Goal: Task Accomplishment & Management: Complete application form

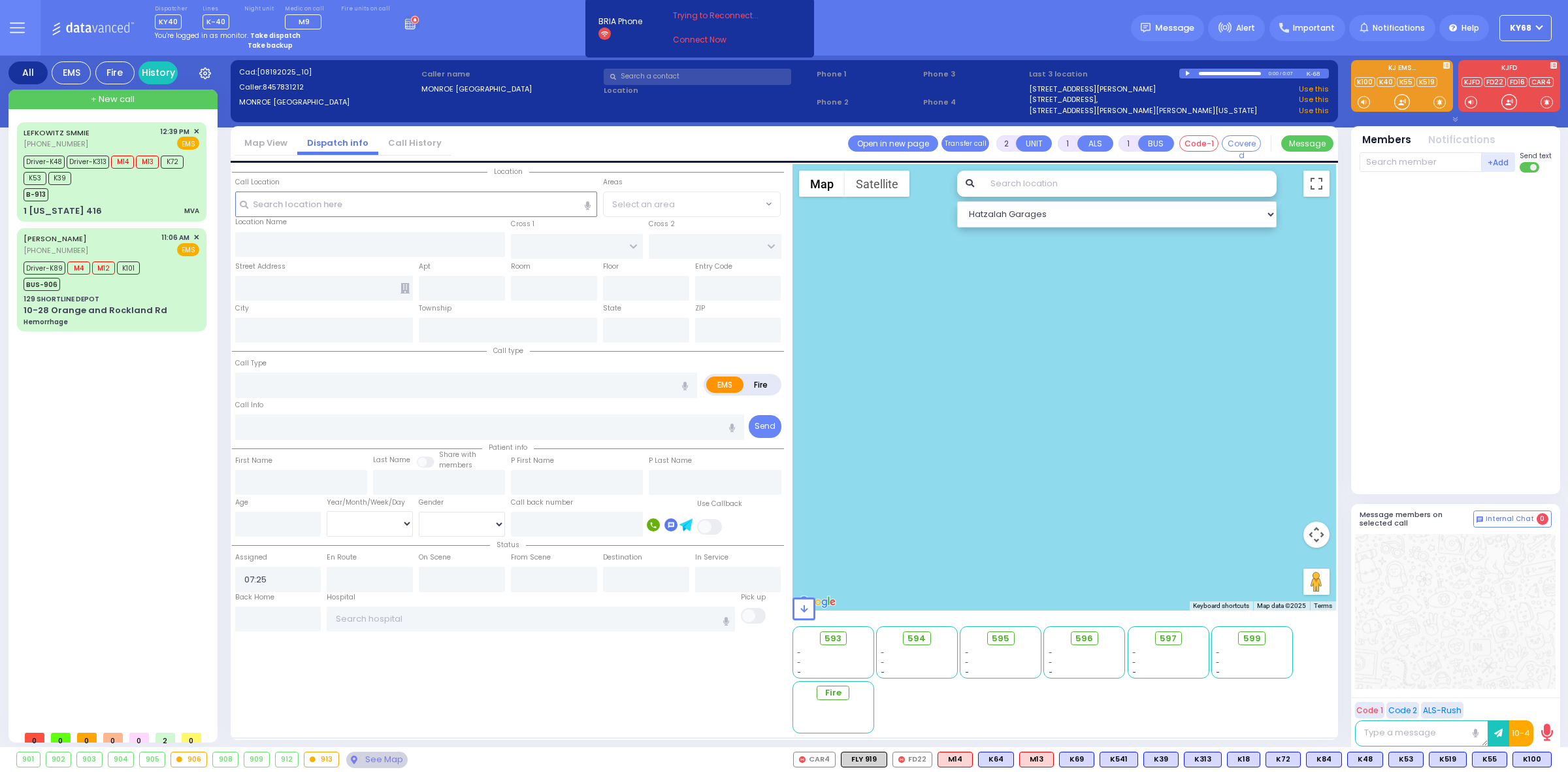
select select
click at [1015, 40] on div "Dispatcher KY40 shift has started. Are you ? Lines K-40" at bounding box center [784, 28] width 1568 height 55
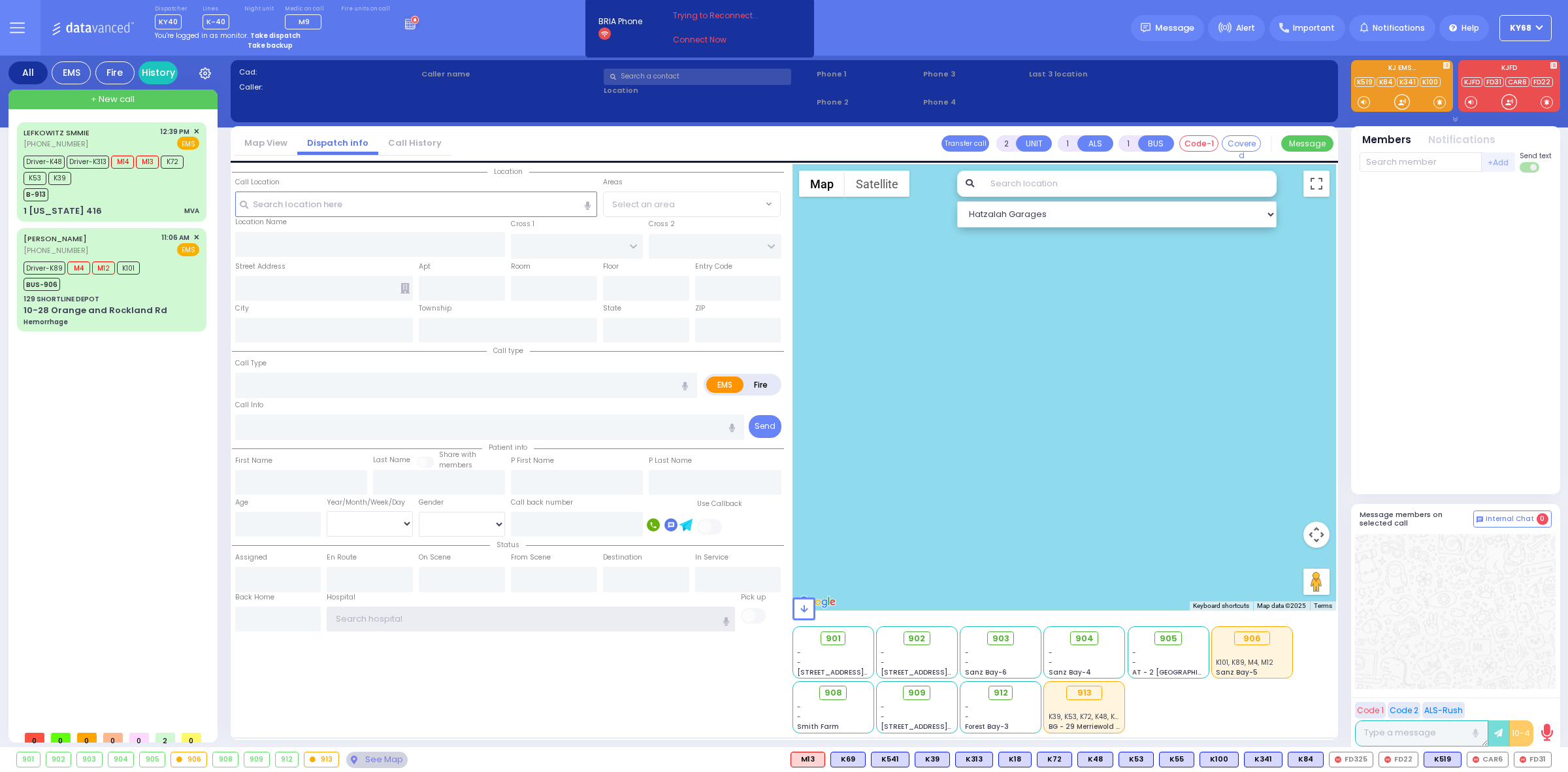
type input "ky68"
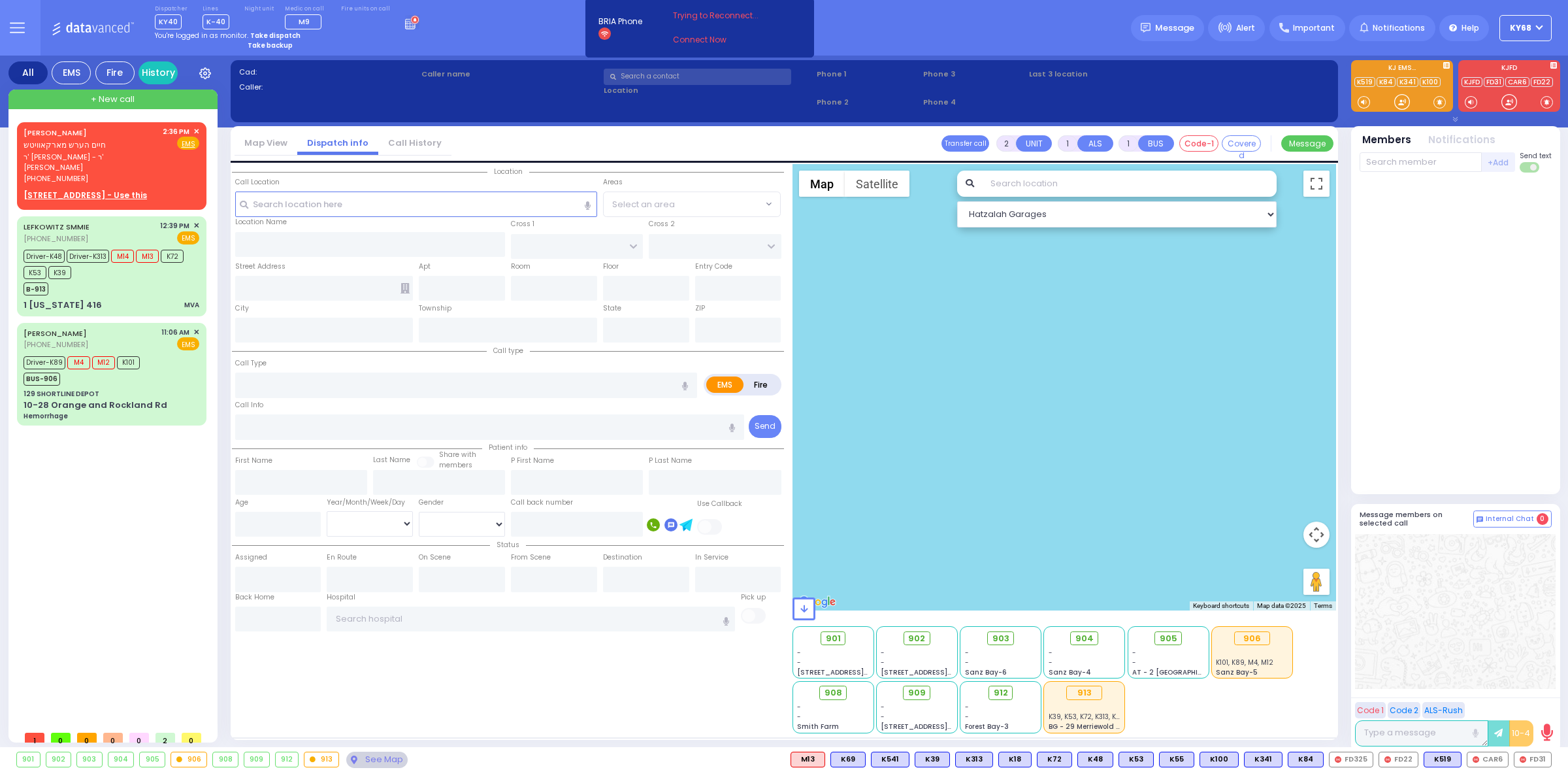
select select
radio input "true"
type input "CHAIM HERSH"
type input "MARKOWITZ"
select select
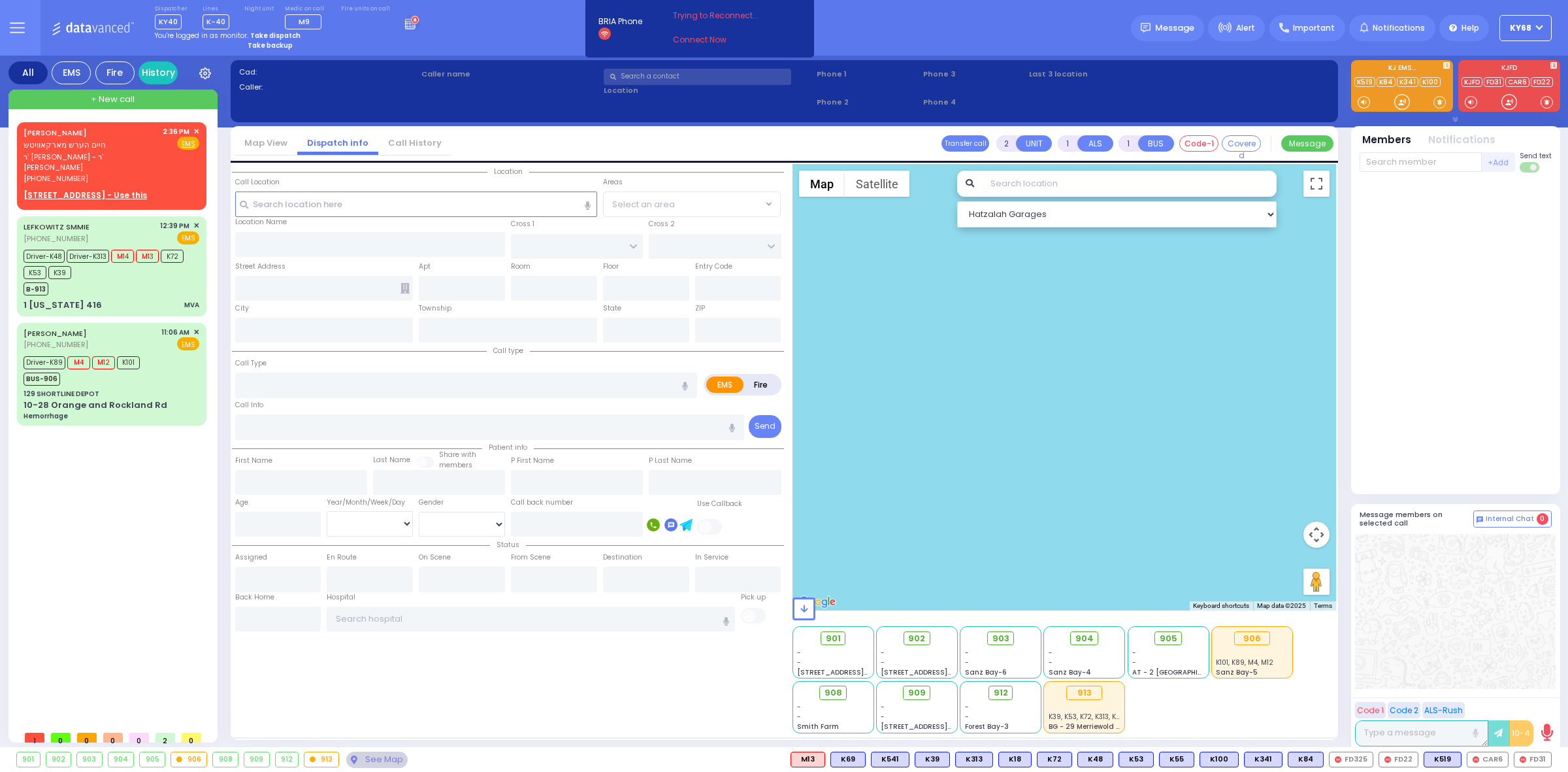
type input "14:36"
select select
radio input "true"
select select
select select "Hatzalah Garages"
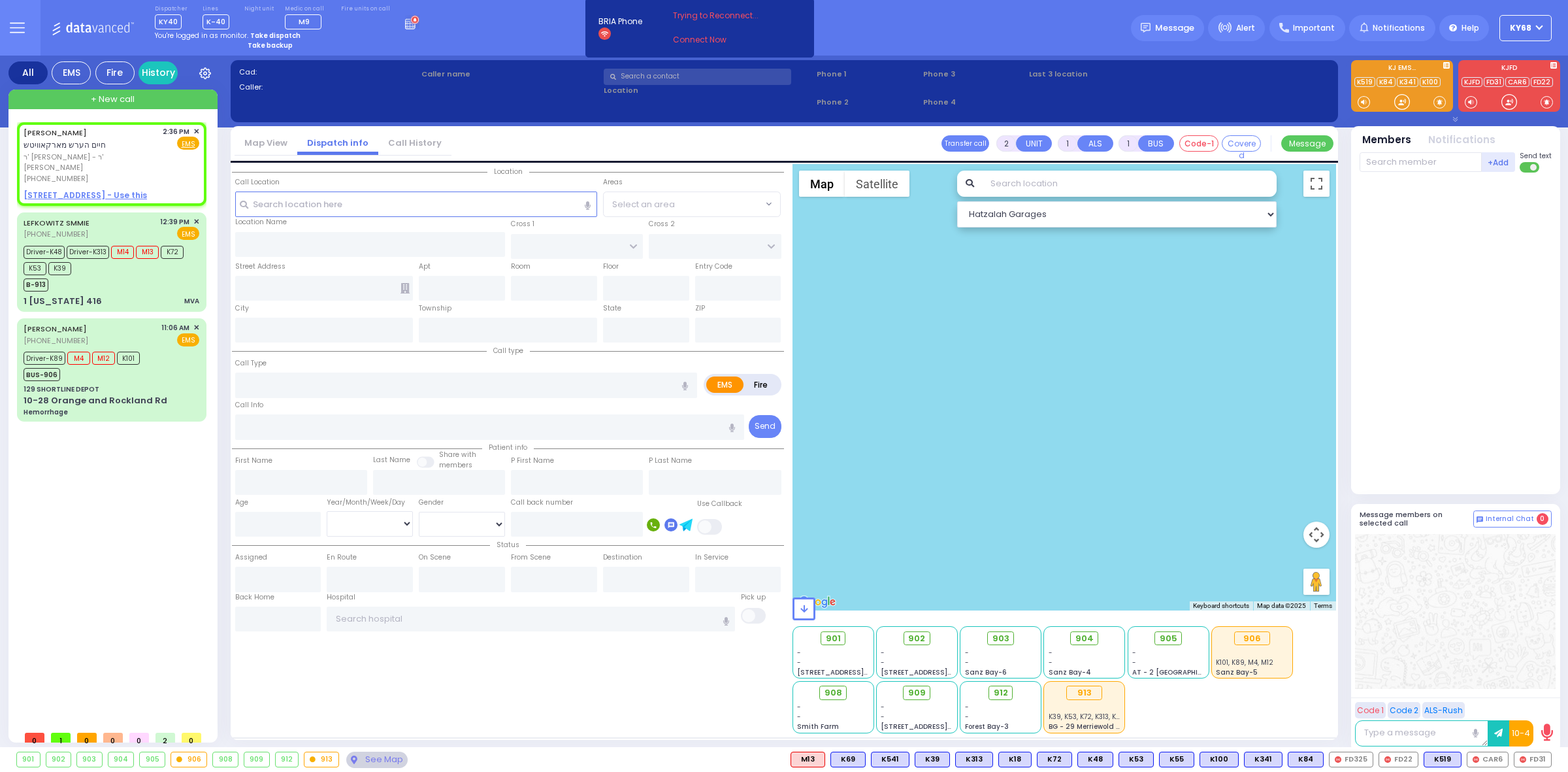
select select
radio input "true"
type input "CHAIM HERSH"
type input "MARKOWITZ"
select select
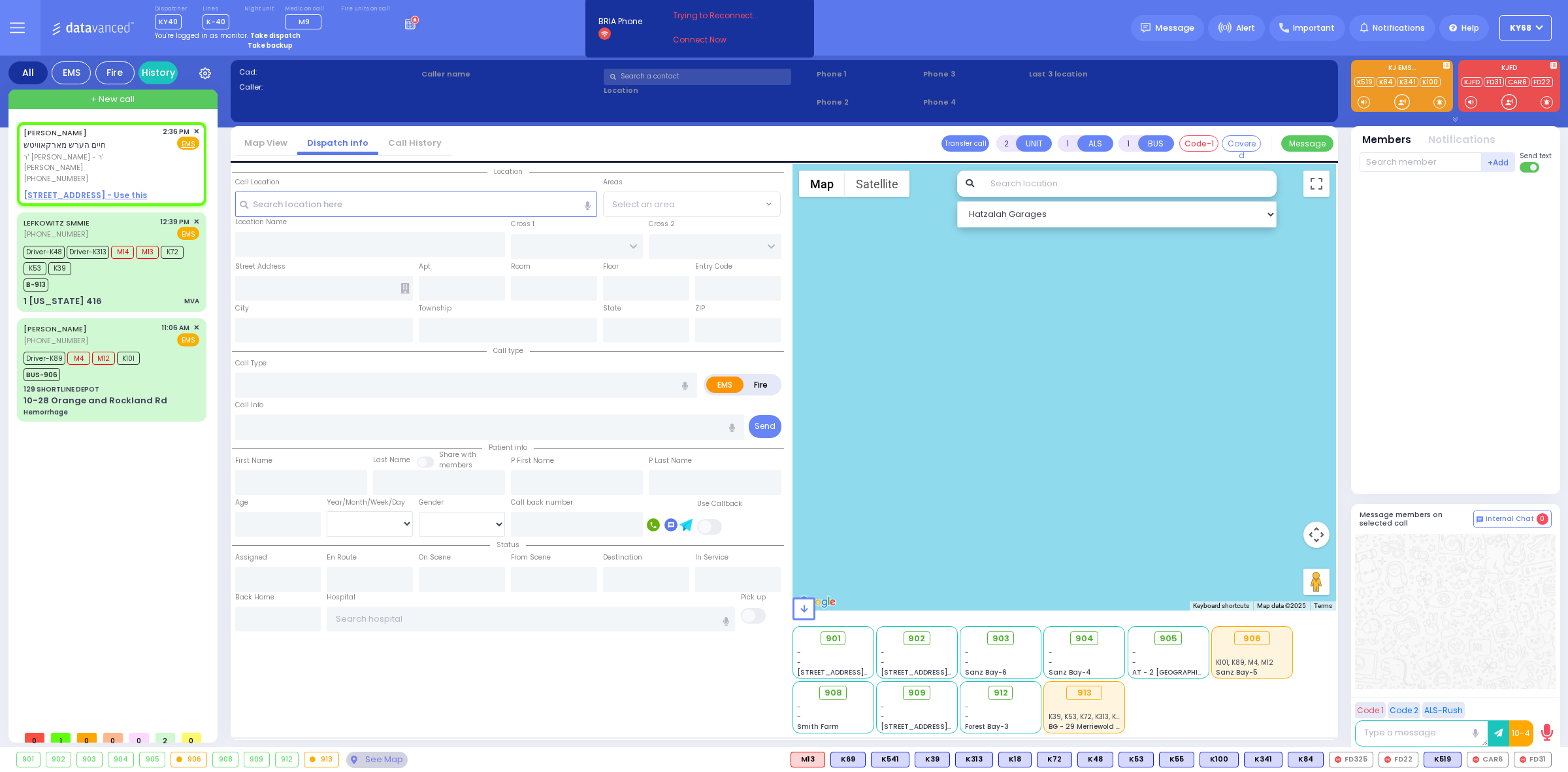
type input "14:36"
select select "Hatzalah Garages"
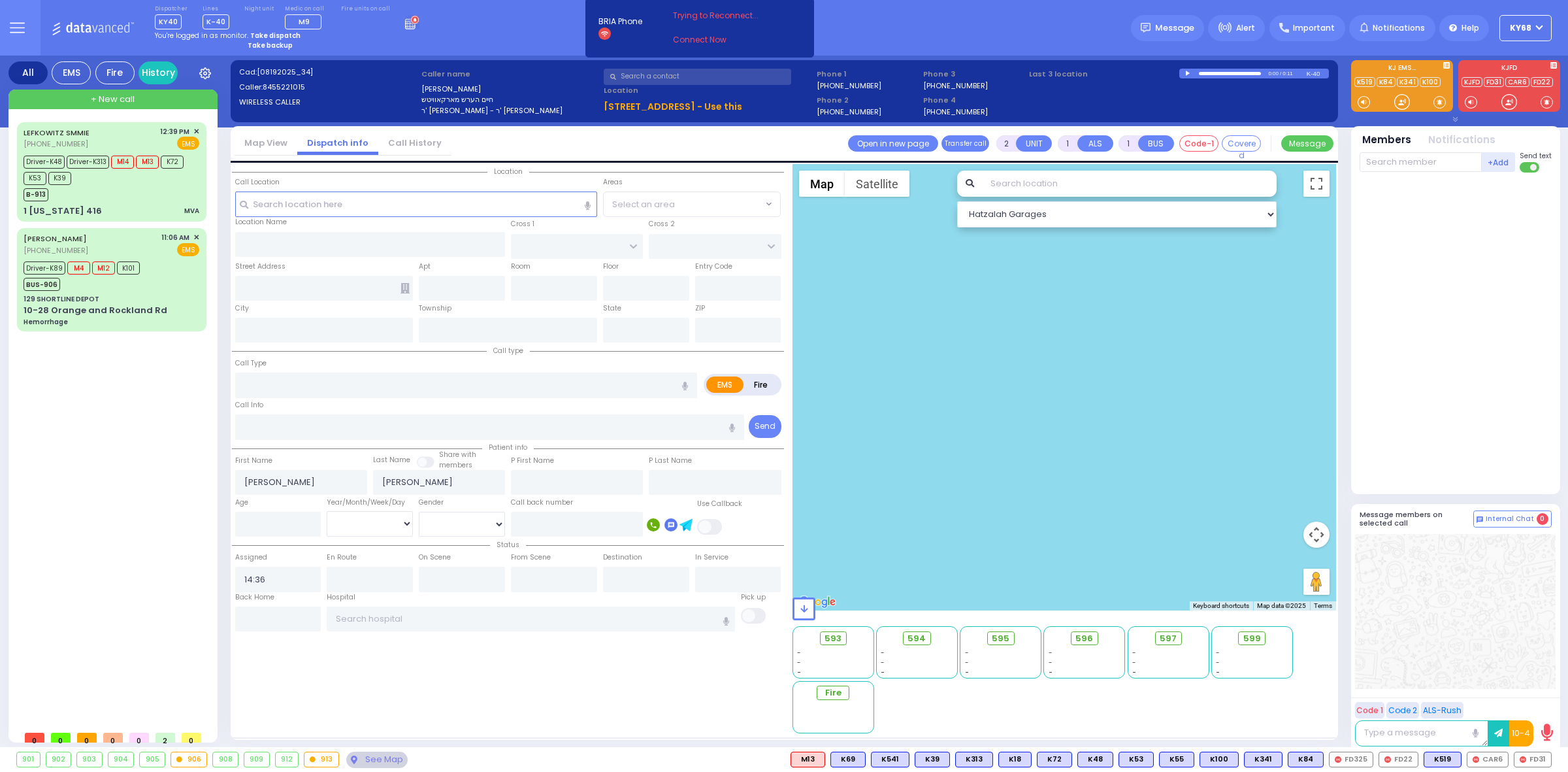
click at [108, 479] on div "LEFKOWITZ SMMIE (845) 729-6499 12:39 PM ✕ Driver-K48 M14 M13" at bounding box center [114, 423] width 195 height 602
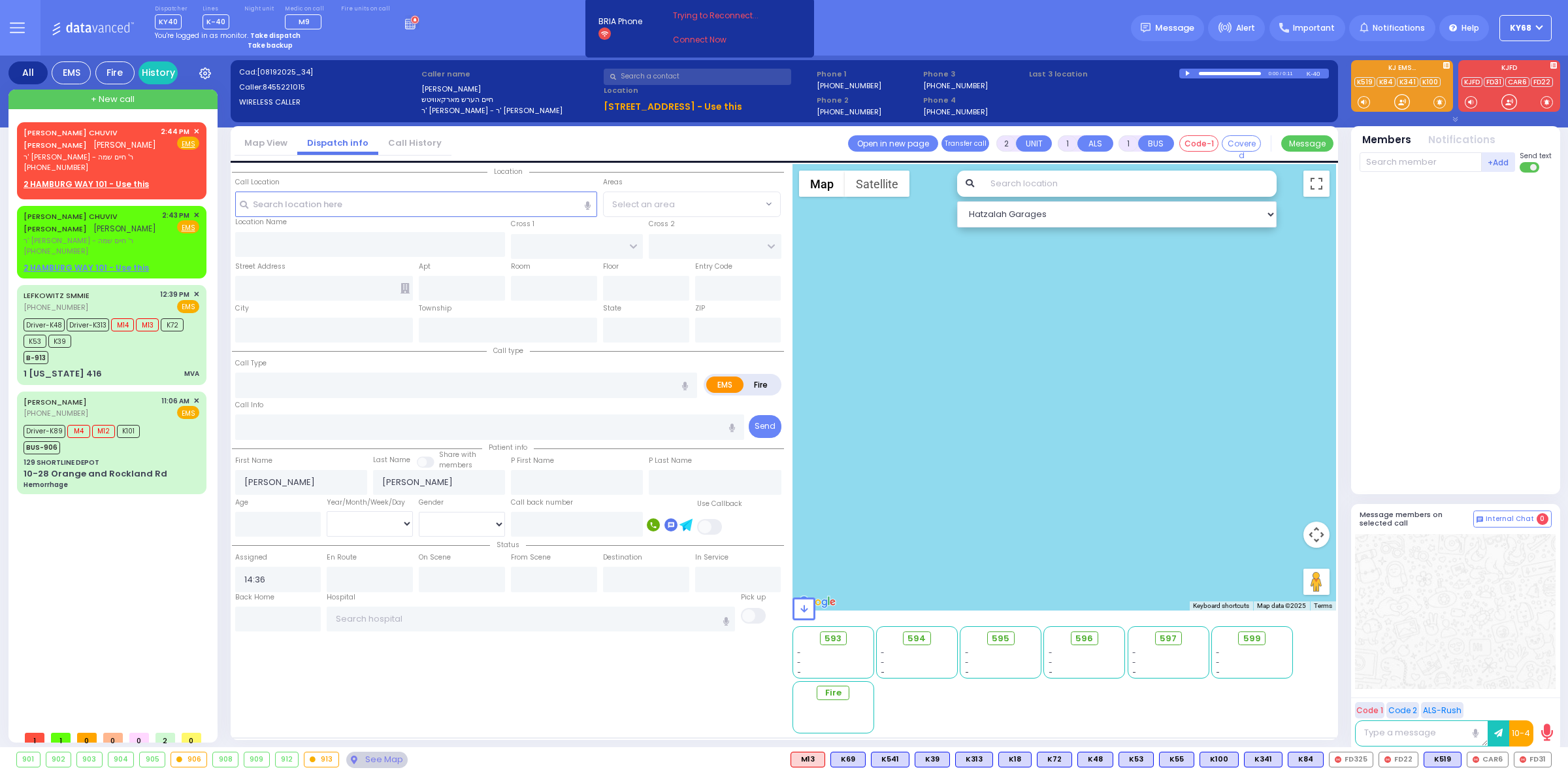
click at [270, 48] on strong "Take backup" at bounding box center [270, 45] width 45 height 10
select select "12"
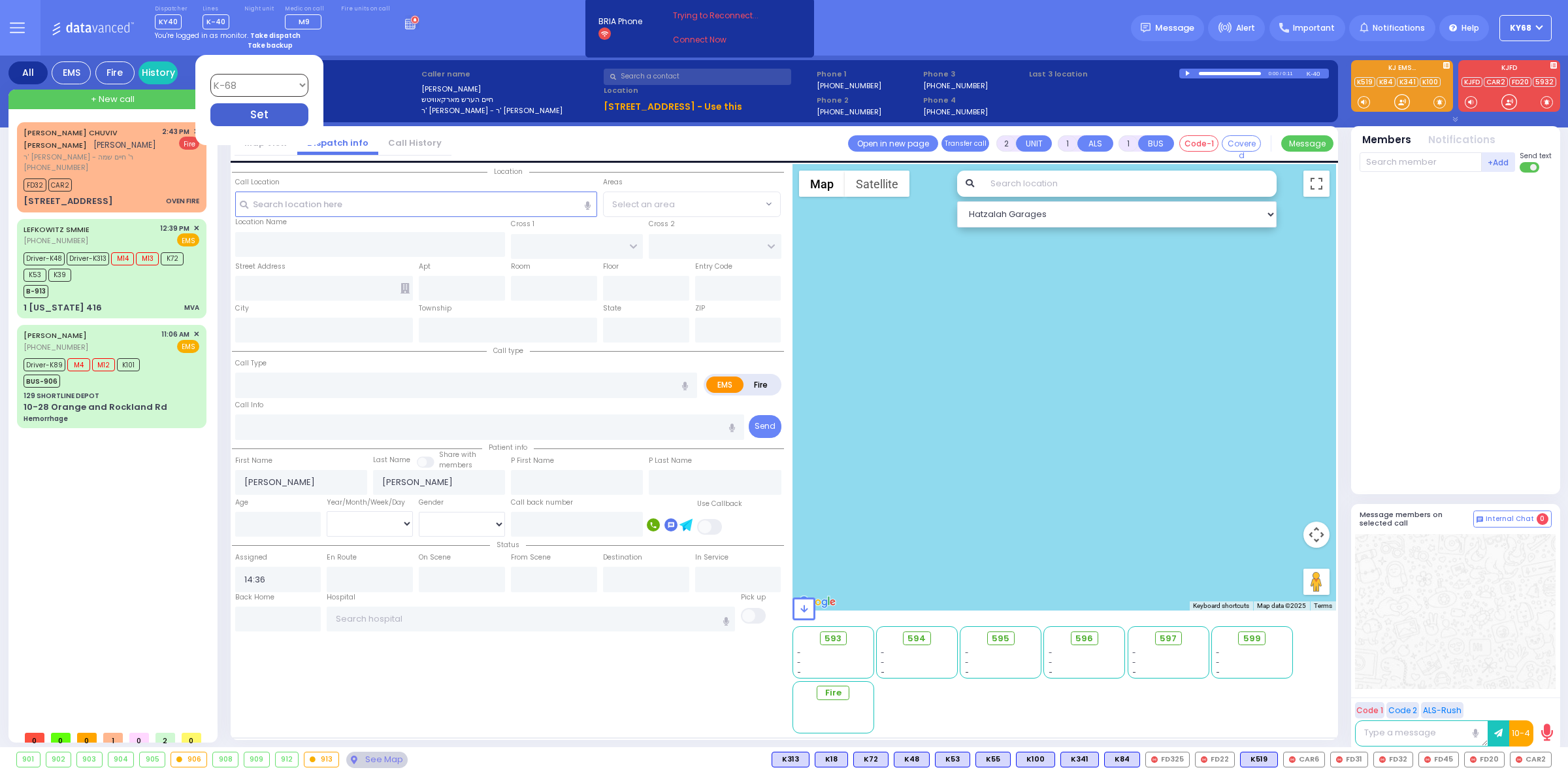
click at [107, 609] on div "JOSEPH CHUVIV MASRI יוסף מאסרי ר' שמעון - ר' חיים שמה (845) 782-2211 2:43 PM" at bounding box center [114, 423] width 195 height 602
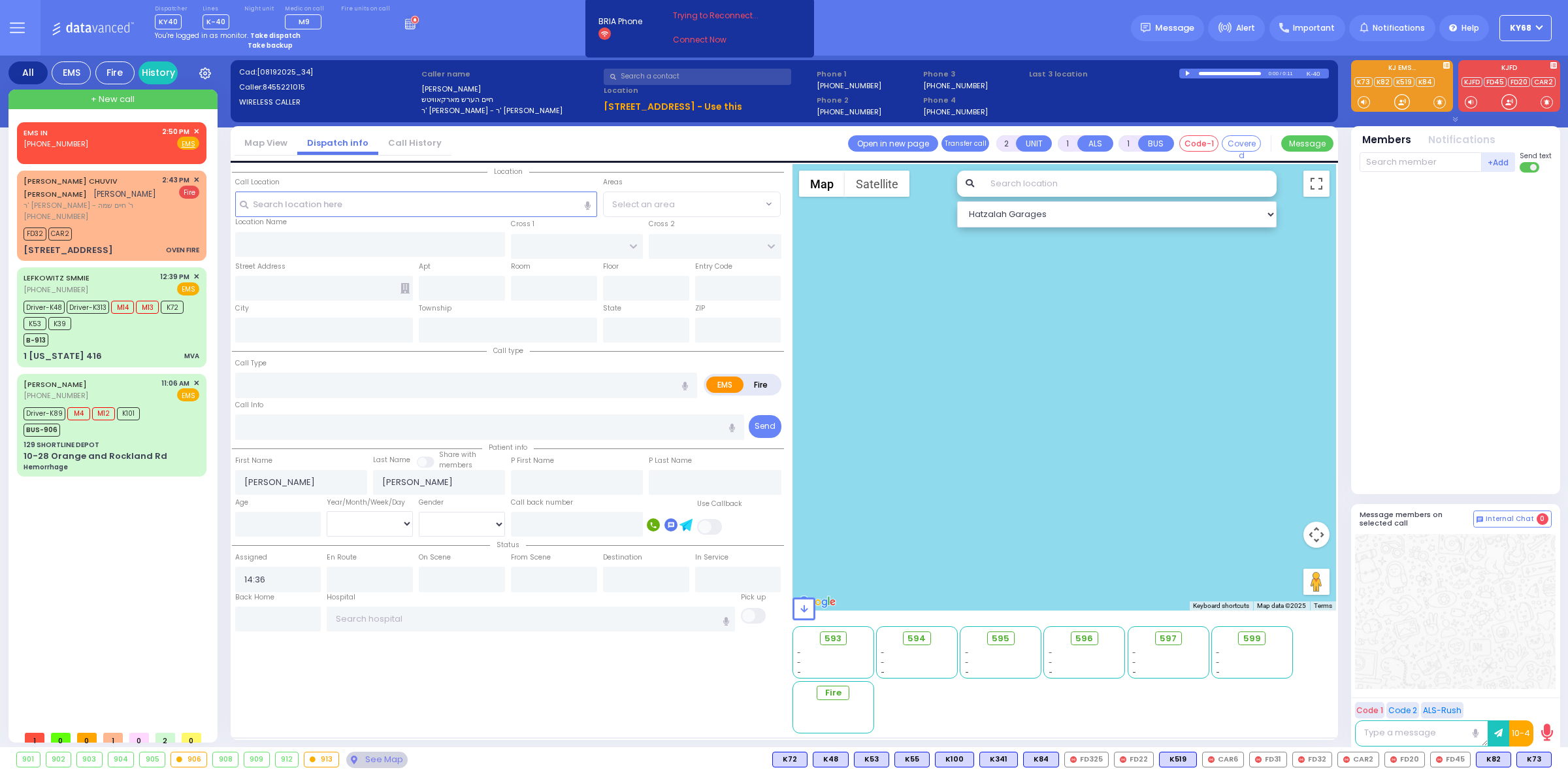
click at [458, 37] on div "Dispatcher KY40 shift has started. Are you ? Lines K-40" at bounding box center [784, 28] width 1568 height 55
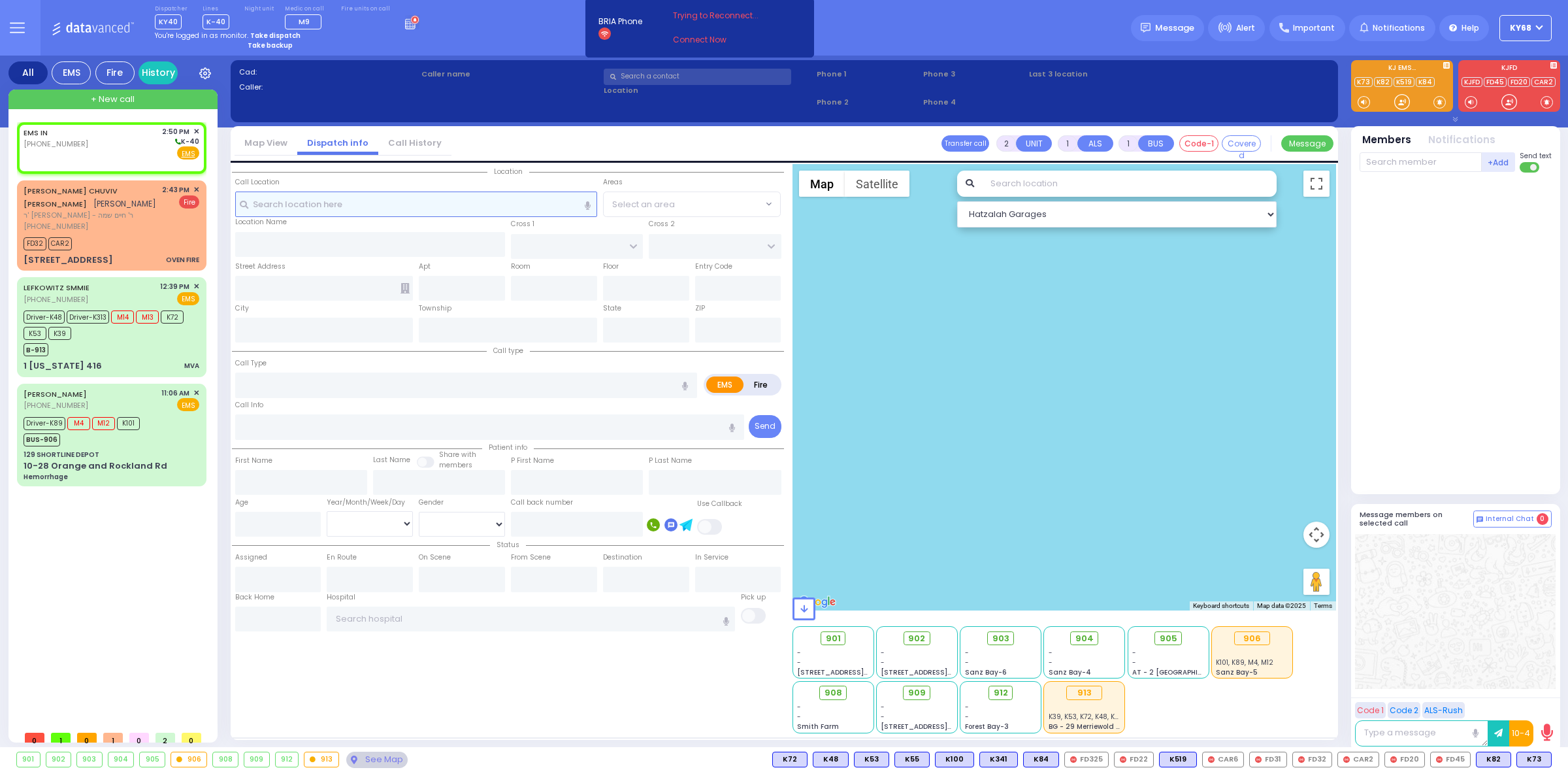
select select
radio input "true"
select select
type input "14:50"
select select "Hatzalah Garages"
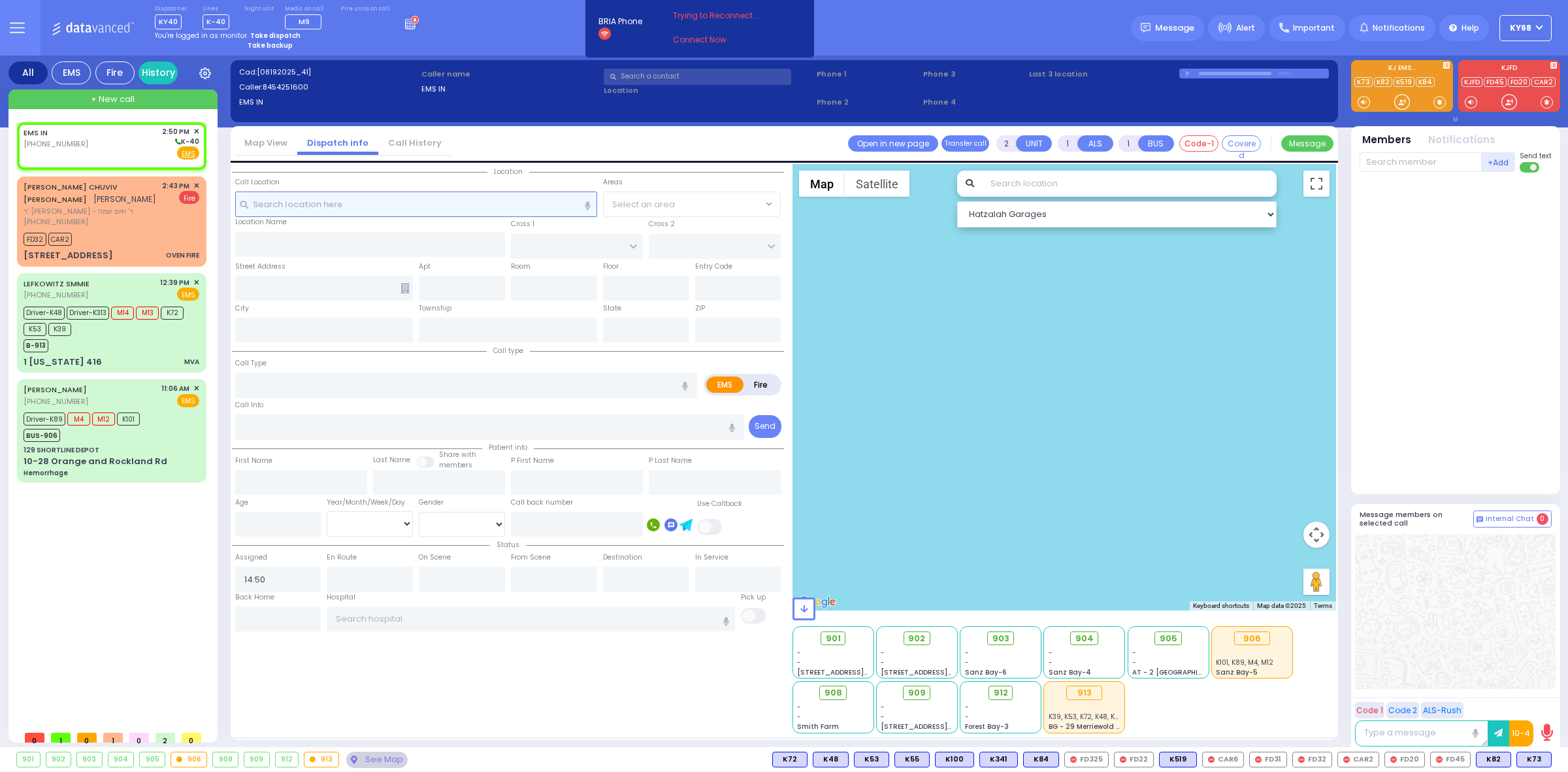
select select
radio input "true"
select select
select select "Hatzalah Garages"
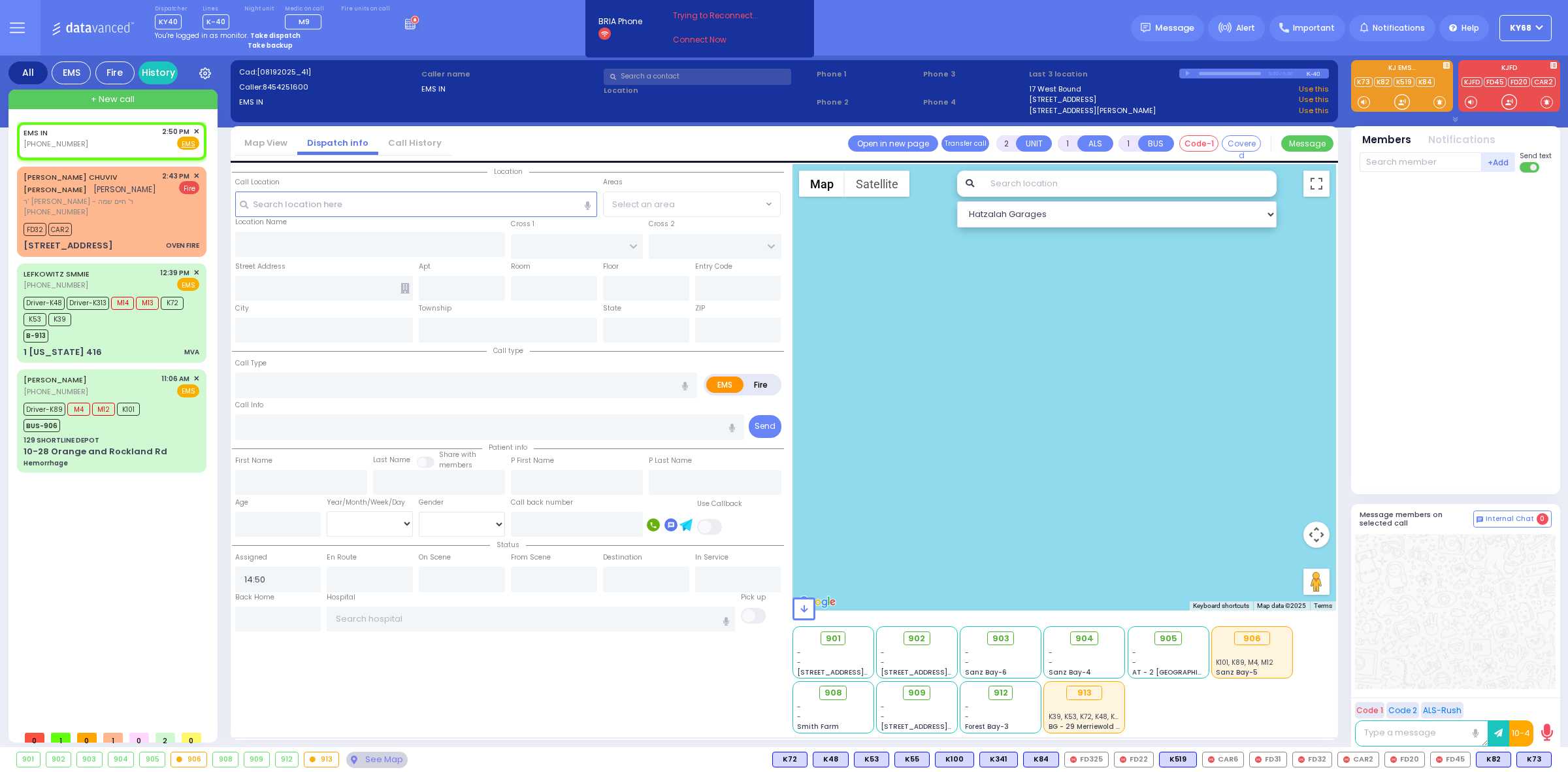
select select
radio input "true"
select select
select select "Hatzalah Garages"
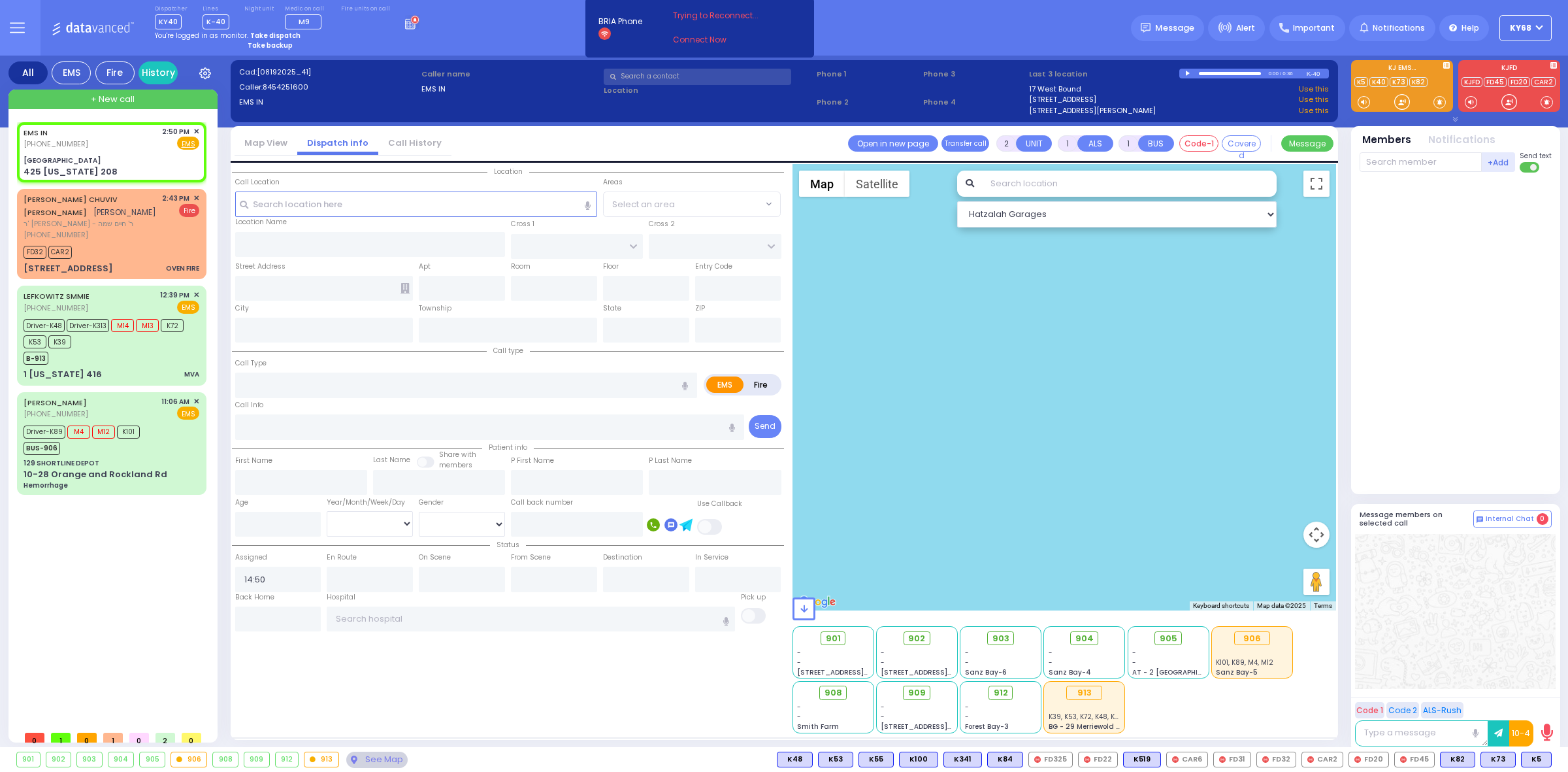
select select
radio input "true"
select select
select select "Hatzalah Garages"
type input "Exxon Valero Gas Station"
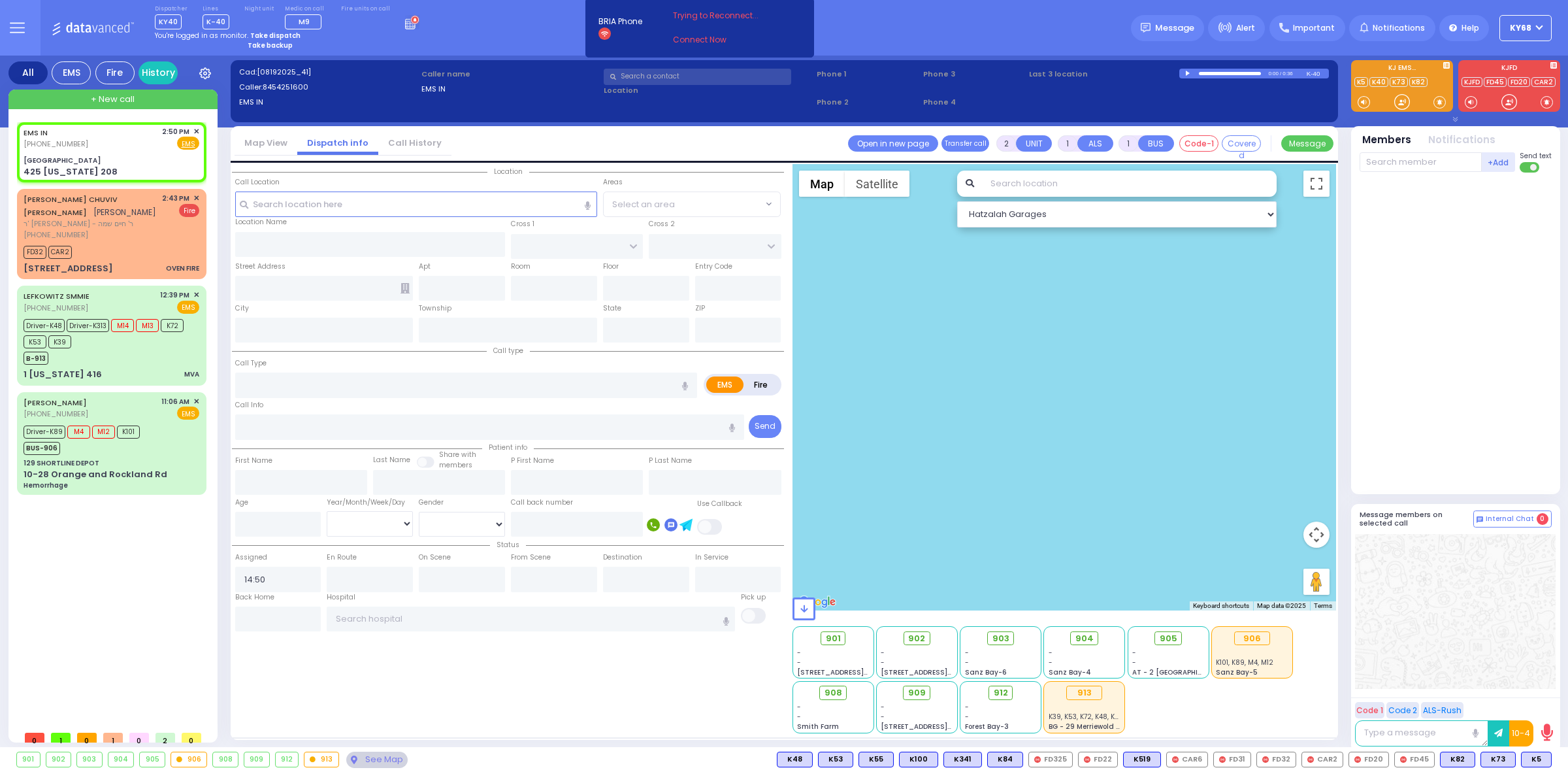
type input "ORECO TERRACE"
type input "SCHUNNEMUNK ST"
type input "425 New York 208"
type input "Monroe"
type input "[US_STATE]"
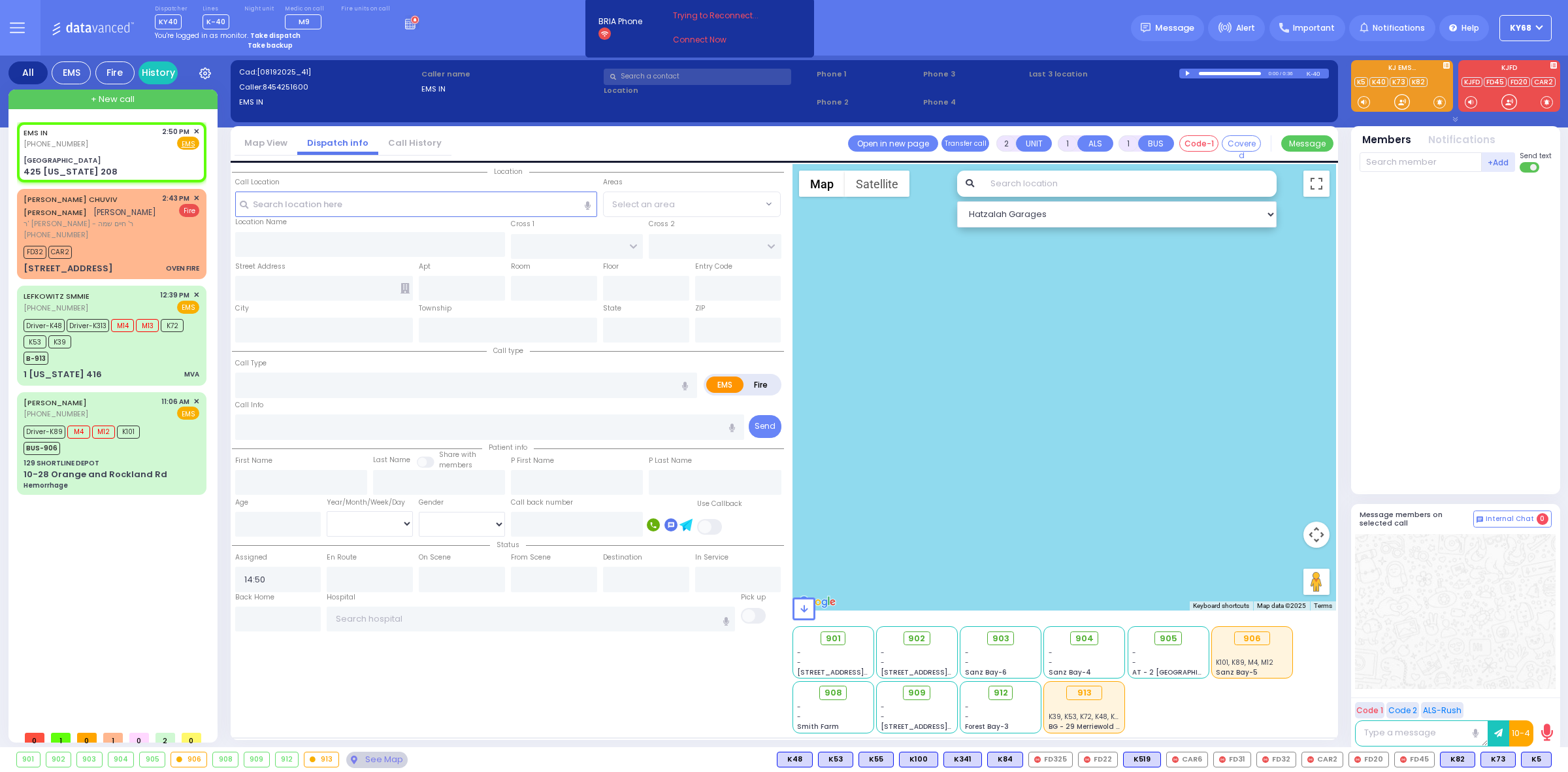
type input "10950"
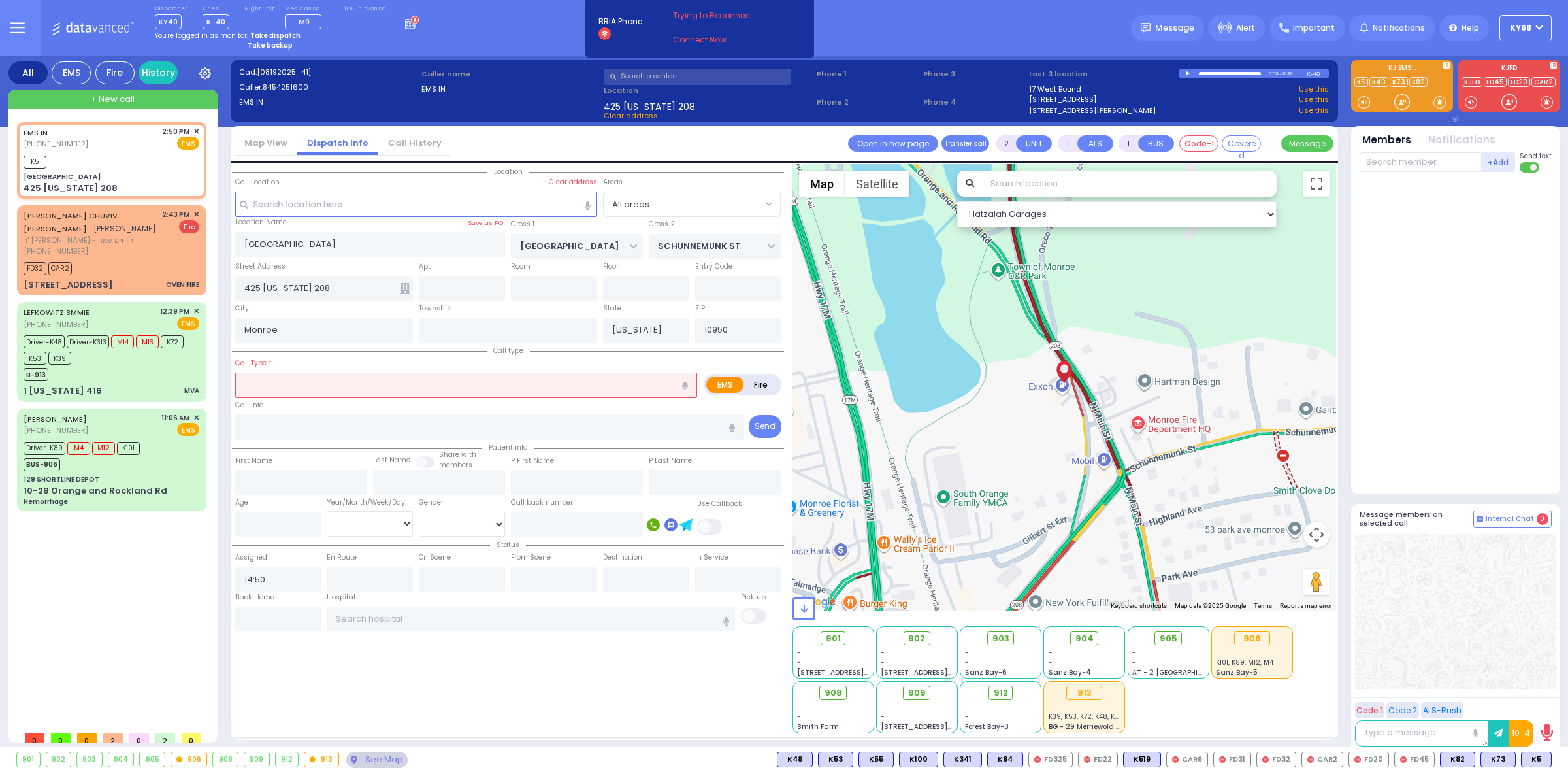
select select
radio input "true"
select select
type input "14:51"
select select "Hatzalah Garages"
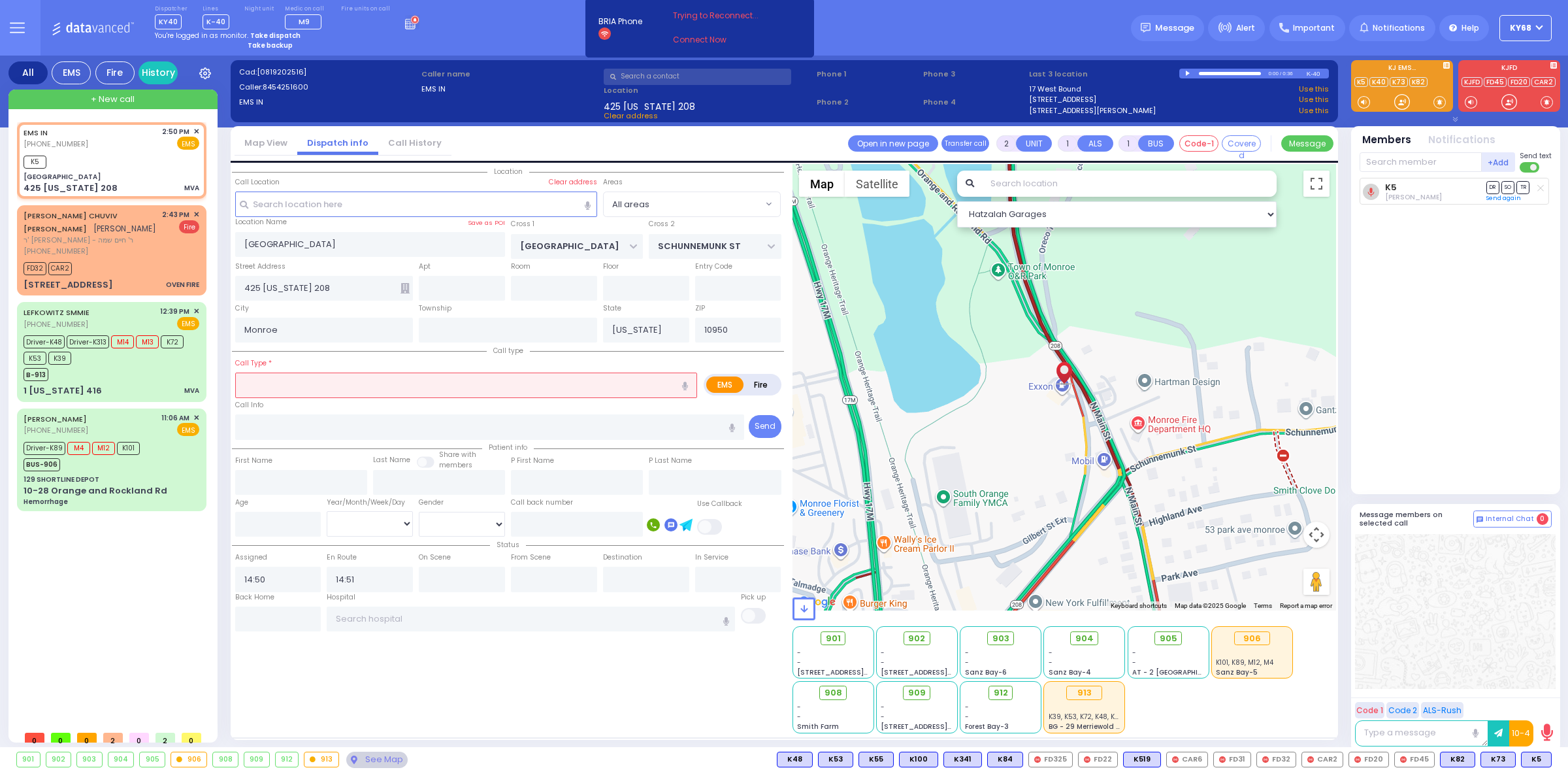
type input "4"
select select
type input "MVA"
radio input "true"
select select
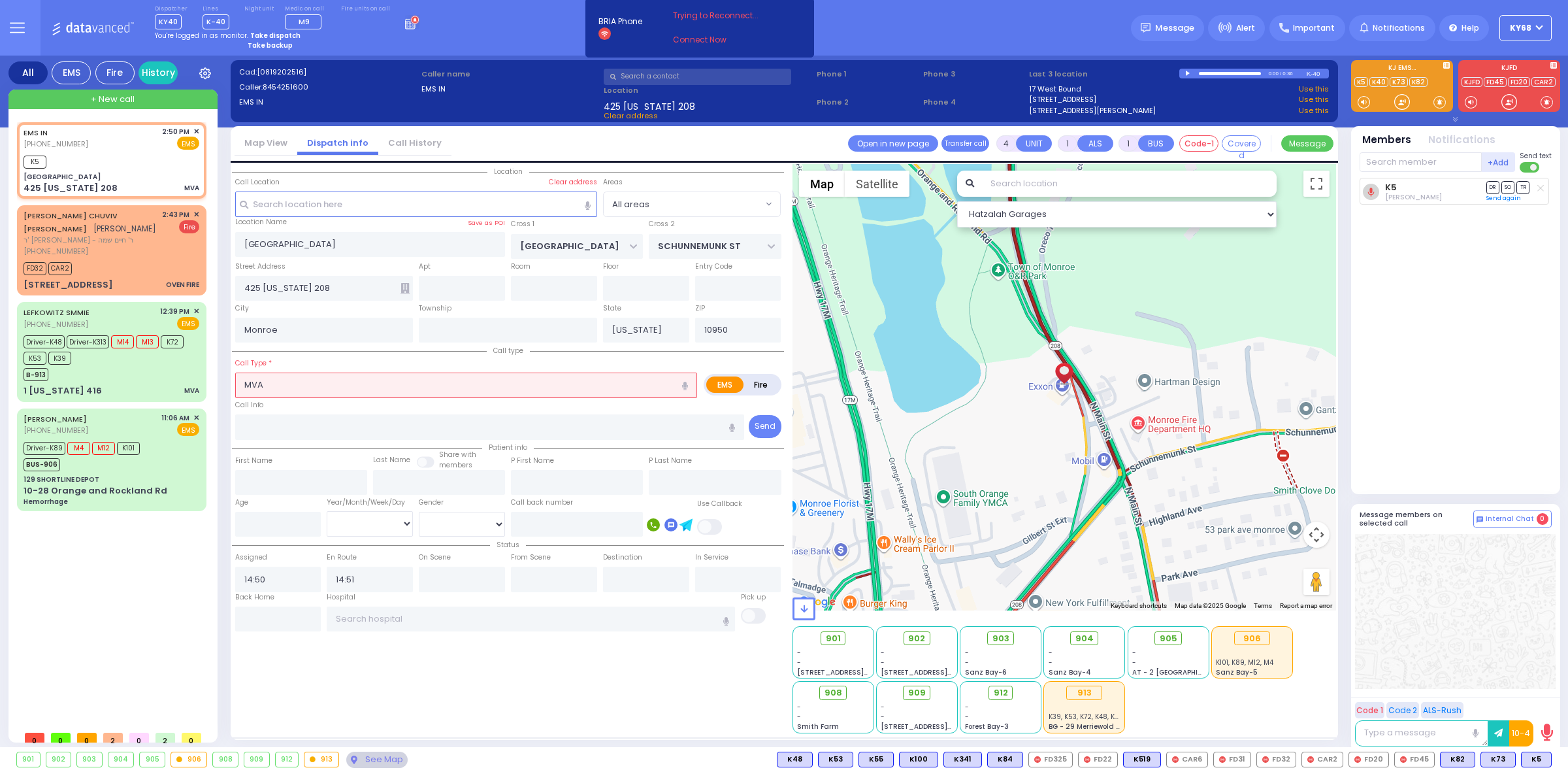
select select "Hatzalah Garages"
select select
radio input "true"
select select
select select "Hatzalah Garages"
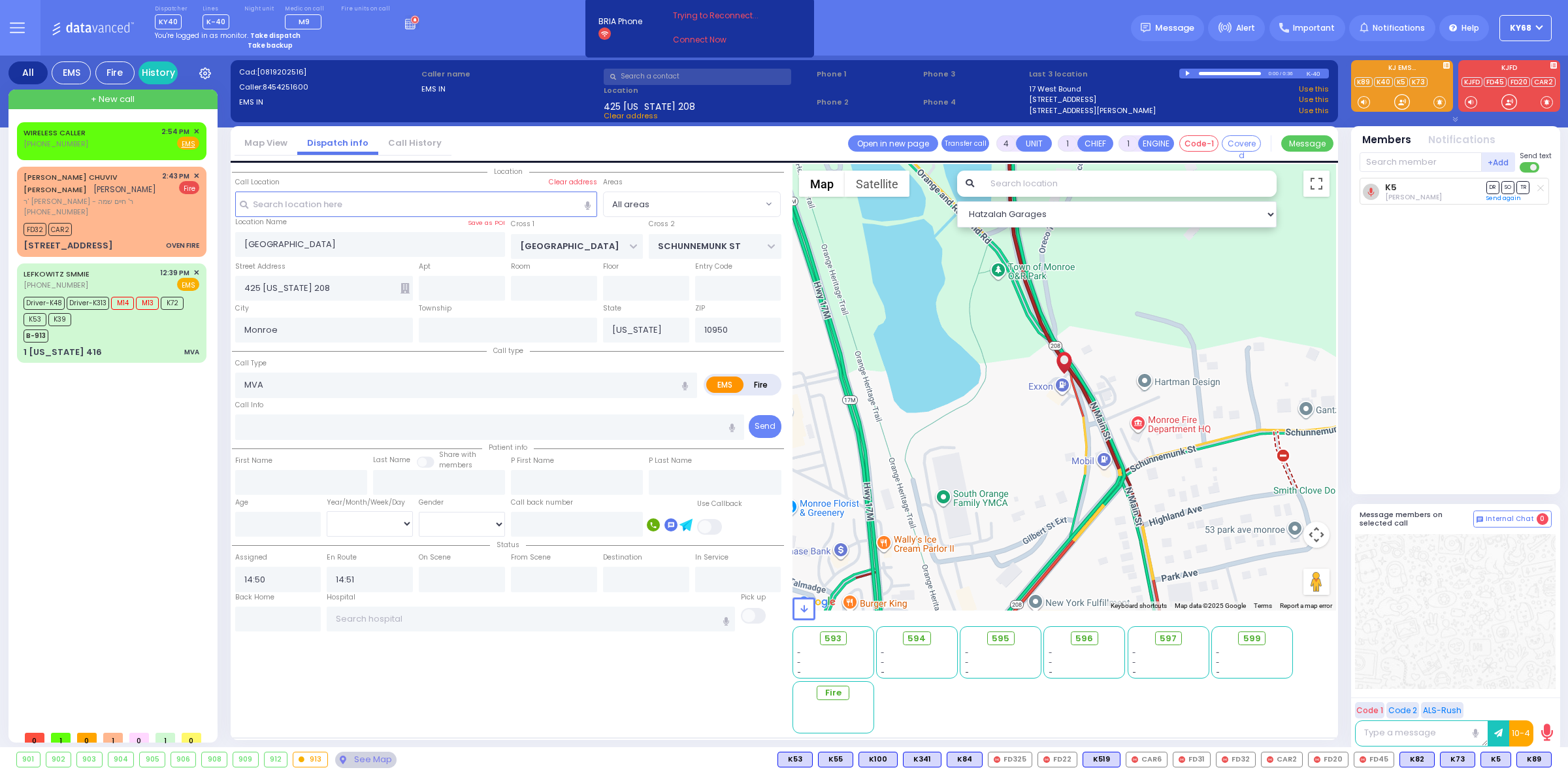
click at [108, 509] on div "WIRELESS CALLER (929) 585-4511 2:54 PM ✕ EMS" at bounding box center [114, 423] width 195 height 602
click at [527, 81] on div "Caller name EMS IN" at bounding box center [510, 81] width 182 height 30
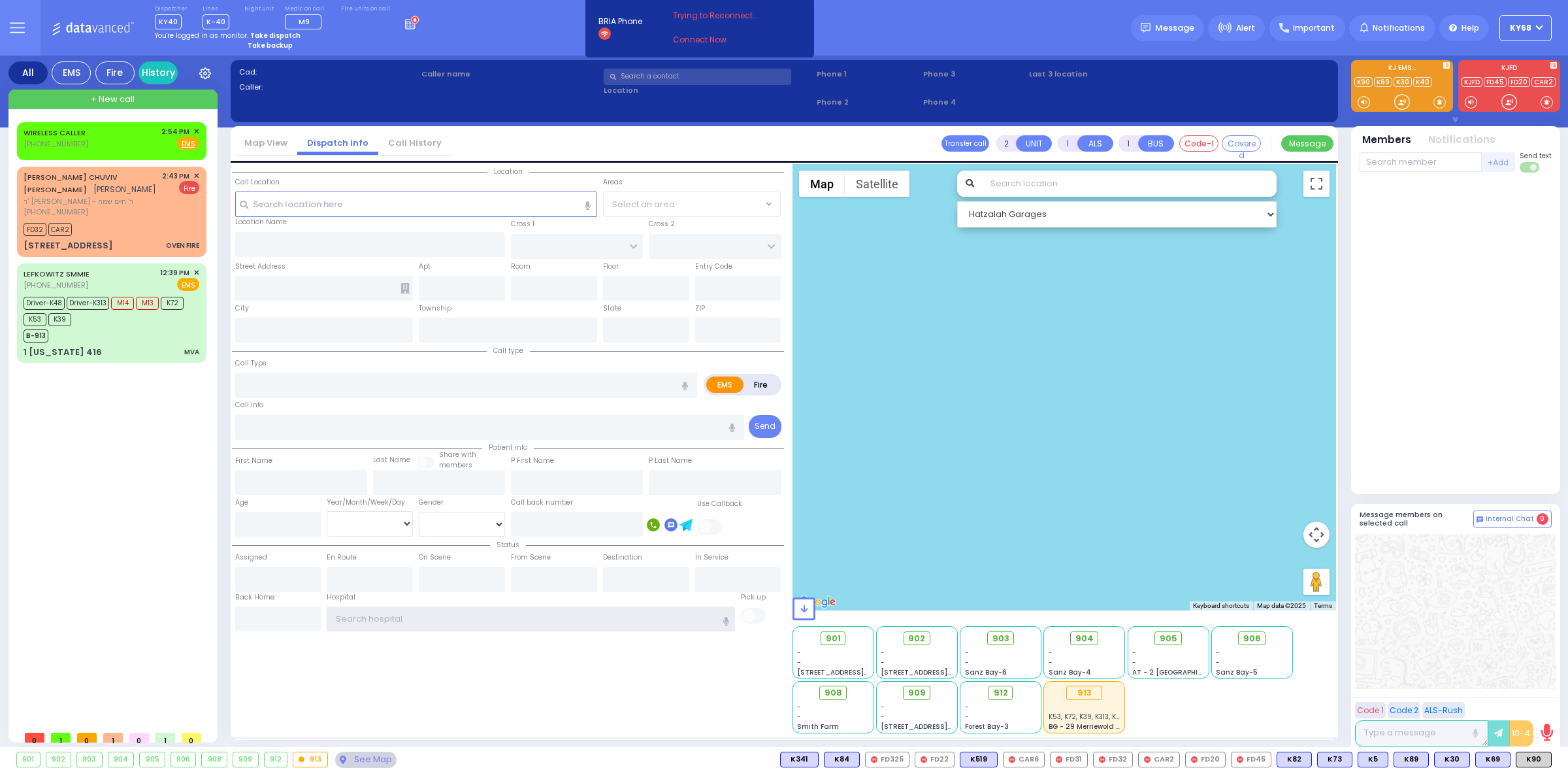
type input "ky68"
click at [410, 23] on circle at bounding box center [414, 19] width 8 height 8
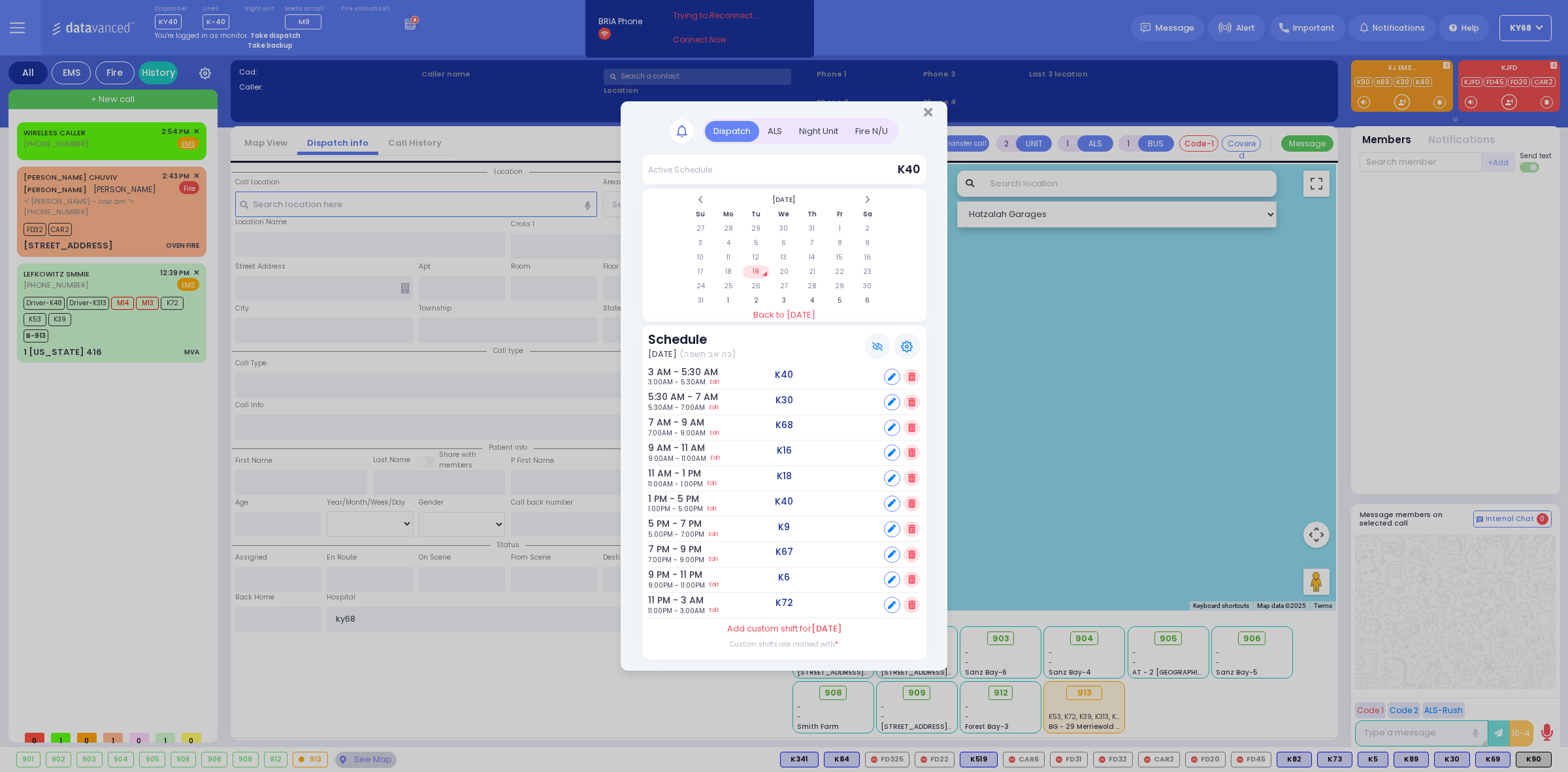
click at [778, 139] on div "ALS" at bounding box center [775, 131] width 31 height 22
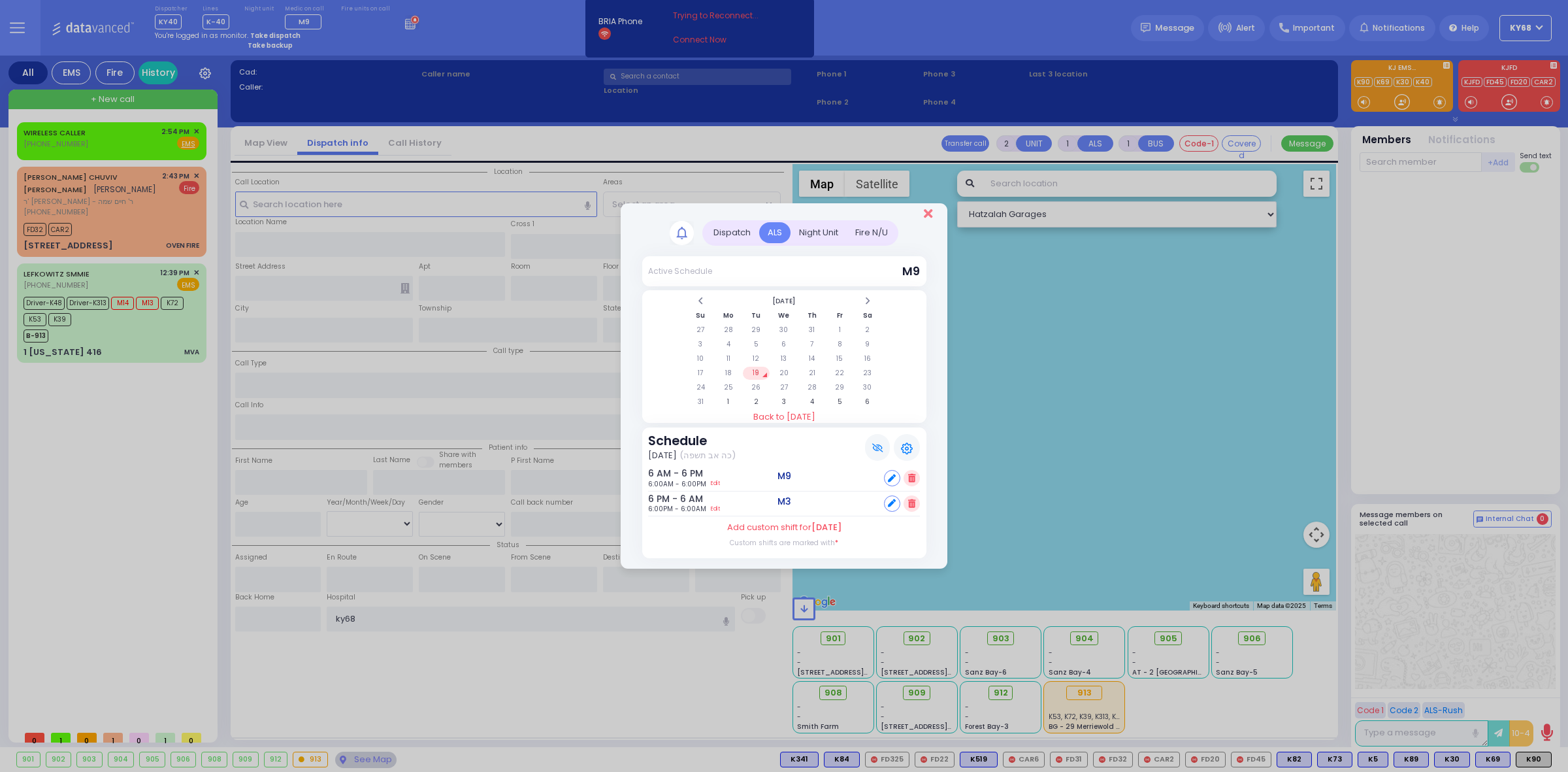
click at [932, 215] on icon "Close" at bounding box center [928, 214] width 8 height 13
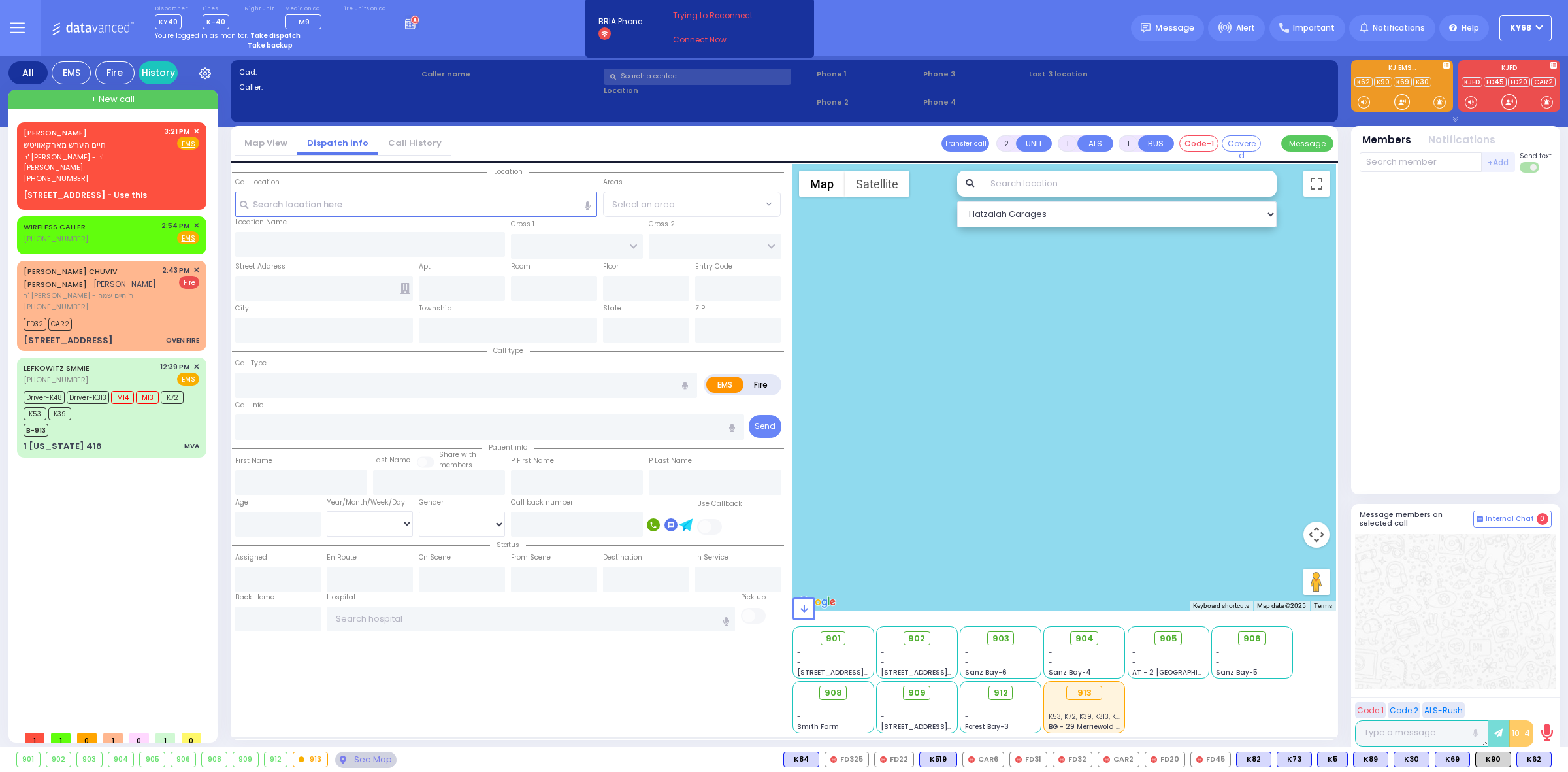
select select
radio input "true"
type input "CHAIM HERSH"
type input "MARKOWITZ"
select select
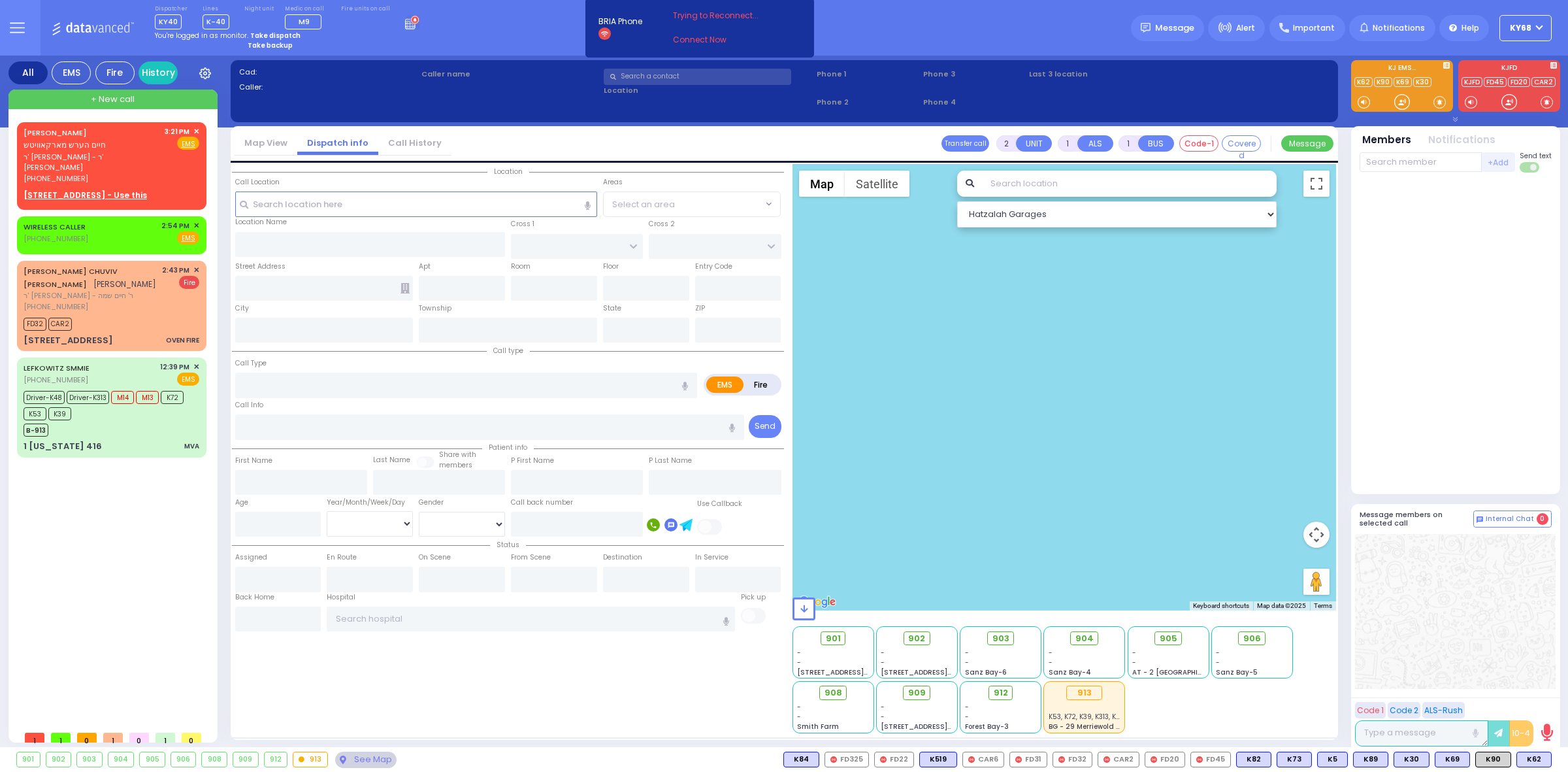
type input "15:21"
select select
radio input "true"
select select
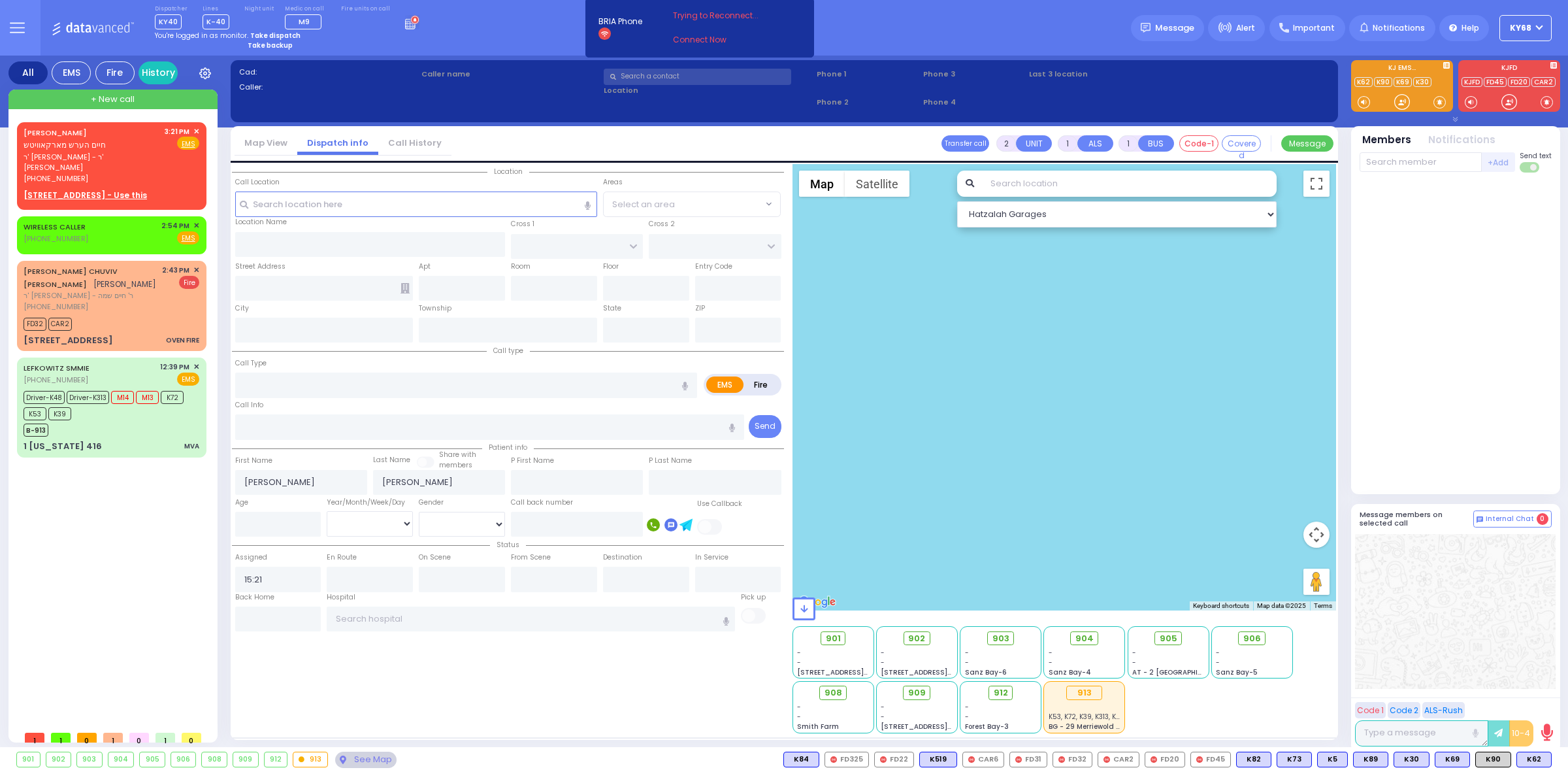
radio input "true"
select select
select select "Hatzalah Garages"
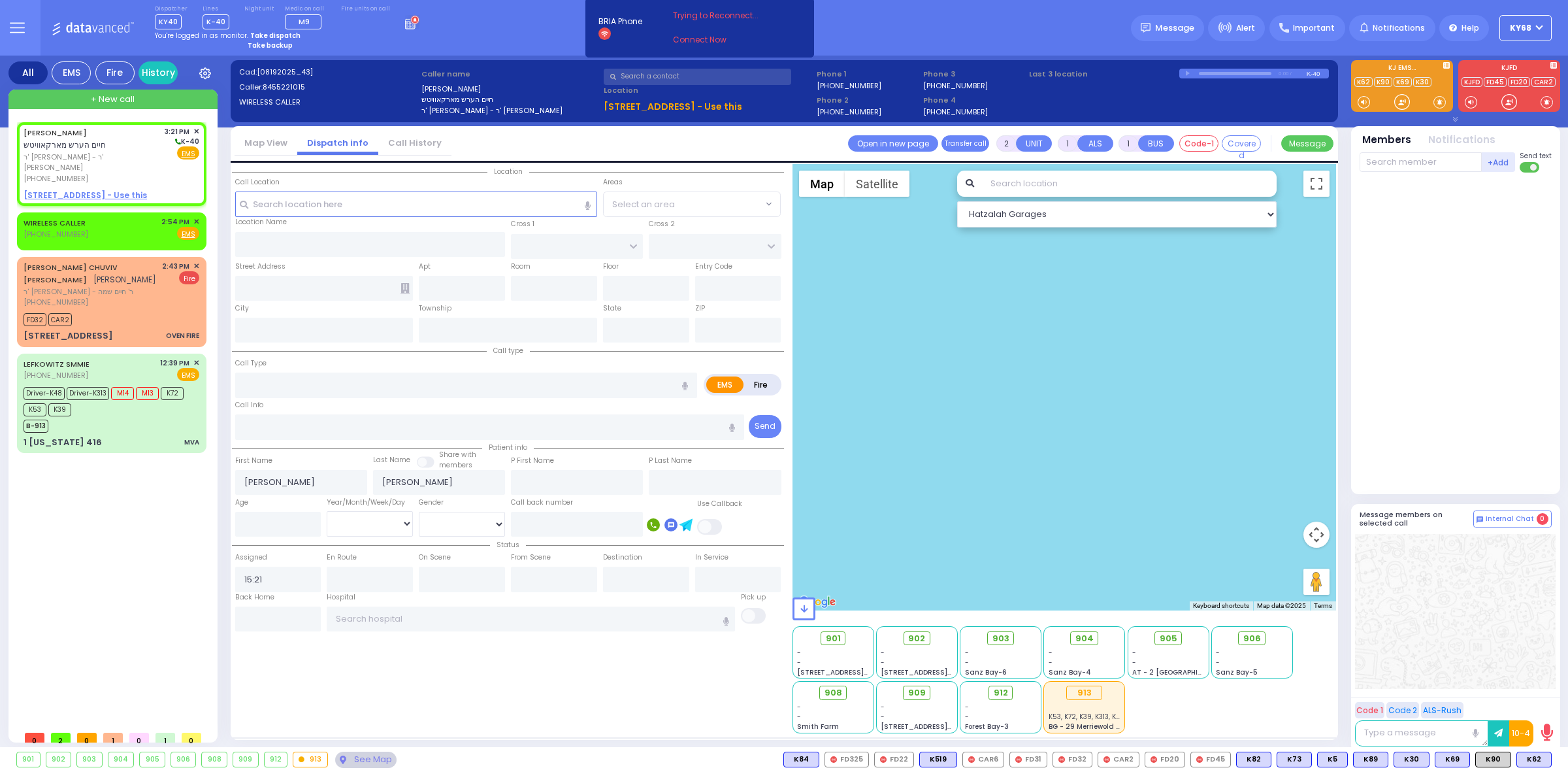
click at [418, 142] on link "Call History" at bounding box center [415, 142] width 73 height 13
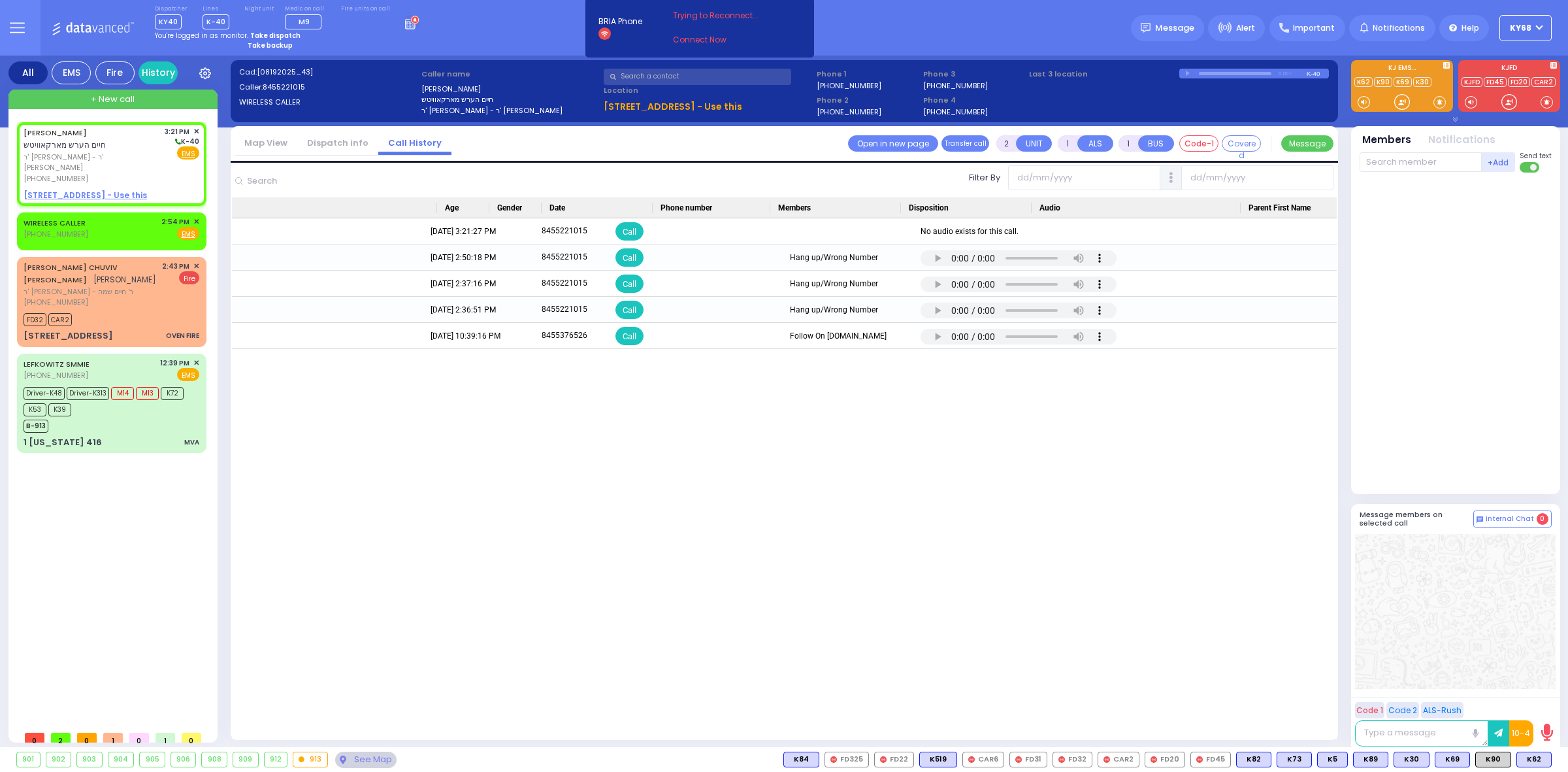
drag, startPoint x: 446, startPoint y: 440, endPoint x: 568, endPoint y: 433, distance: 122.2
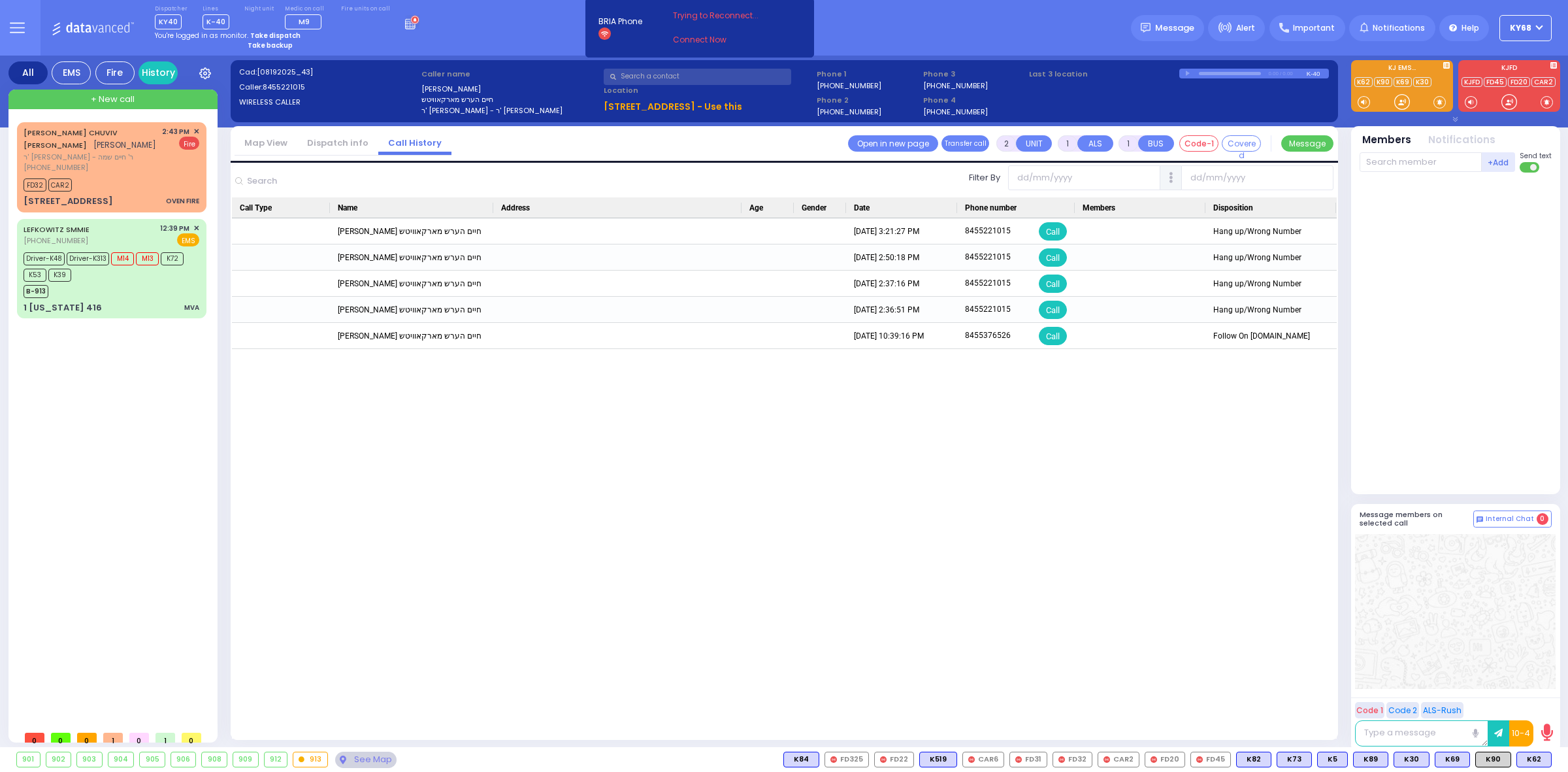
drag, startPoint x: 333, startPoint y: 145, endPoint x: 320, endPoint y: 148, distance: 13.3
click at [333, 145] on link "Dispatch info" at bounding box center [338, 142] width 81 height 13
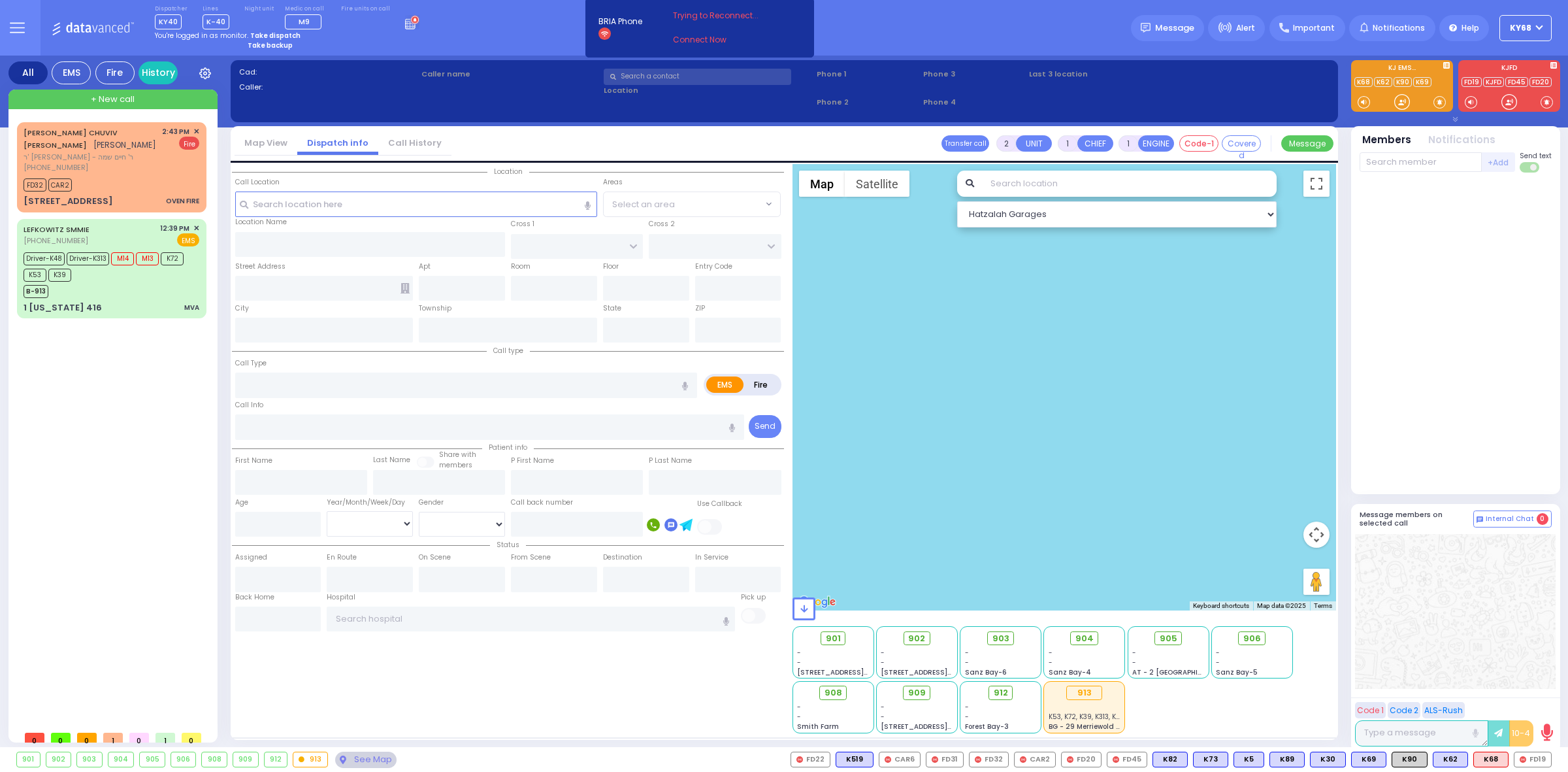
select select
radio input "true"
select select
type input "15:32"
type input "[GEOGRAPHIC_DATA]"
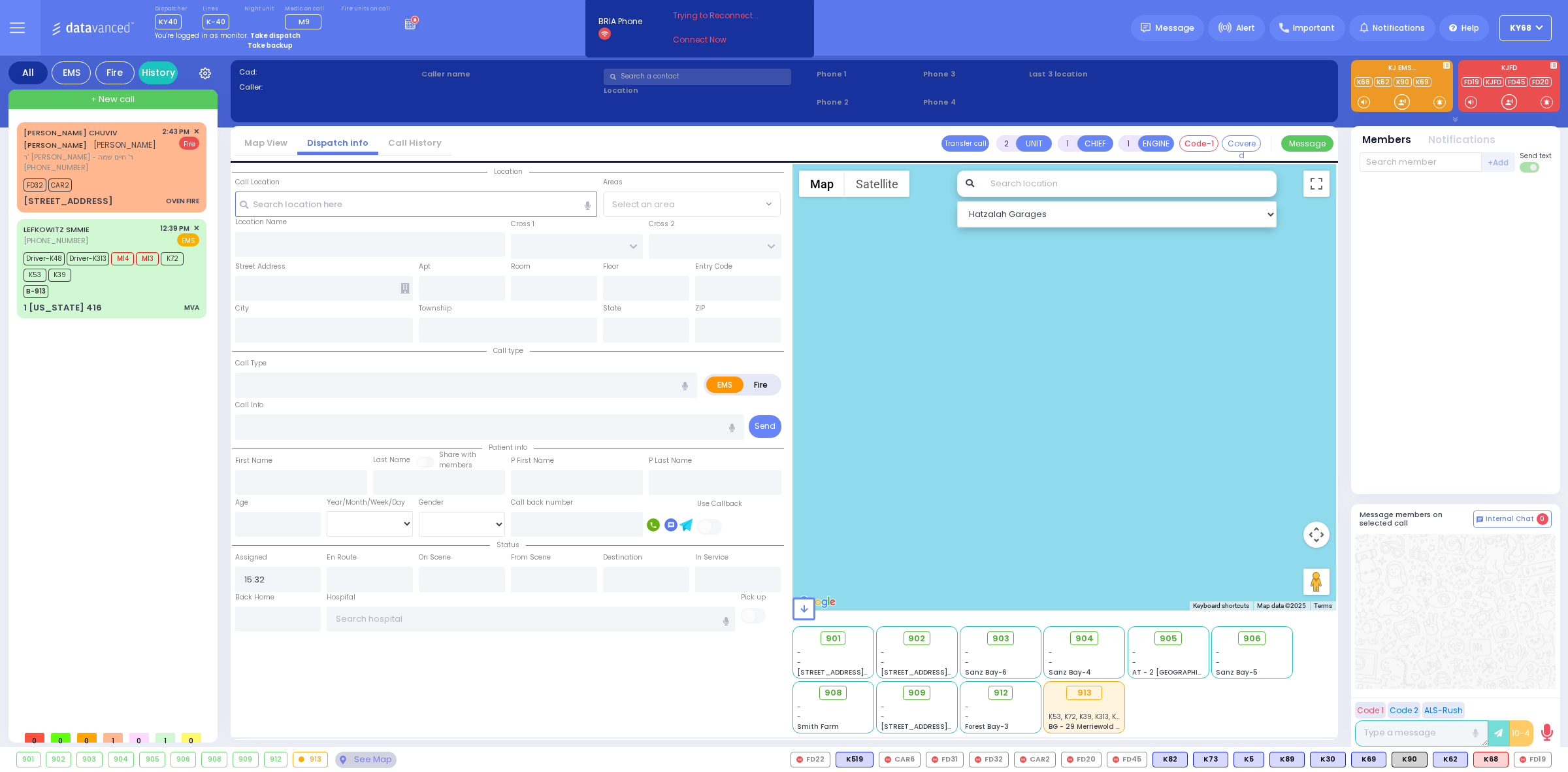
type input "COUNTRY [PERSON_NAME] DR"
type input "[STREET_ADDRESS][PERSON_NAME]"
type input "Monroe"
type input "[US_STATE]"
type input "10950"
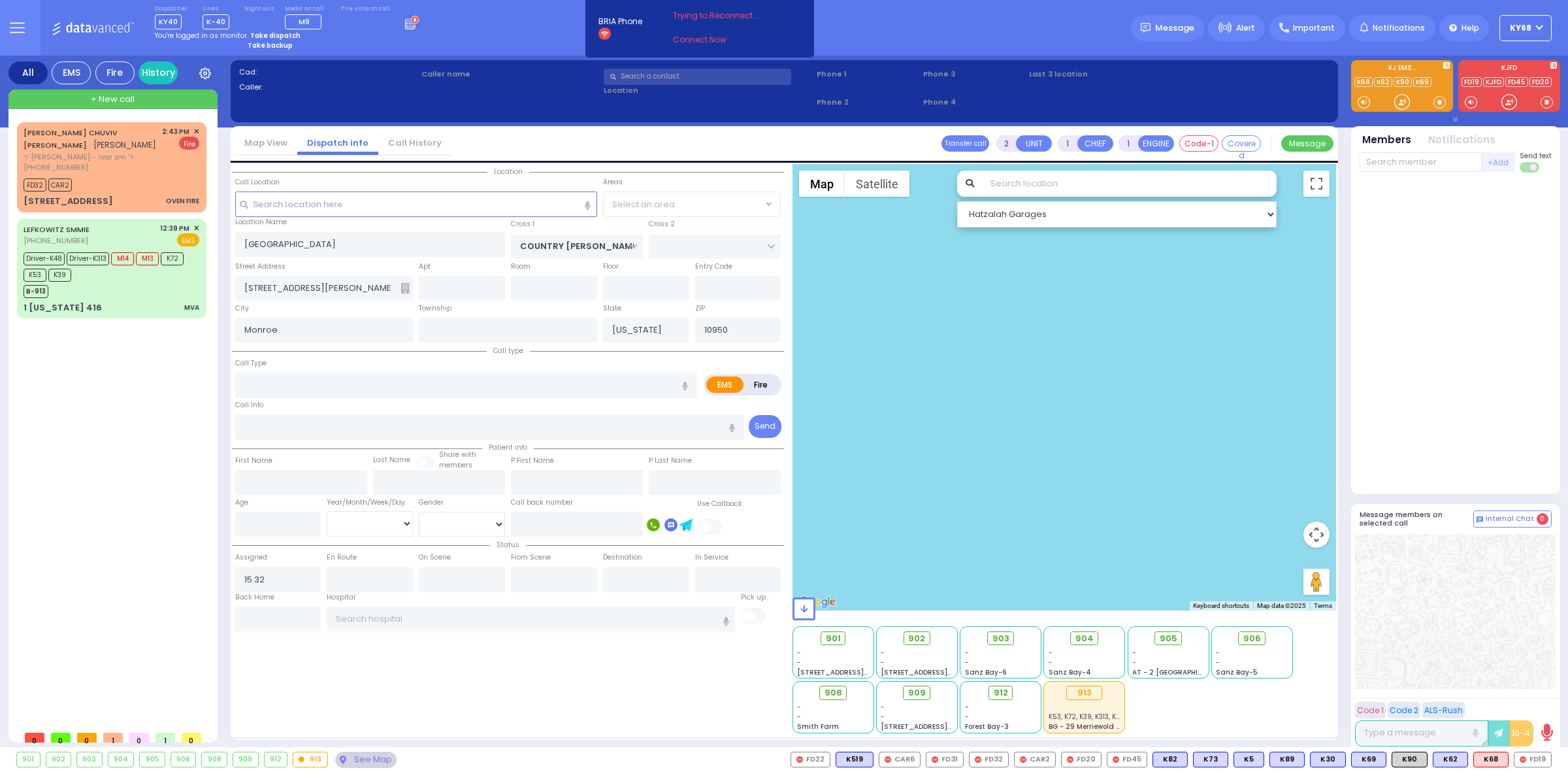
type input "TRA"
radio input "true"
select select
type input "Non-Emergency Transport"
radio input "true"
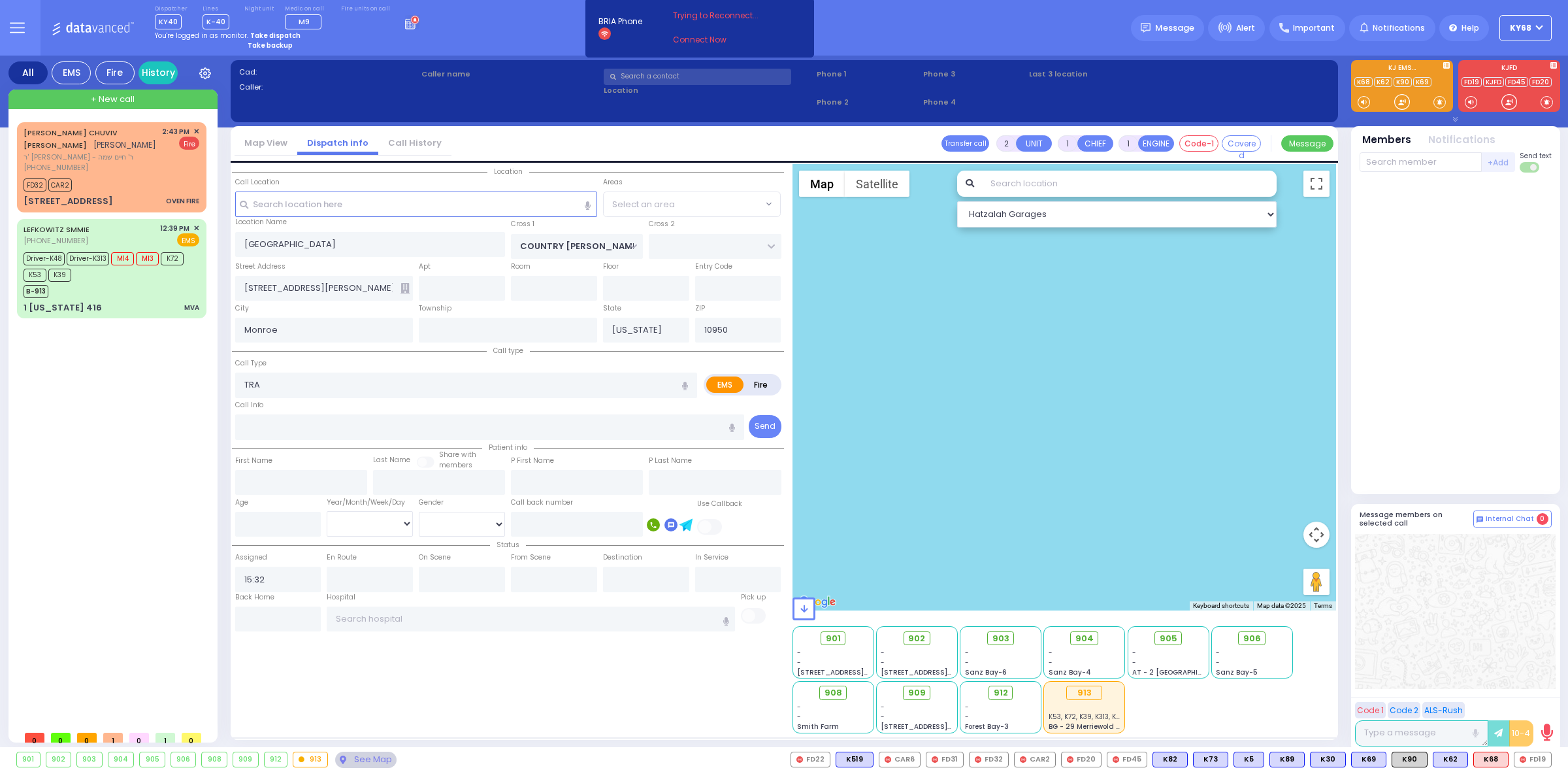
select select
radio input "true"
select select
select select "All areas"
select select "Hatzalah Garages"
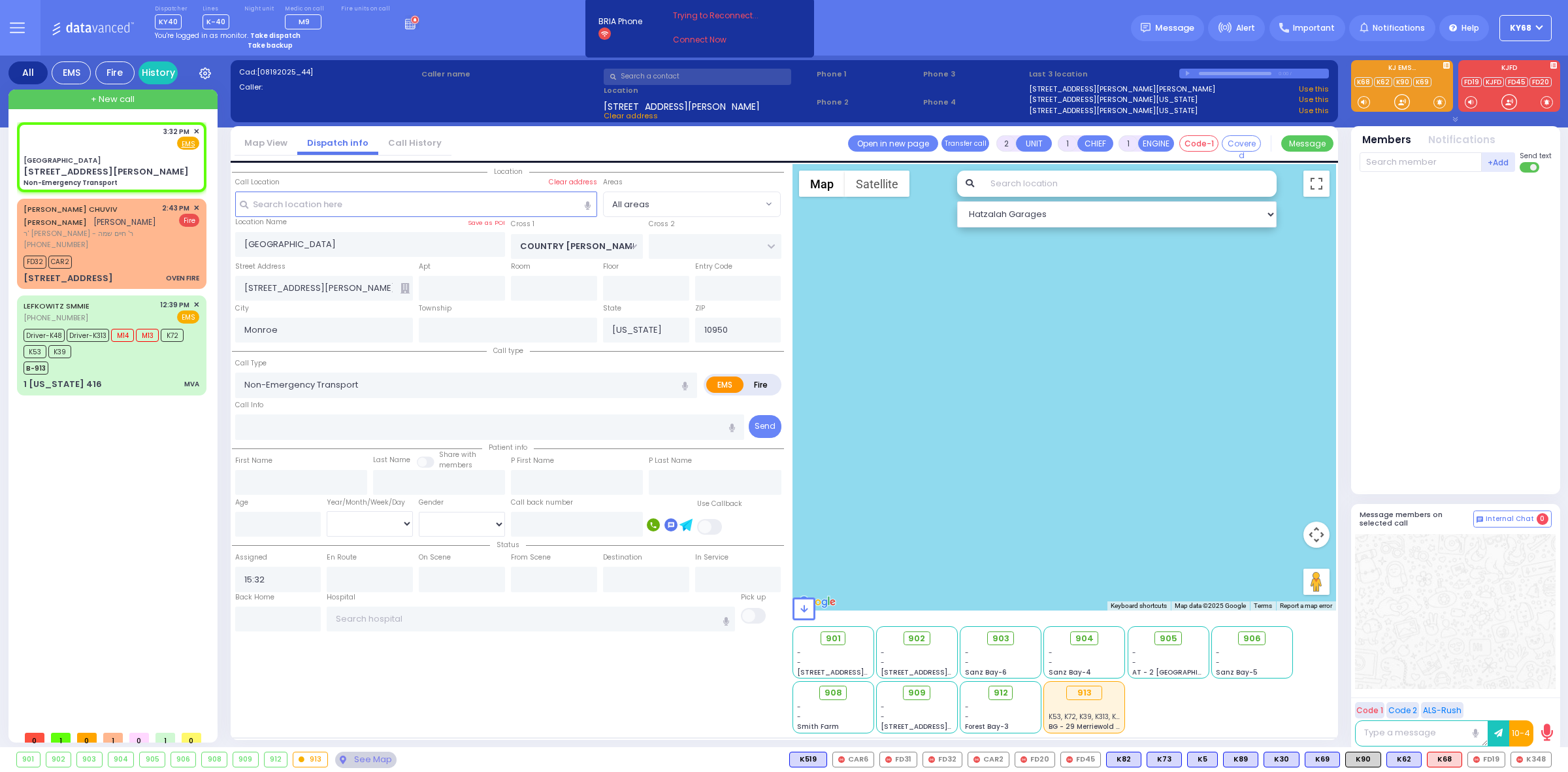
select select
radio input "true"
select select
type input "15:34"
radio input "true"
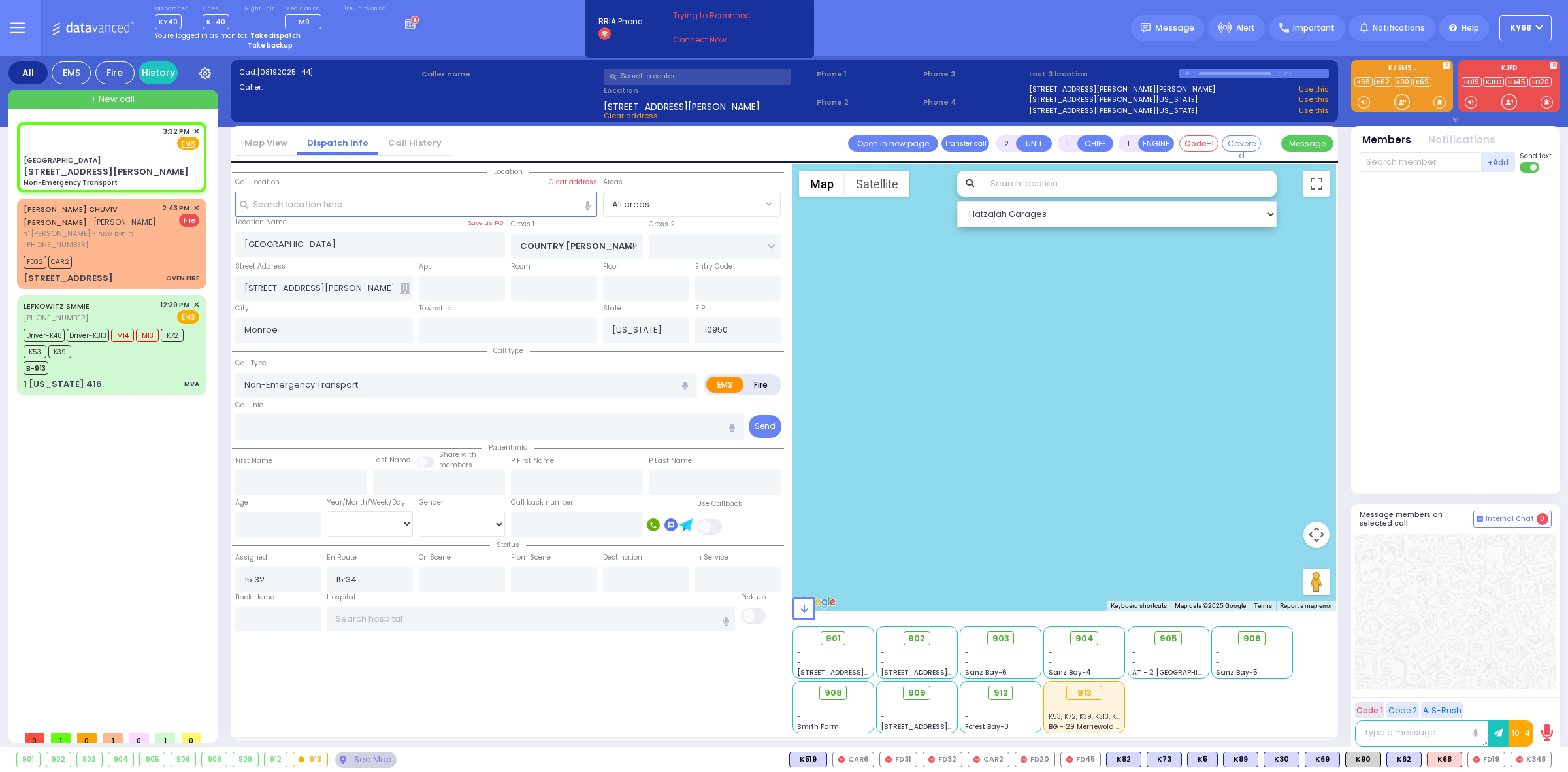
select select
radio input "true"
select select
select select "All areas"
select select "Hatzalah Garages"
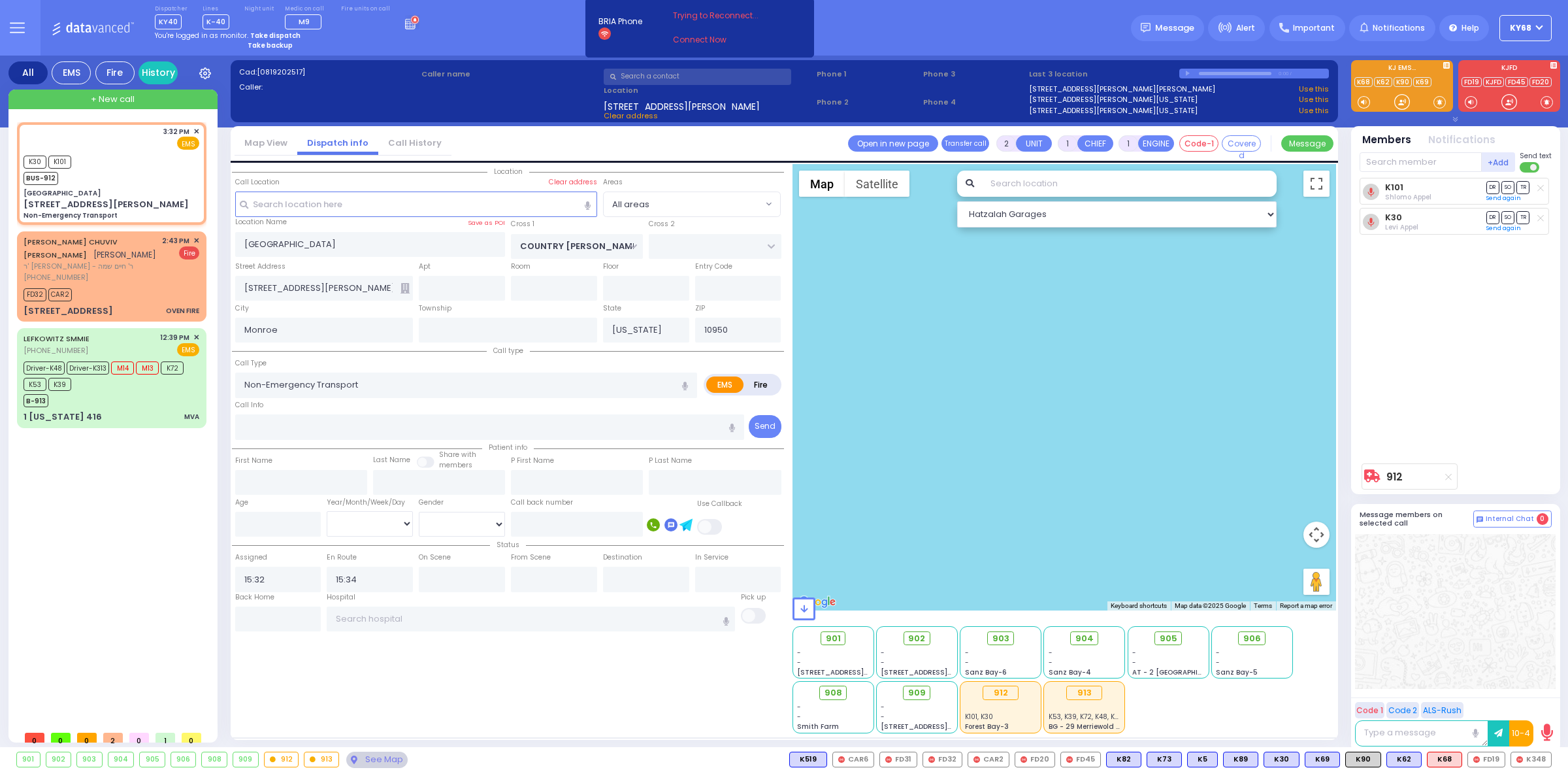
select select
radio input "true"
type input "to Fountain View Living Collage Road Monsey"
select select
select select "Hatzalah Garages"
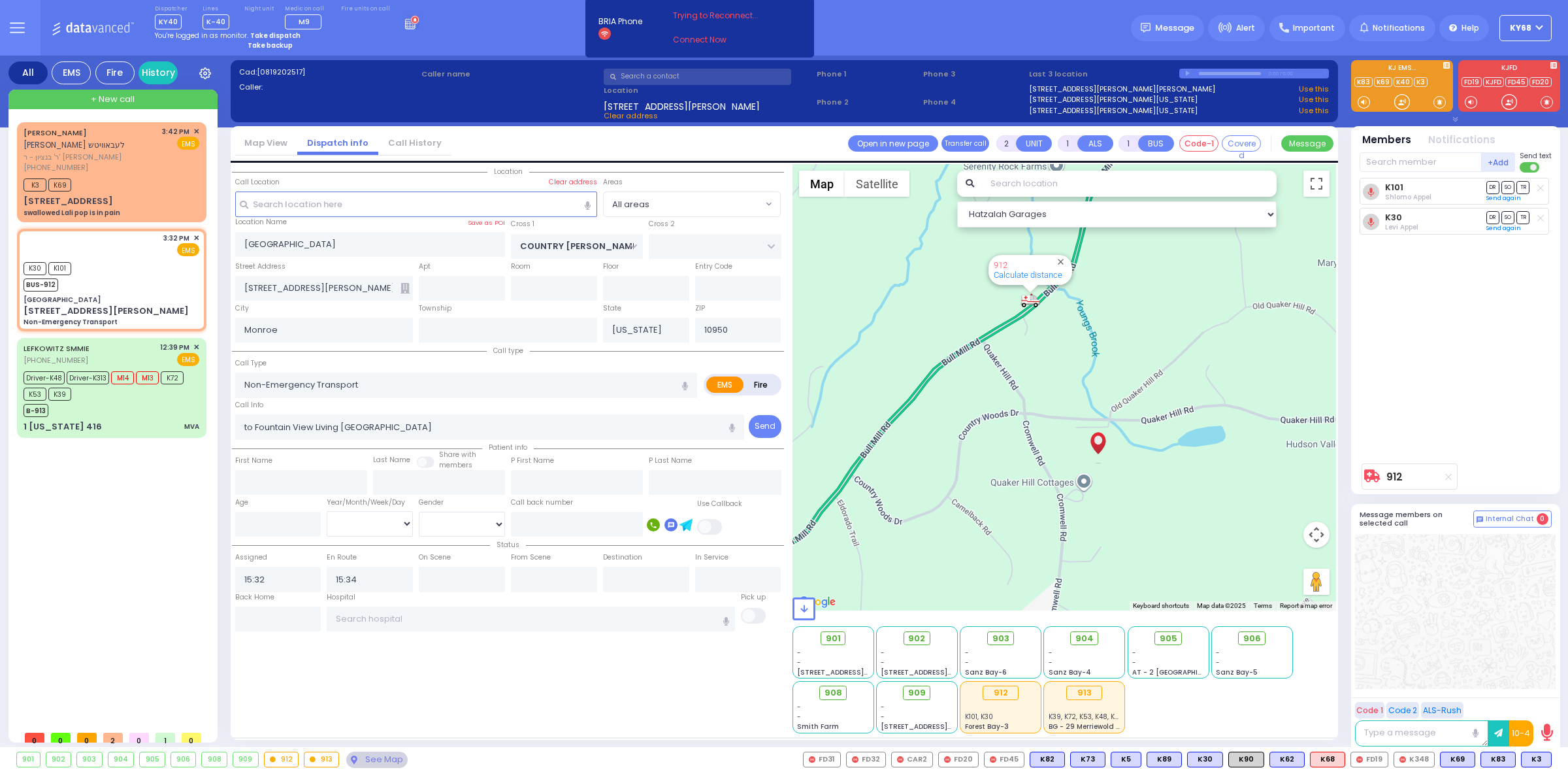
click at [402, 690] on div "Location All areas" at bounding box center [508, 448] width 552 height 569
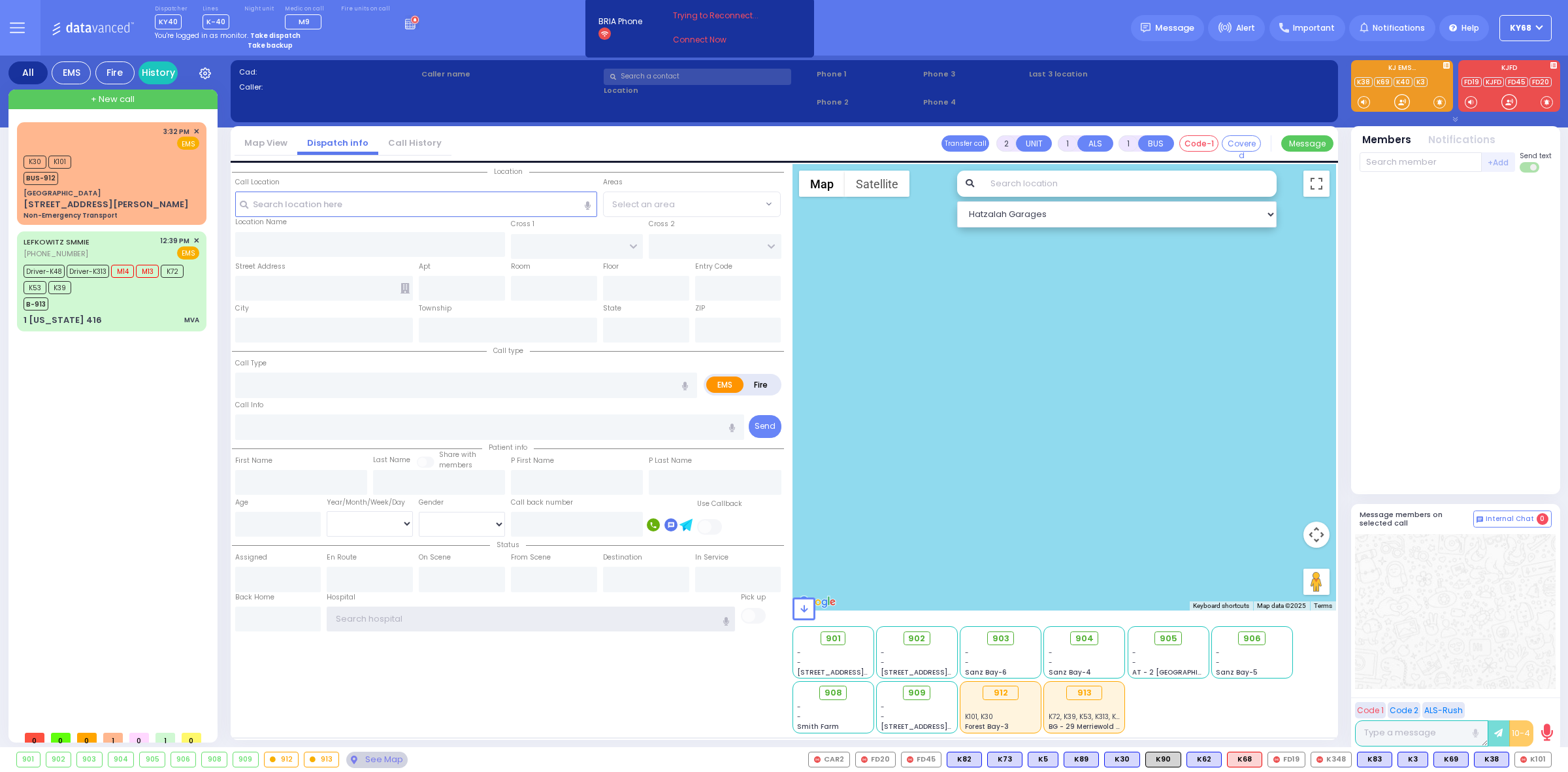
type input "ky68"
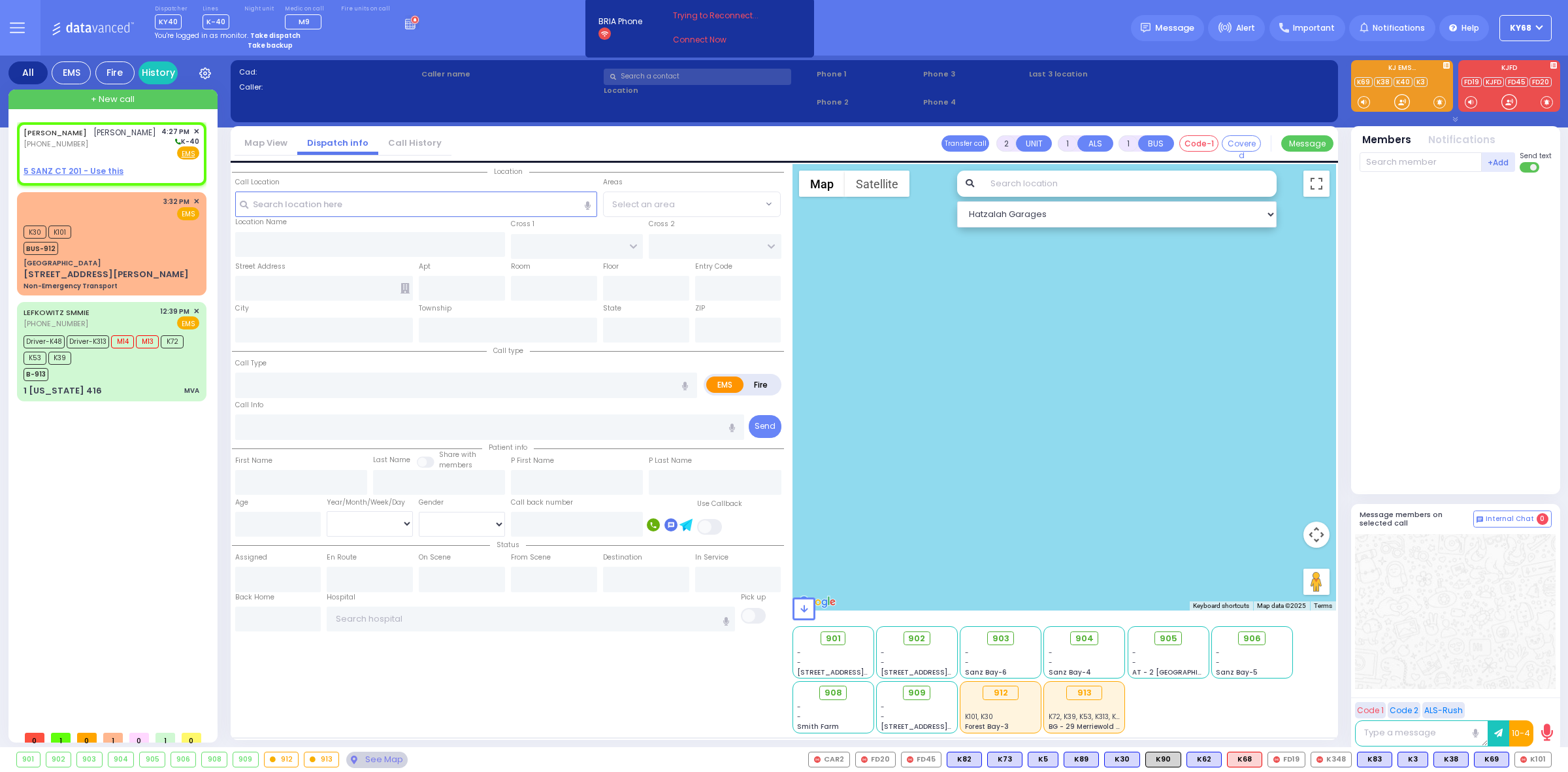
select select
radio input "true"
type input "[PERSON_NAME]"
select select
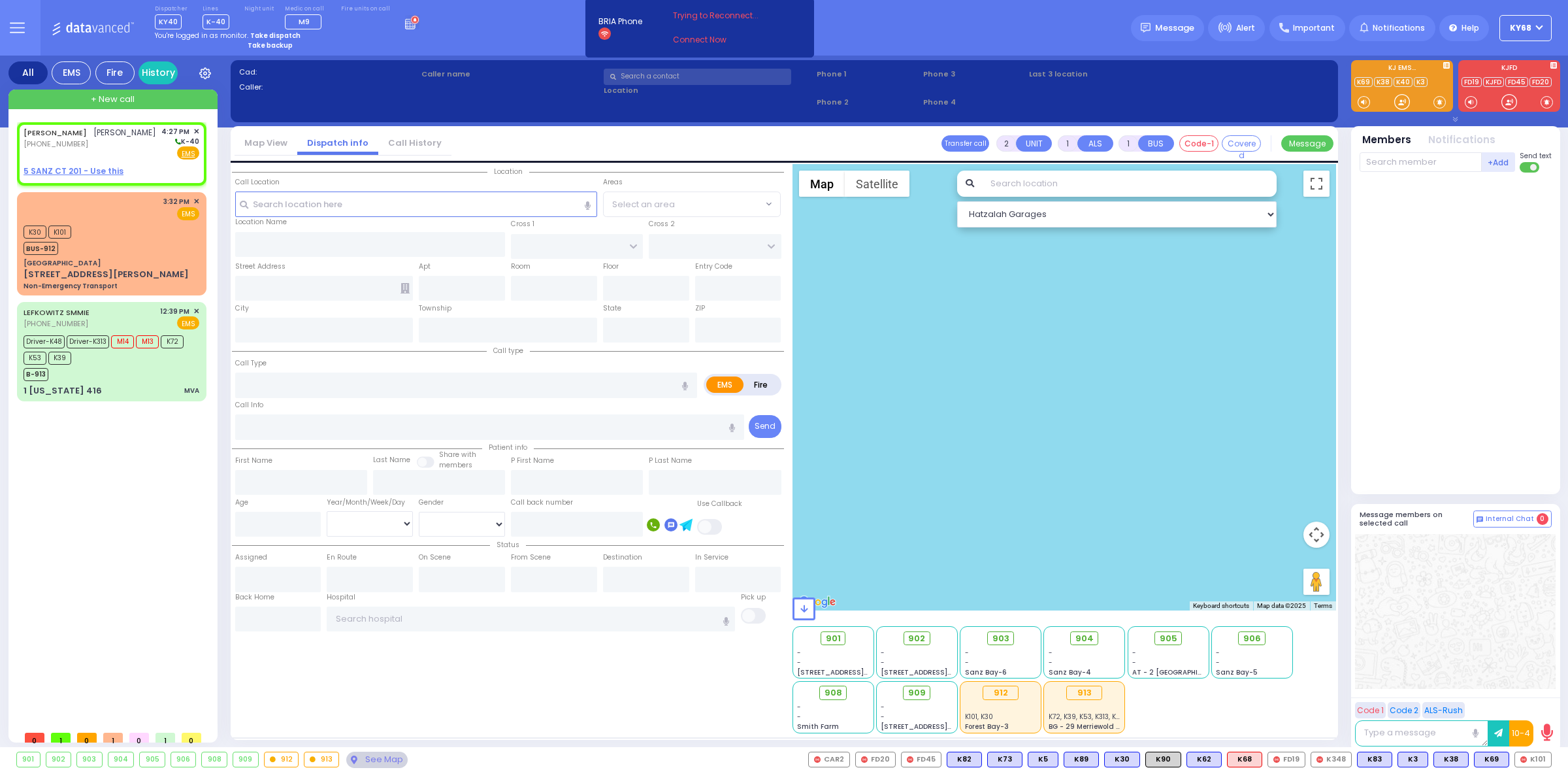
type input "16:27"
select select "Hatzalah Garages"
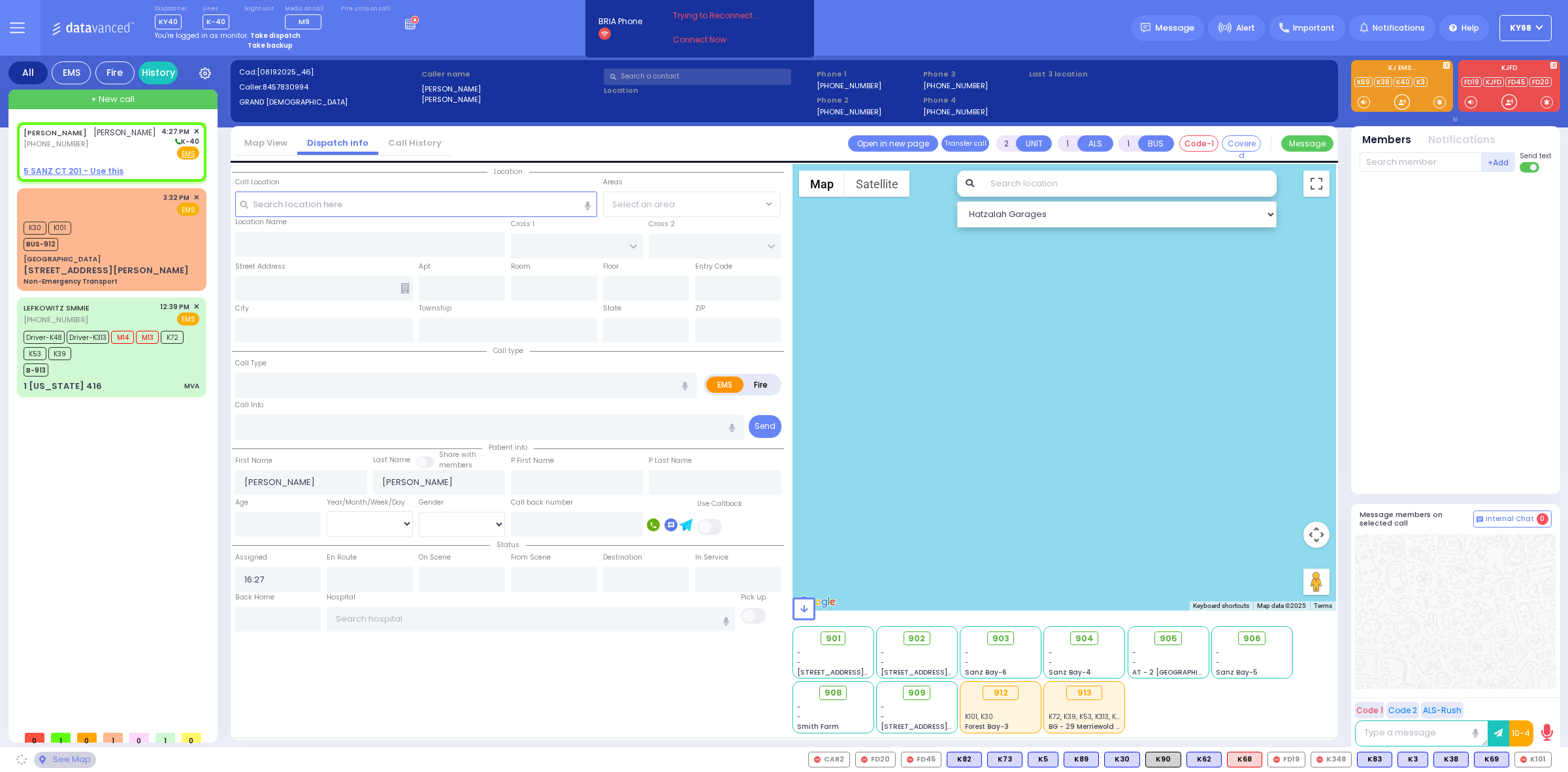
select select
radio input "true"
select select
select select "Hatzalah Garages"
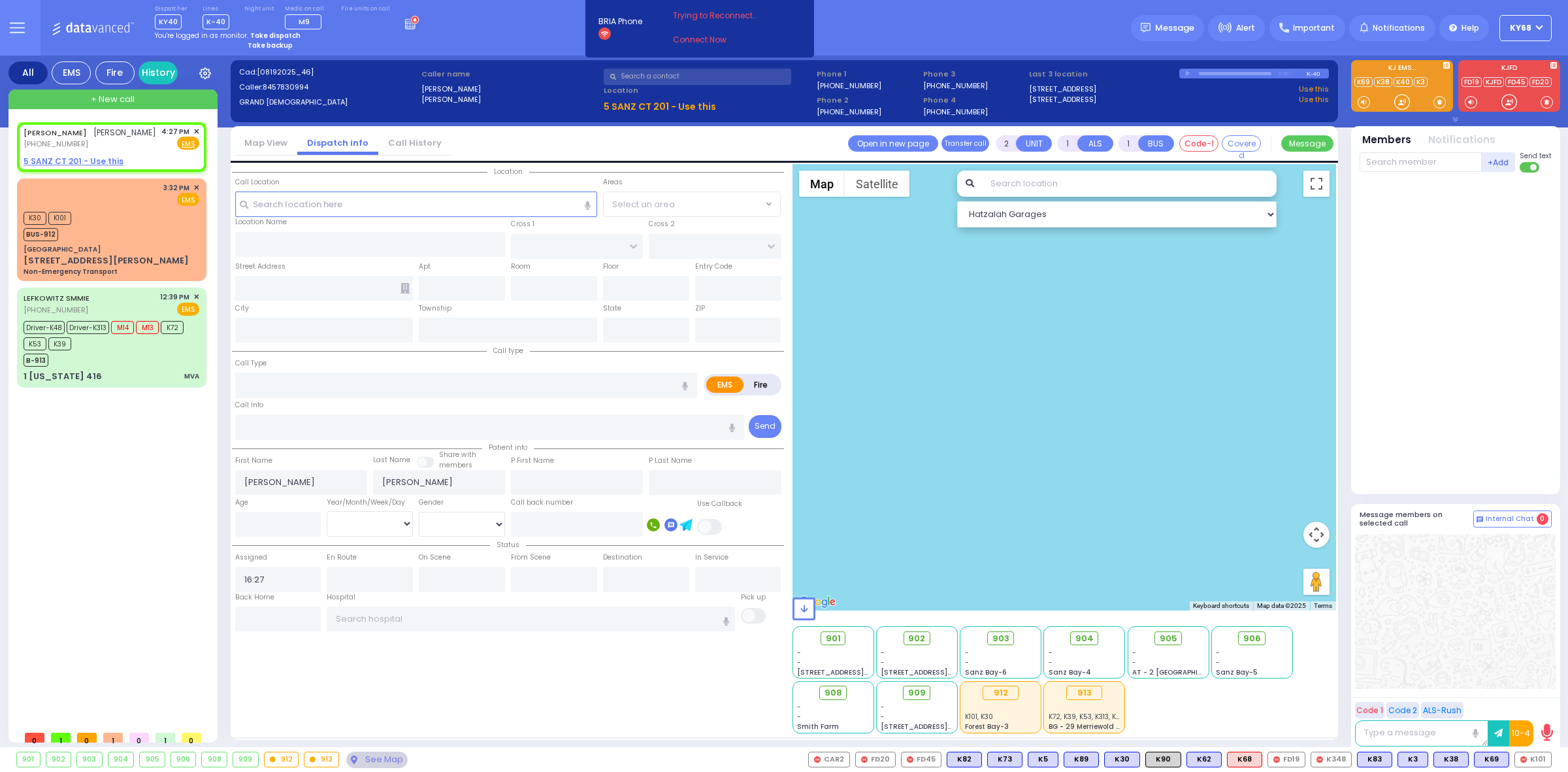
select select
radio input "true"
select select
select select "Hatzalah Garages"
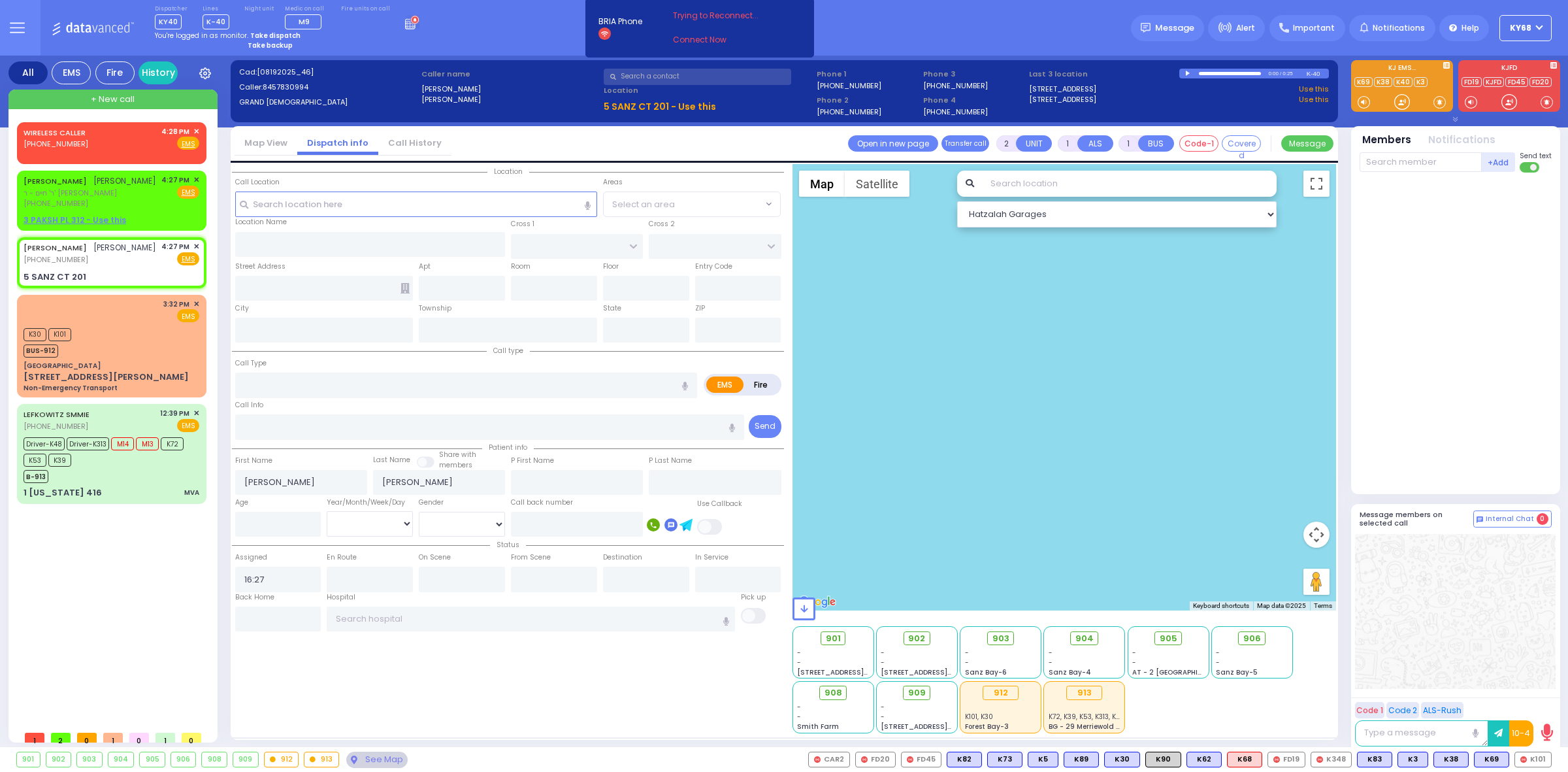
select select
radio input "true"
select select
select select "Hatzalah Garages"
type input "FOREST RD"
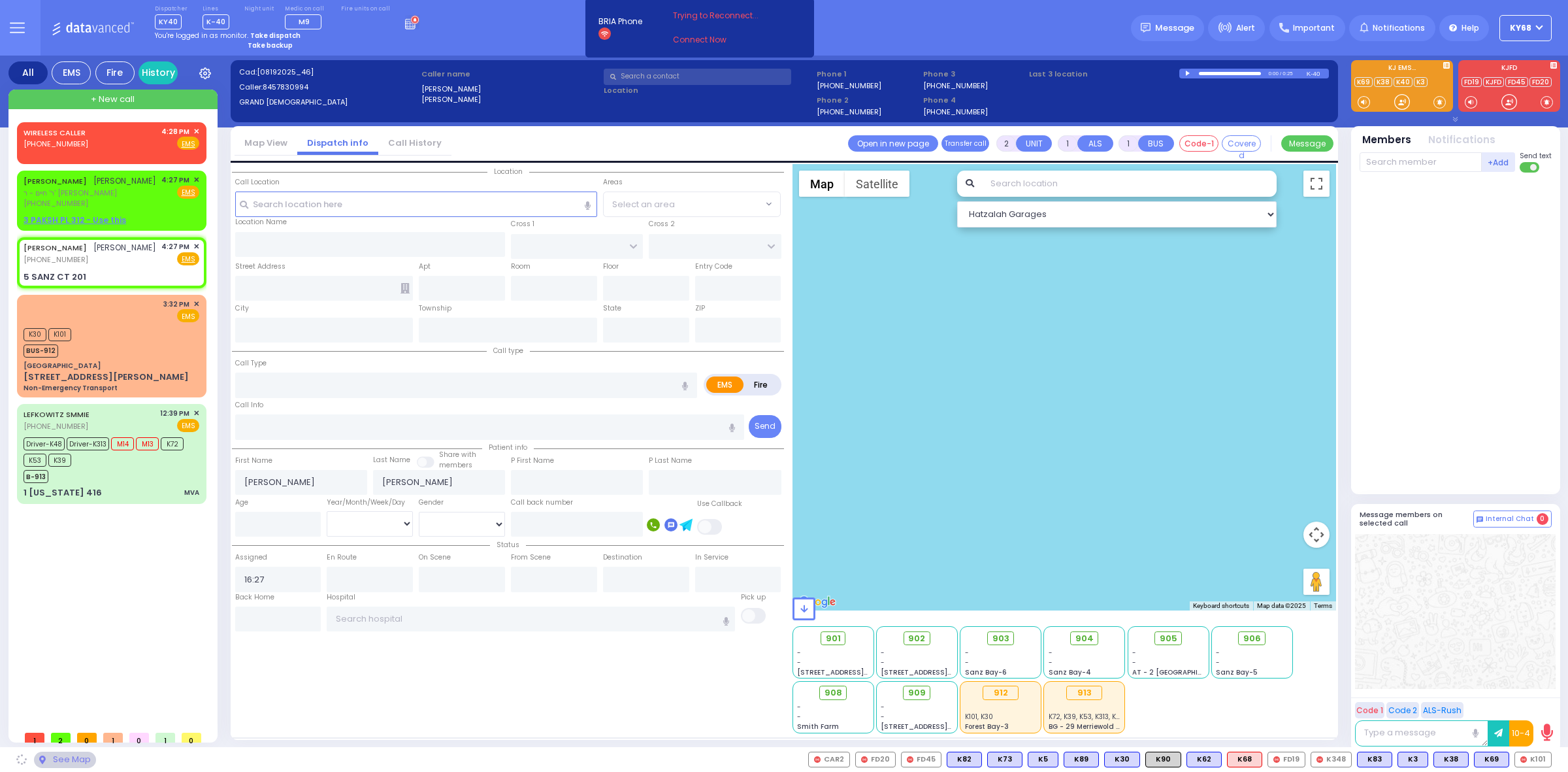
type input "5 SANZ CT"
type input "201"
type input "Monroe"
type input "New York"
type input "10950"
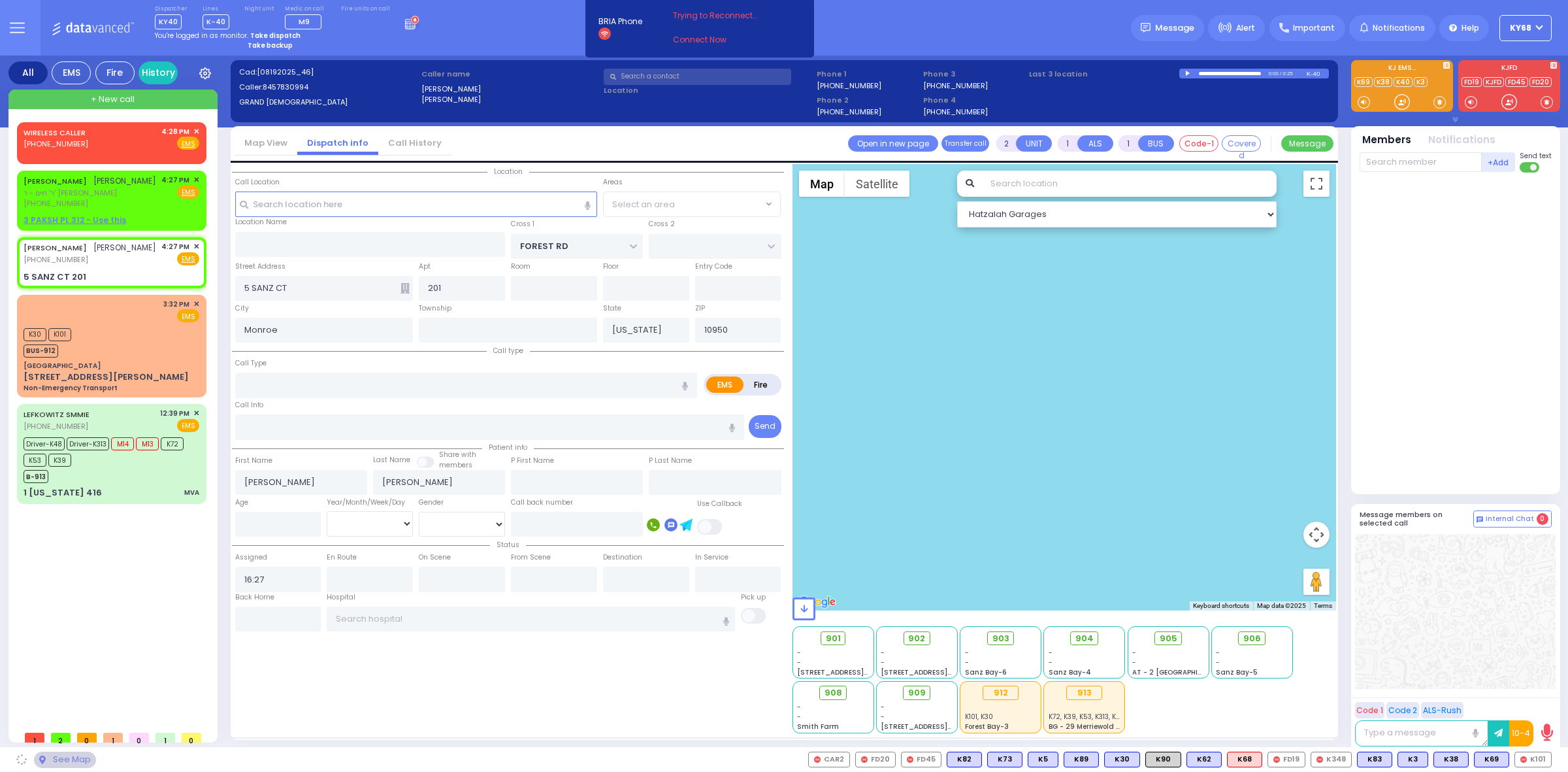
select select "MONROE"
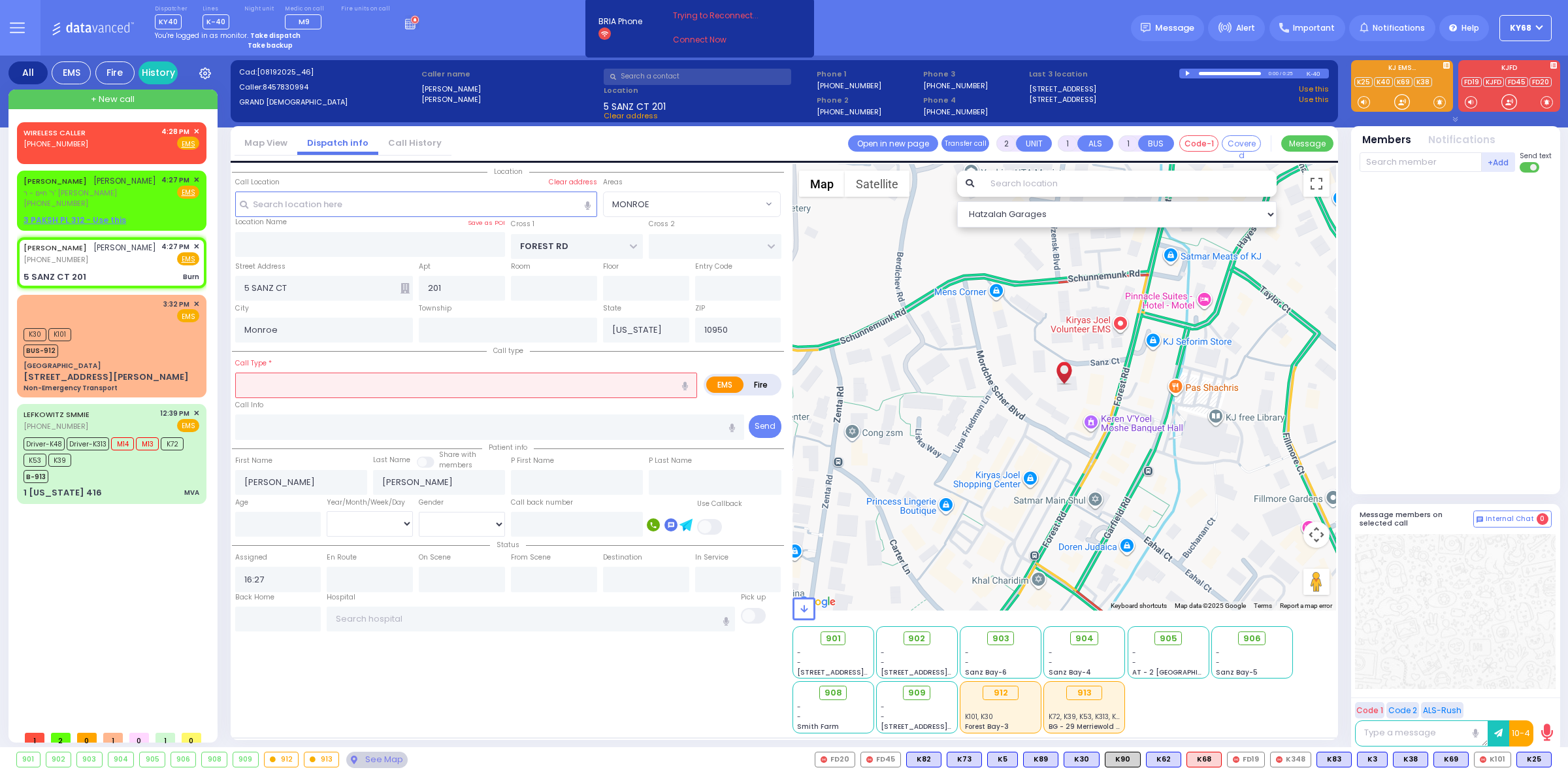
type input "3"
type input "0"
select select
type input "Burn"
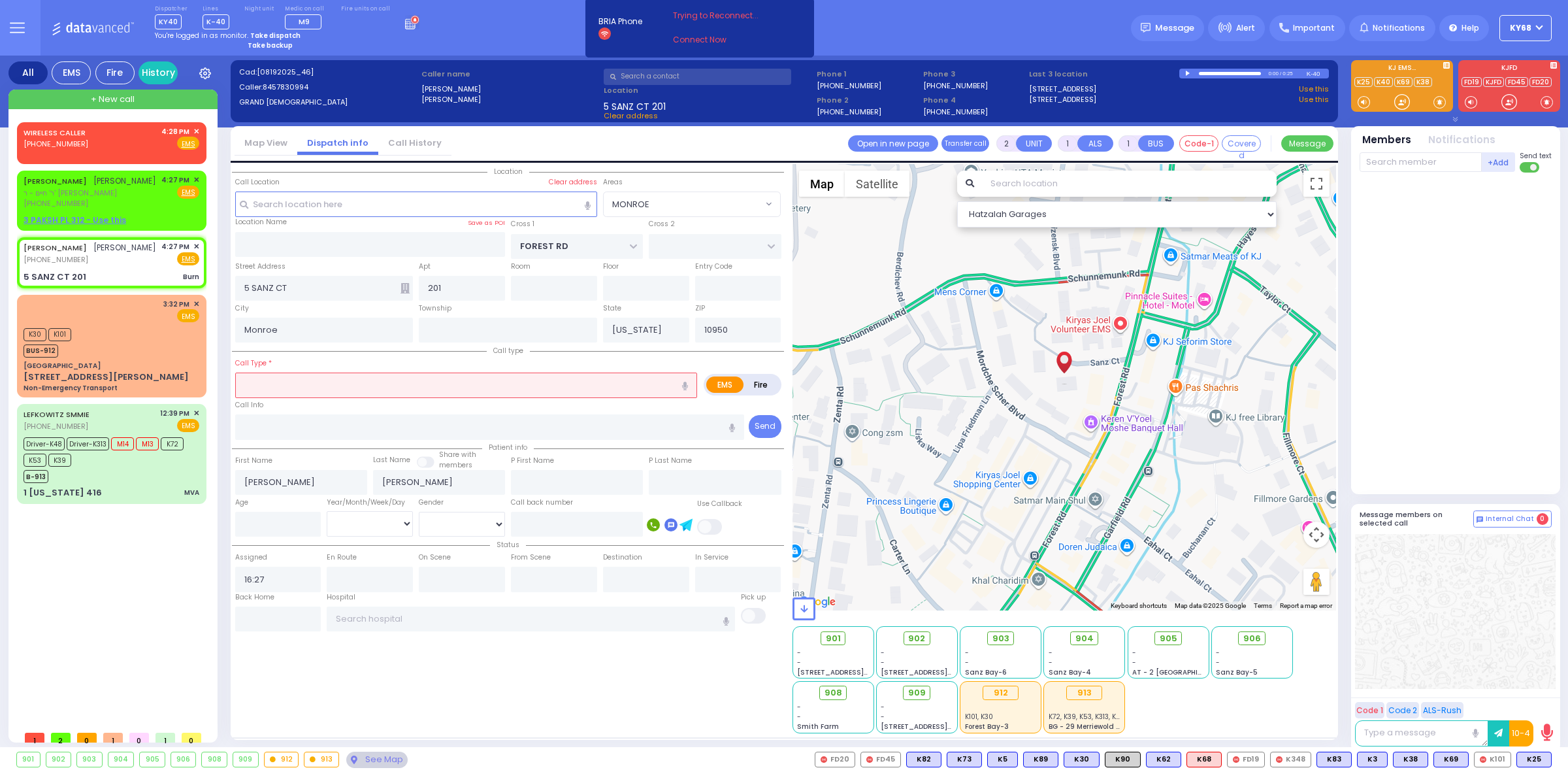
radio input "true"
select select
select select "Hatzalah Garages"
select select "MONROE"
click at [1189, 74] on div at bounding box center [1189, 74] width 7 height 6
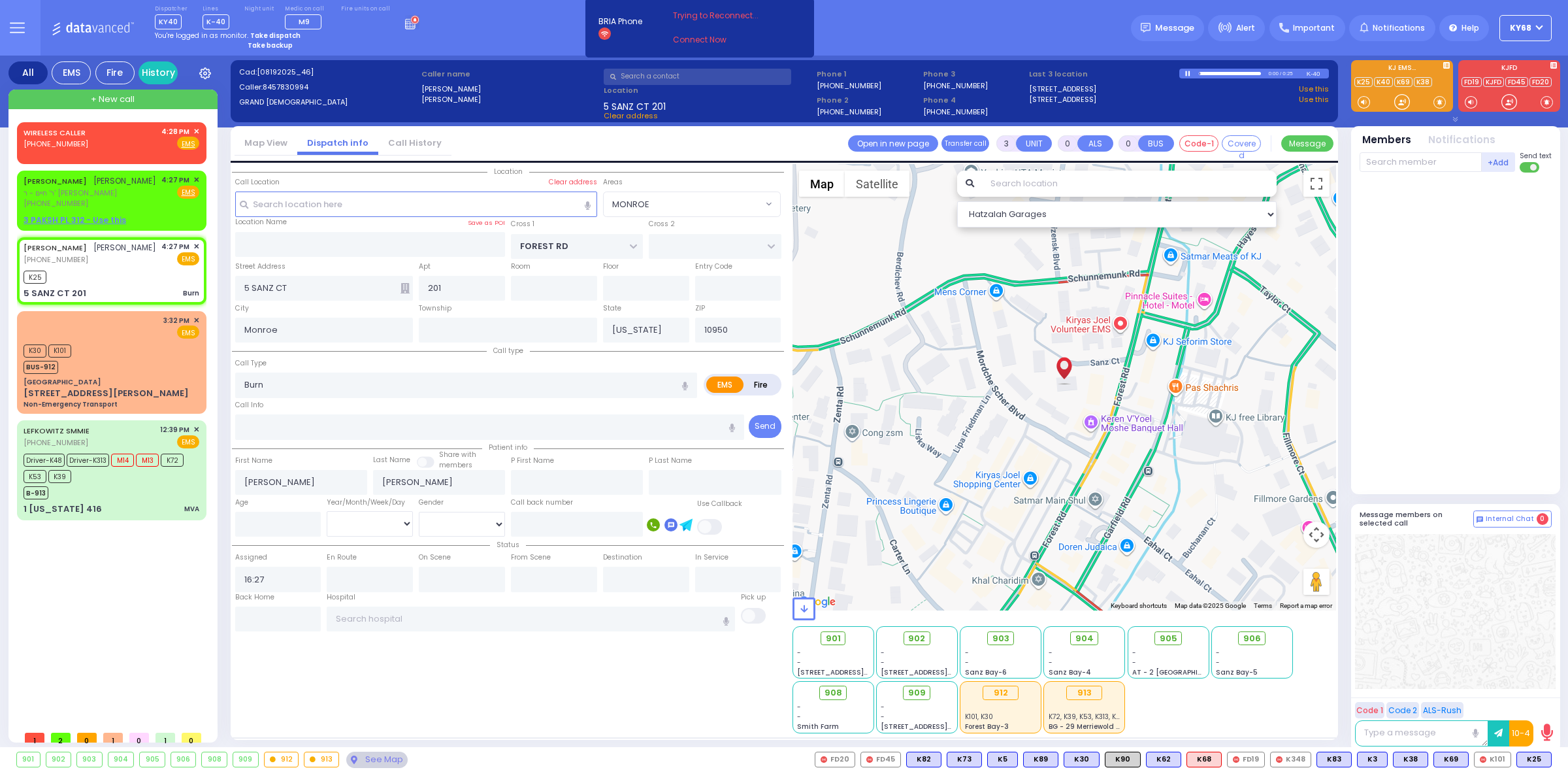
select select
radio input "true"
select select
type input "16:28"
select select "Hatzalah Garages"
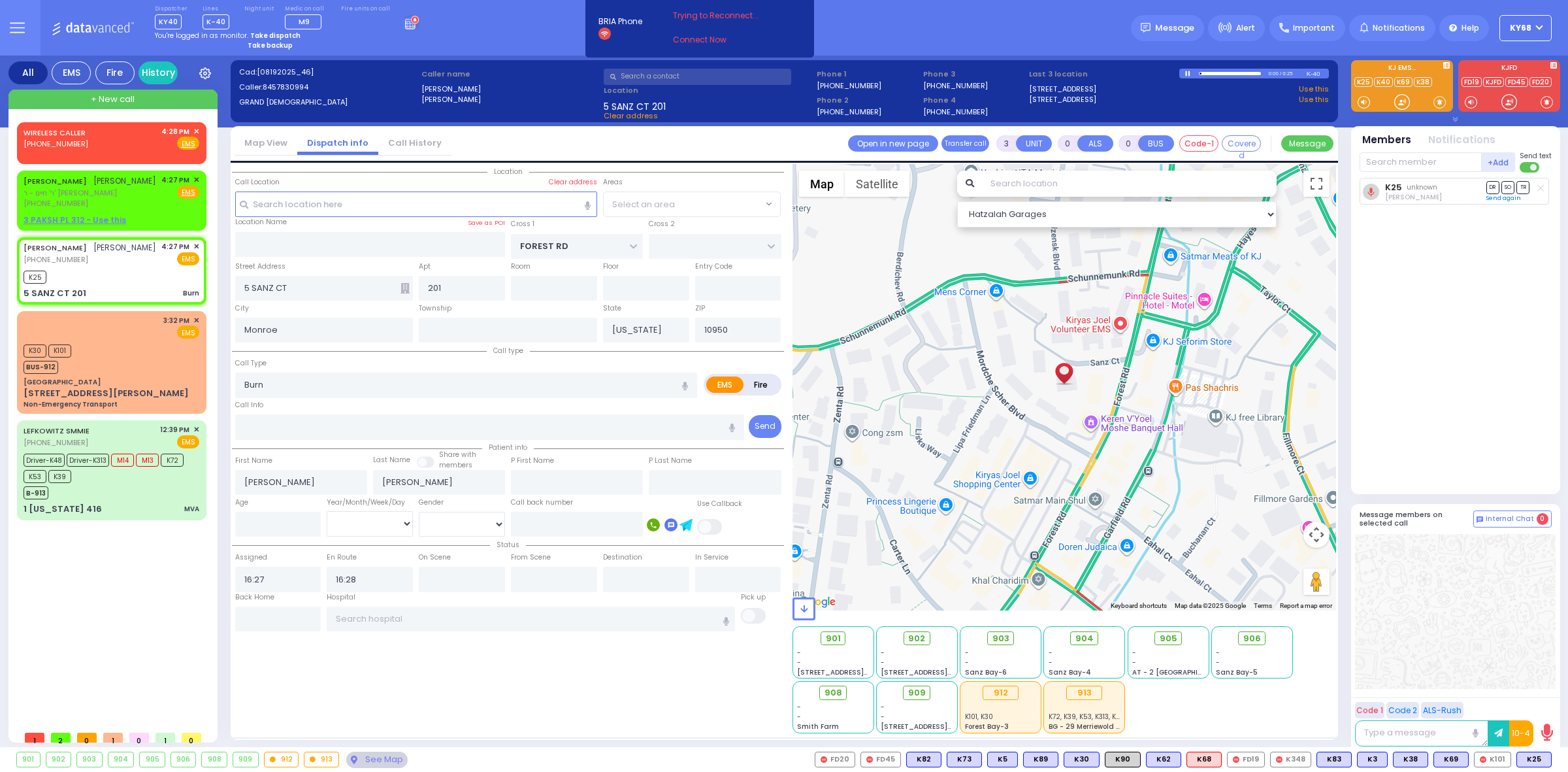
select select "MONROE"
select select
radio input "true"
select select
select select "Hatzalah Garages"
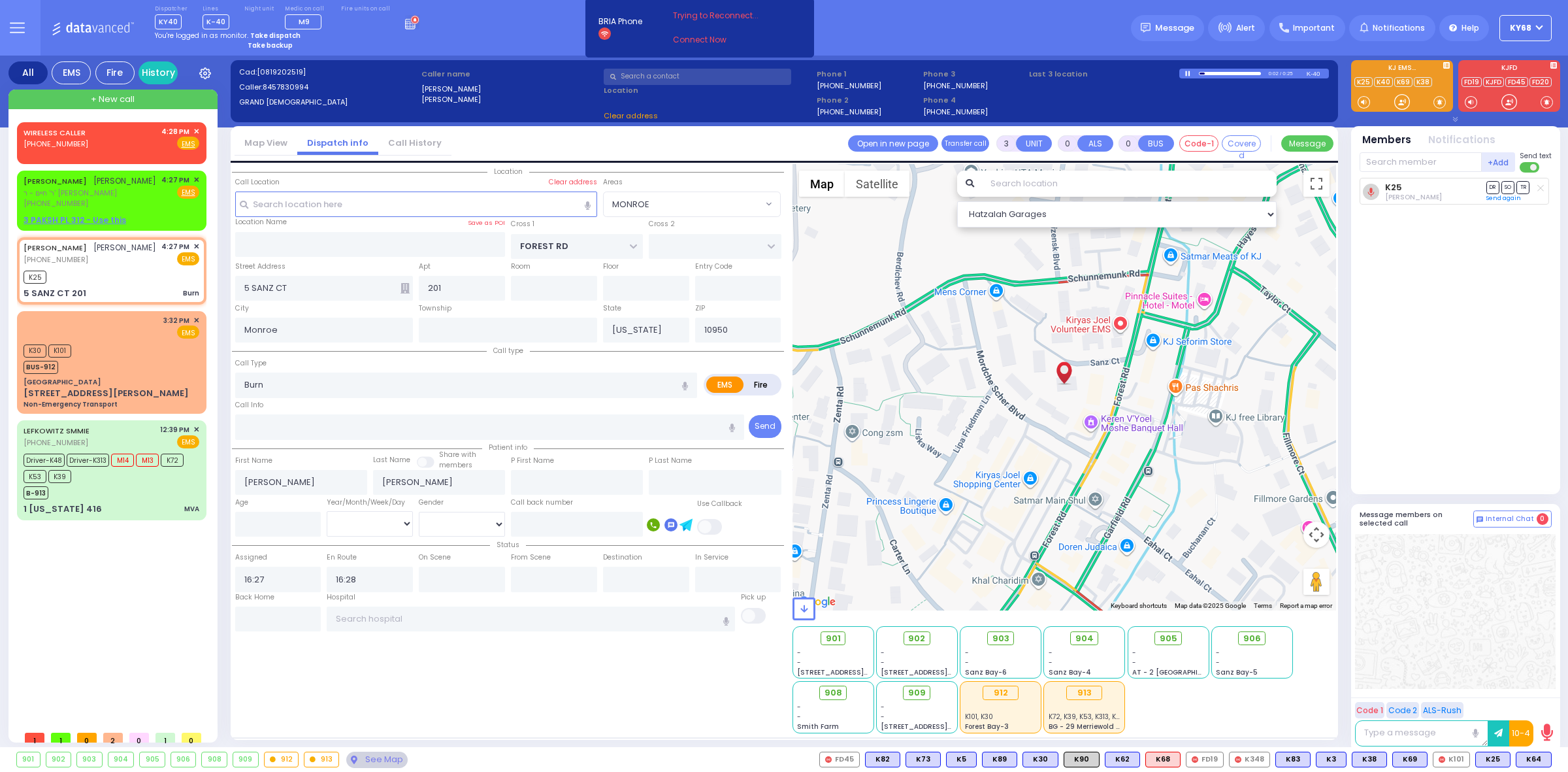
select select "MONROE"
select select
radio input "true"
select select
select select "Hatzalah Garages"
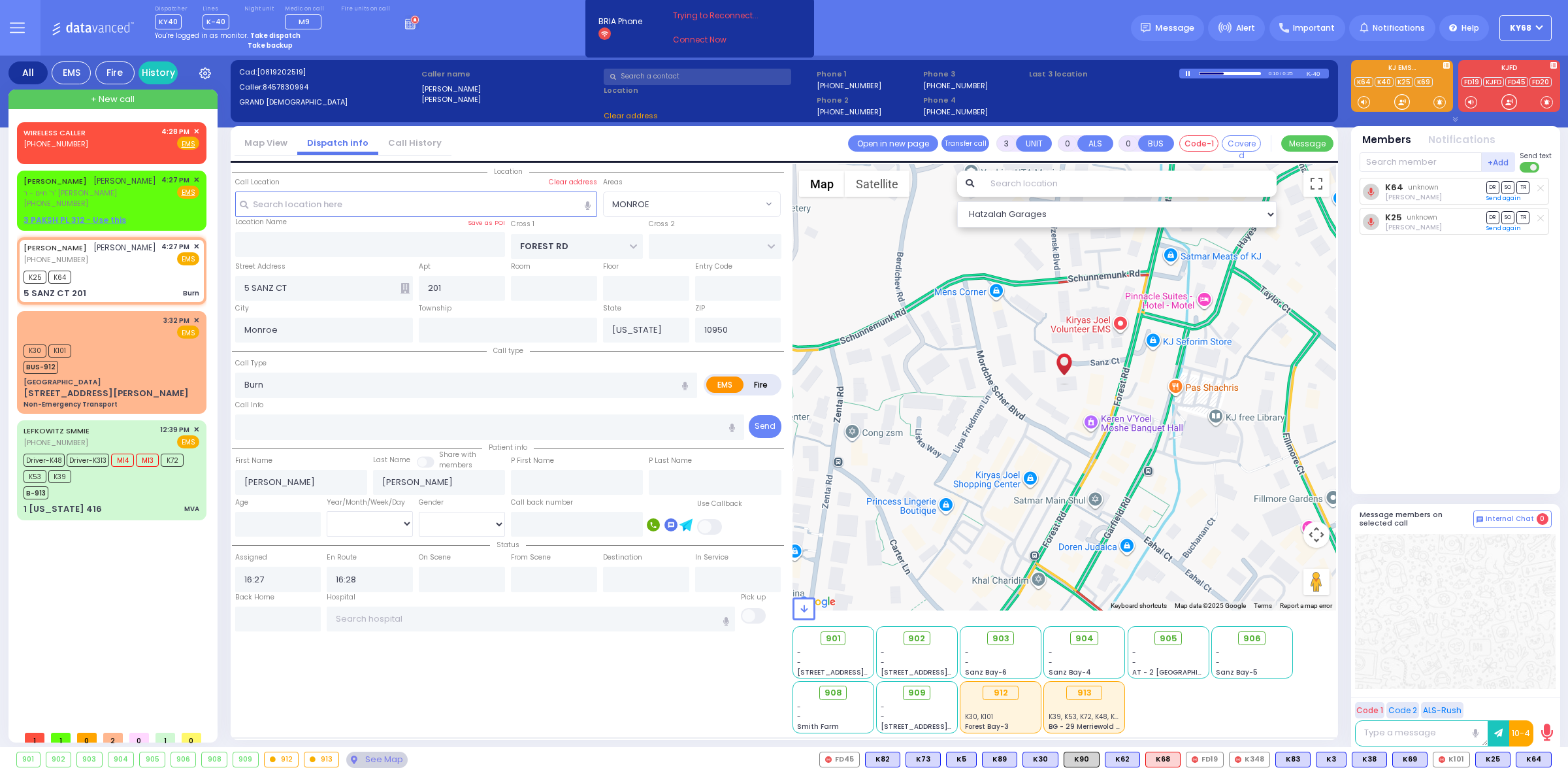
select select "MONROE"
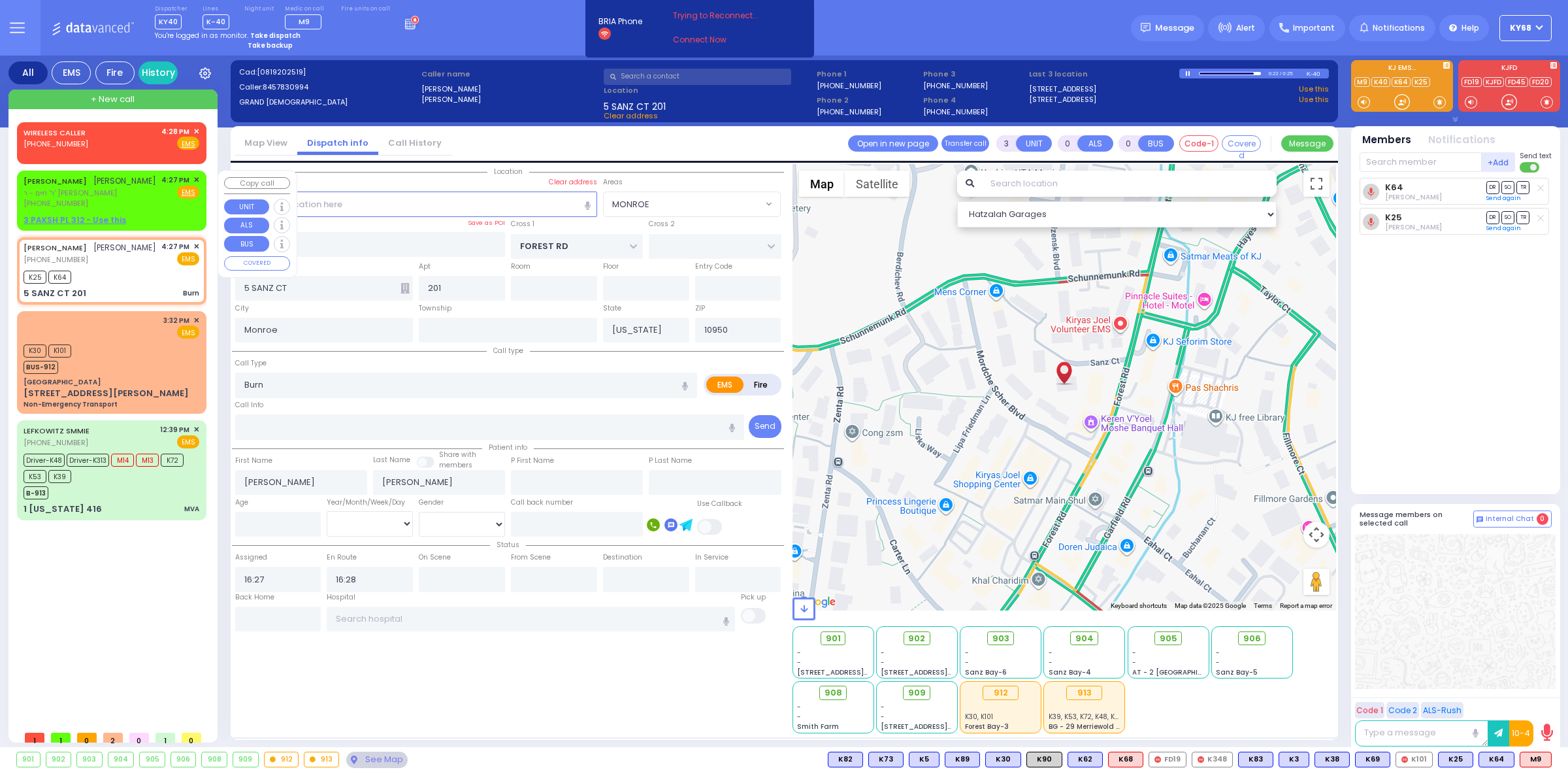
click at [115, 192] on span "ר' חיים - ר' יושע שמאיע" at bounding box center [90, 192] width 133 height 11
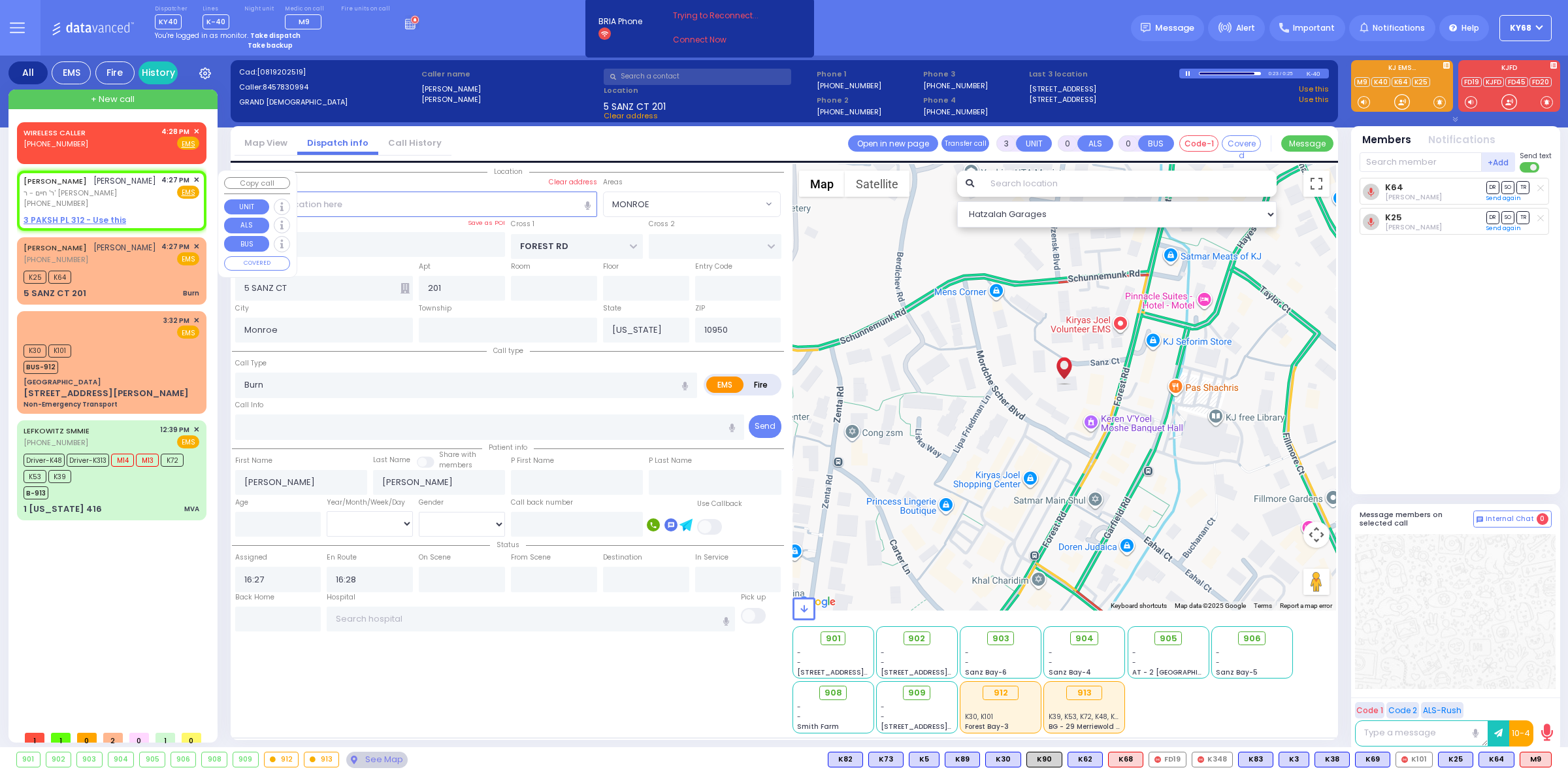
type input "2"
type input "1"
select select
radio input "true"
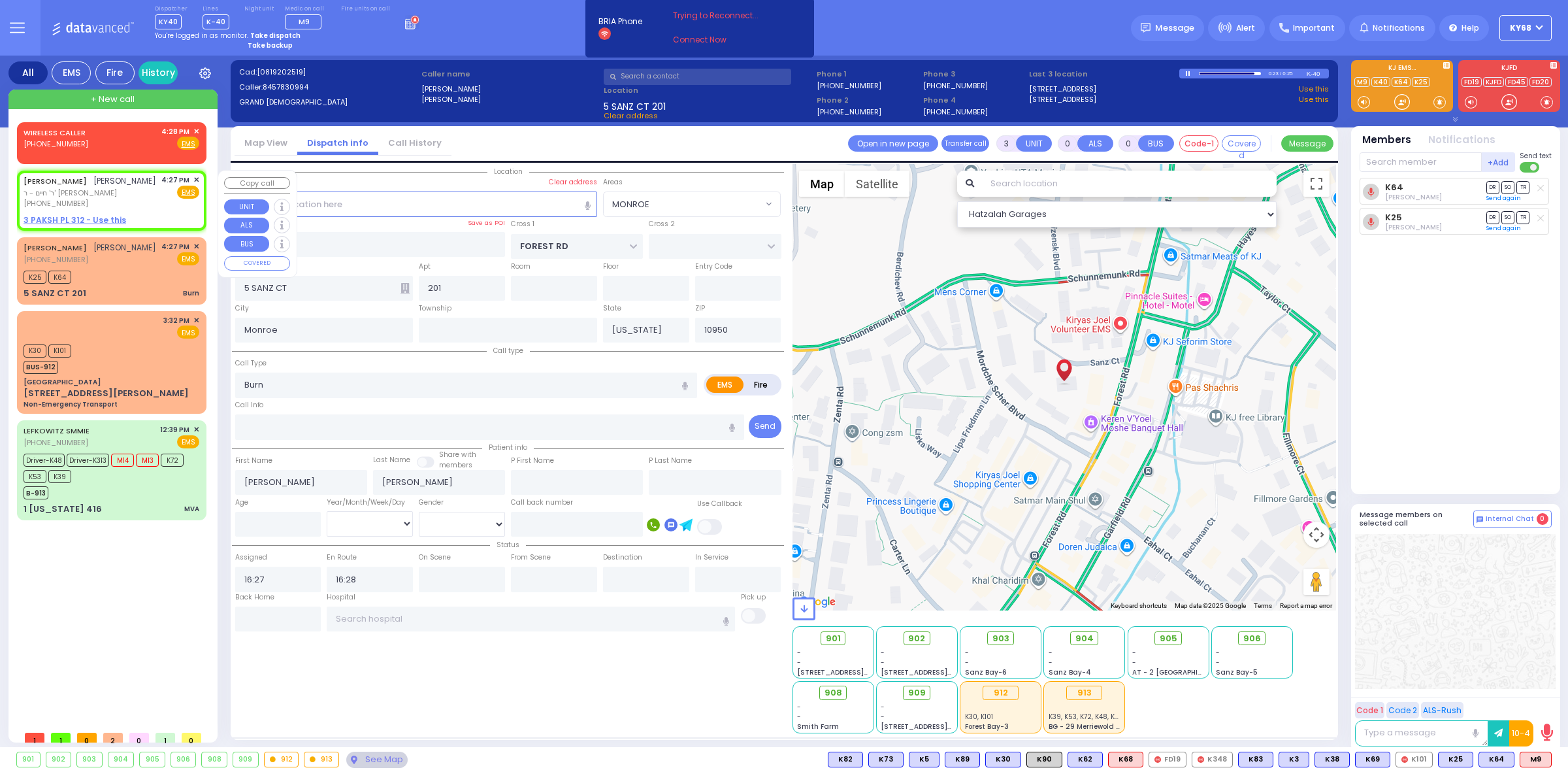
type input "DUVID"
type input "FARKAS"
select select
select select "Hatzalah Garages"
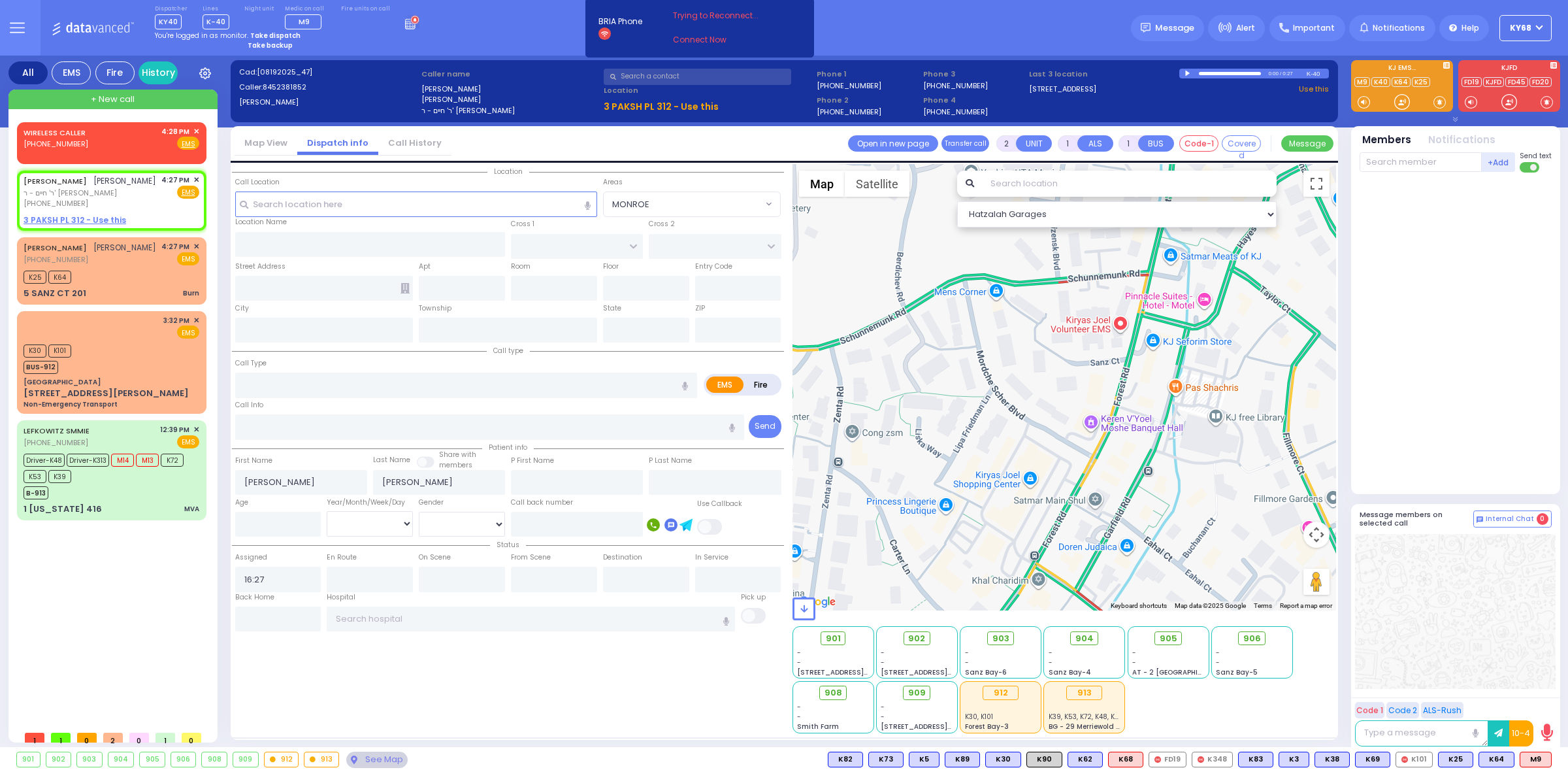
click at [1187, 72] on div at bounding box center [1189, 74] width 7 height 6
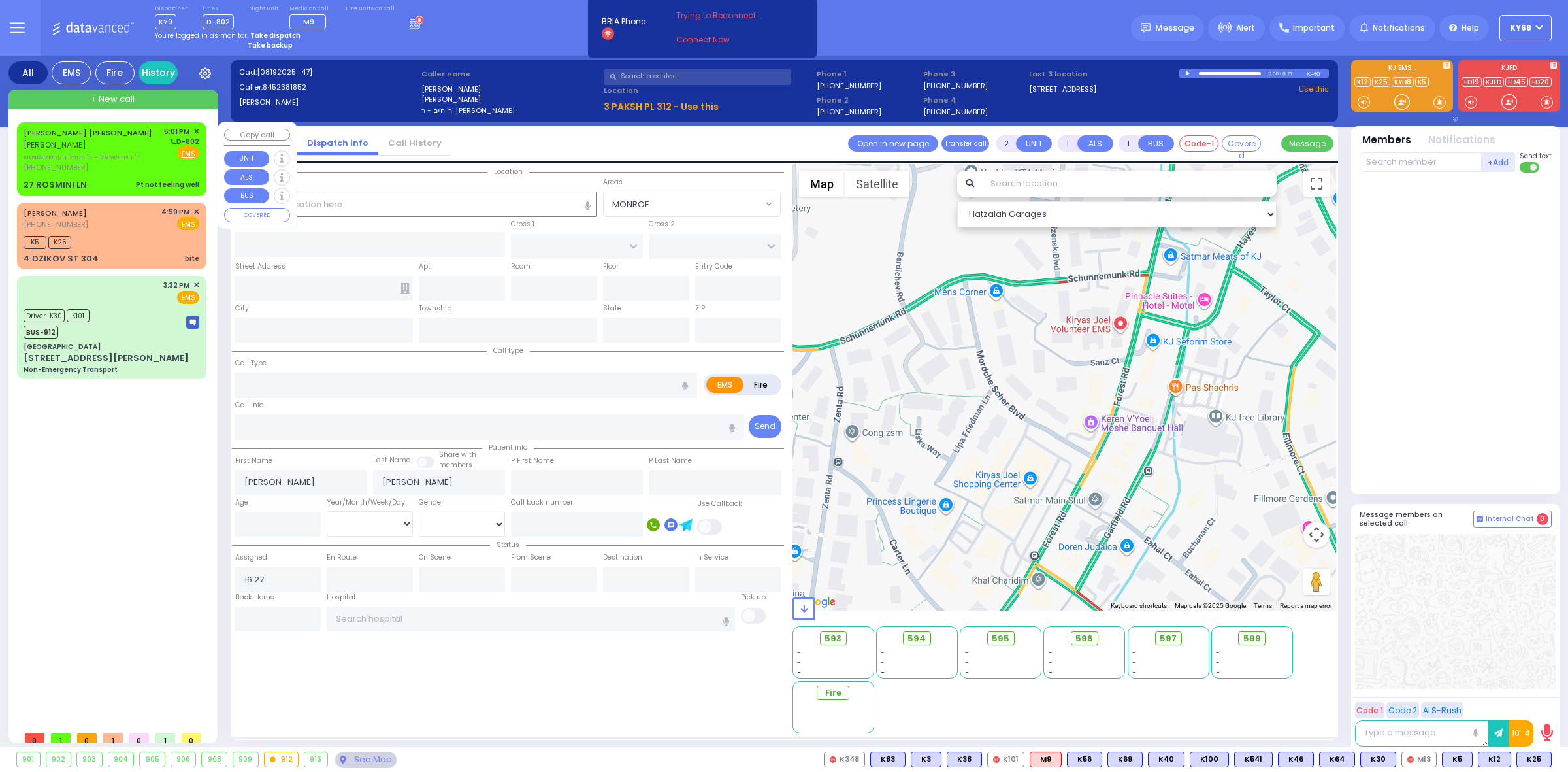
click at [66, 145] on span "[PERSON_NAME]" at bounding box center [55, 145] width 63 height 11
type input "1"
type input "0"
select select
type input "Pt not feeling well"
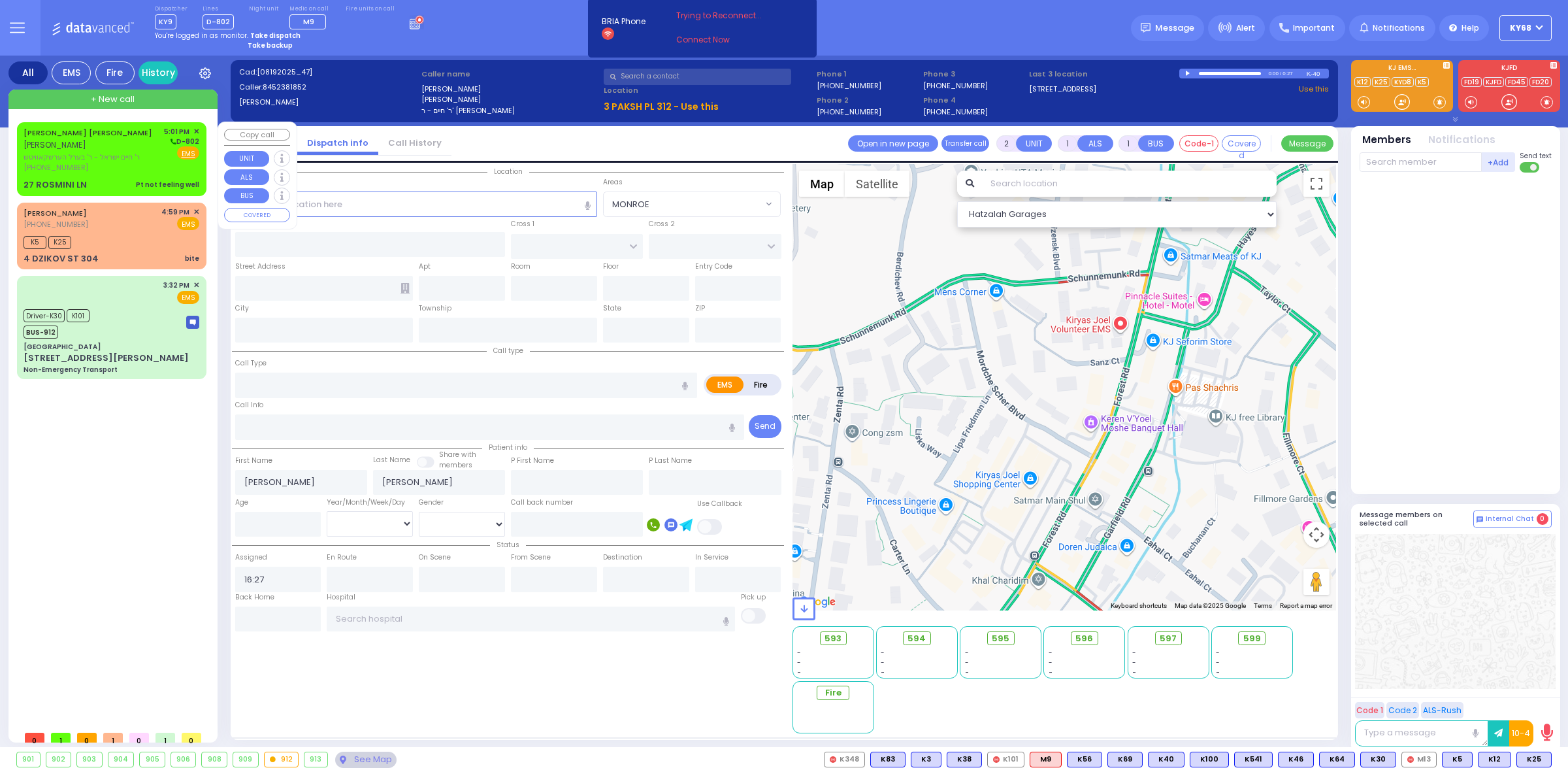
radio input "true"
type input "[PERSON_NAME]"
type input "WIEDER"
type input "24"
select select "Year"
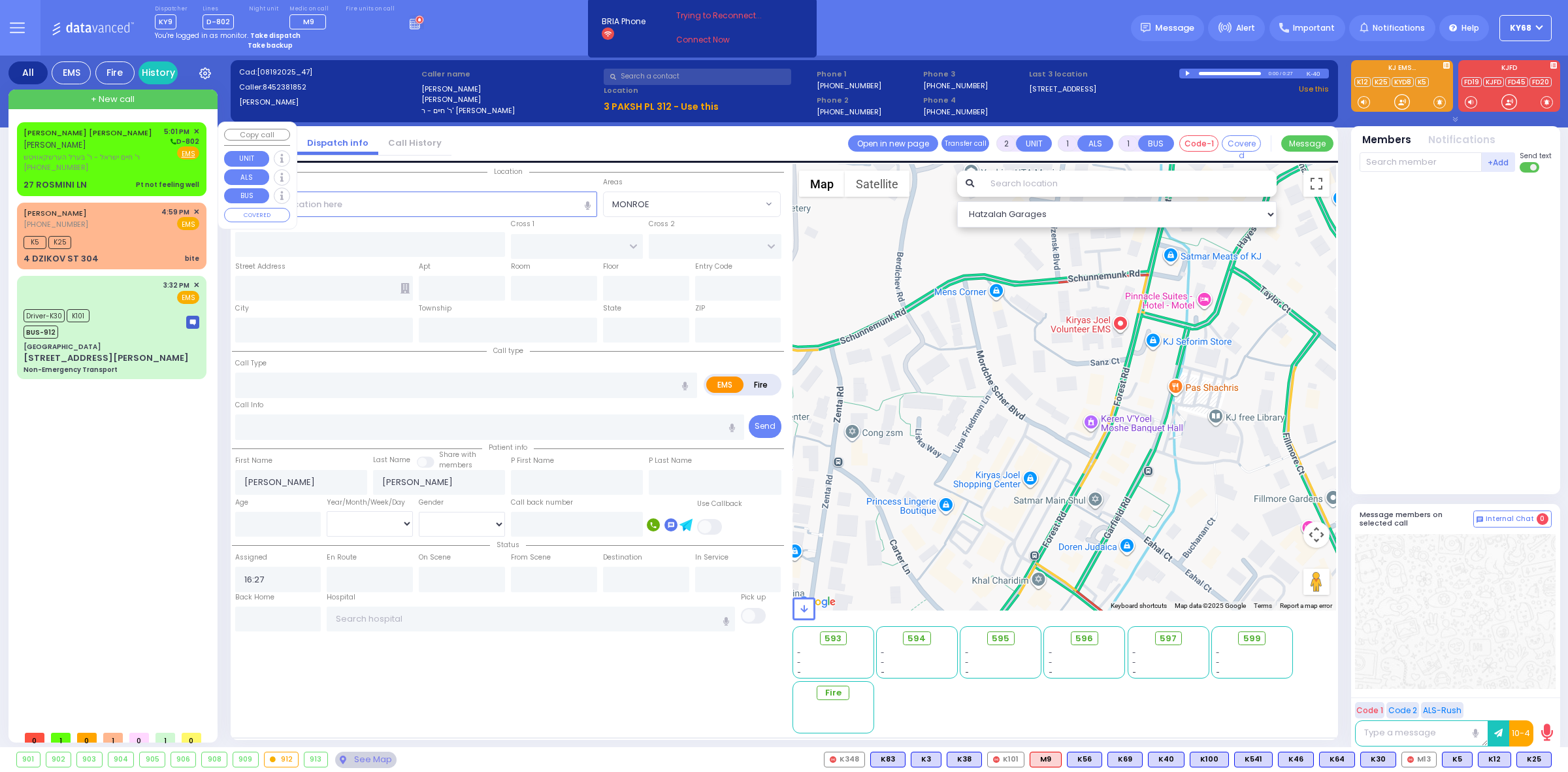
select select "[DEMOGRAPHIC_DATA]"
type input "17:01"
select select "Hatzalah Garages"
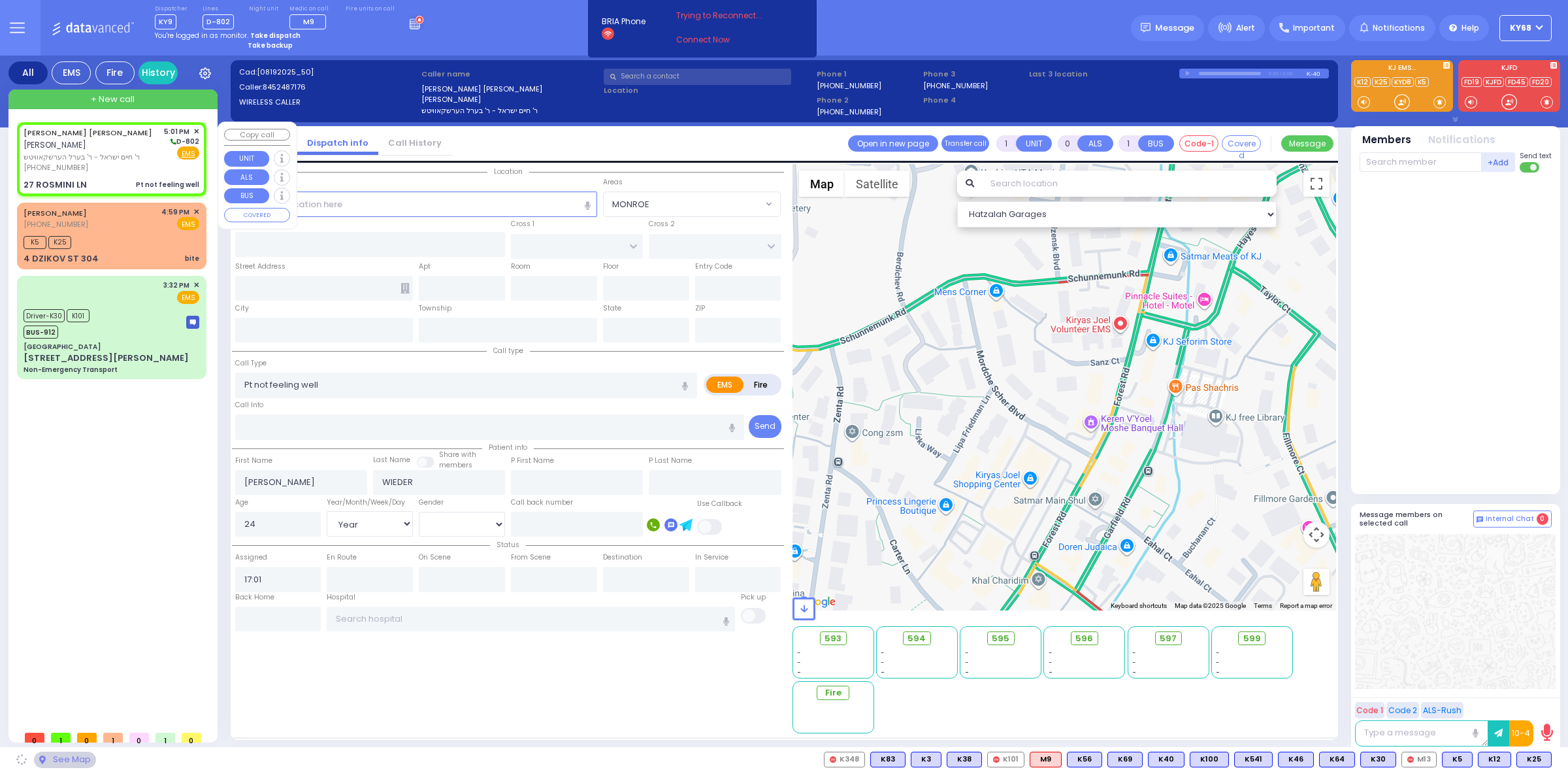
type input "[PERSON_NAME]"
type input "27 ROSMINI LN"
type input "Monroe"
type input "[US_STATE]"
type input "10950"
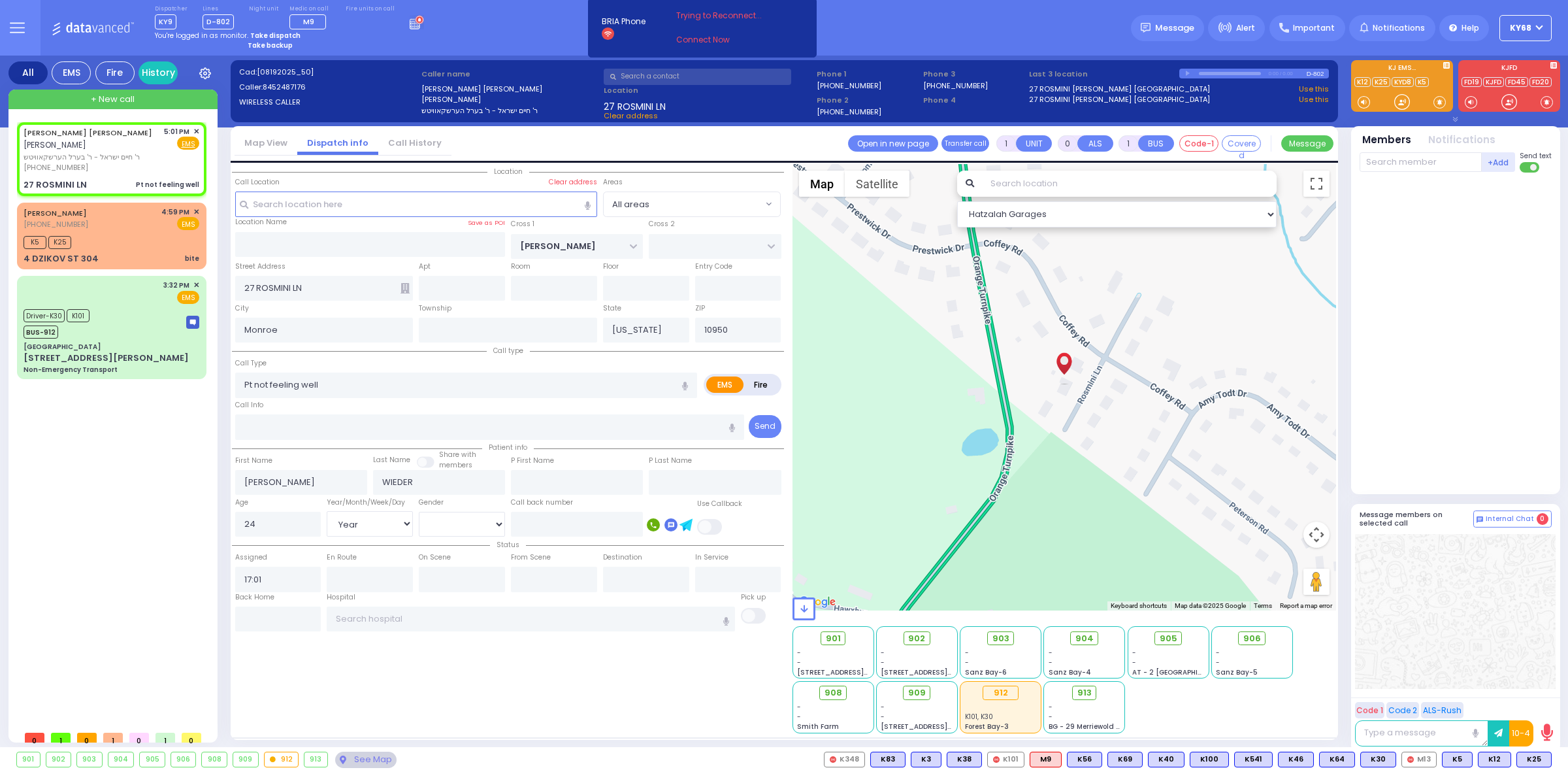
select select
radio input "true"
select select "Year"
select select "[DEMOGRAPHIC_DATA]"
select select "Hatzalah Garages"
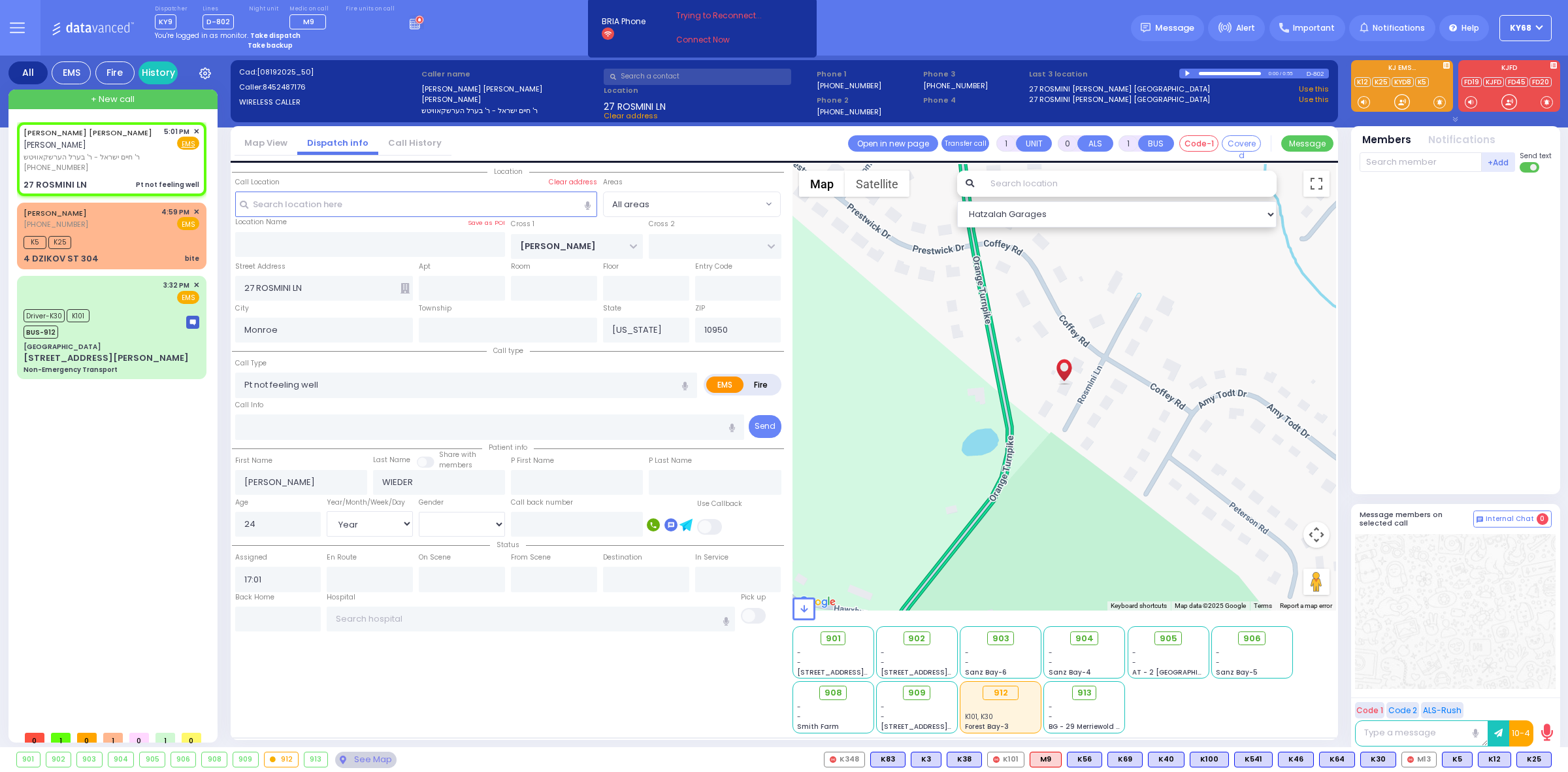
click at [1187, 71] on div at bounding box center [1189, 74] width 7 height 6
click at [1019, 182] on input "text" at bounding box center [1129, 183] width 295 height 26
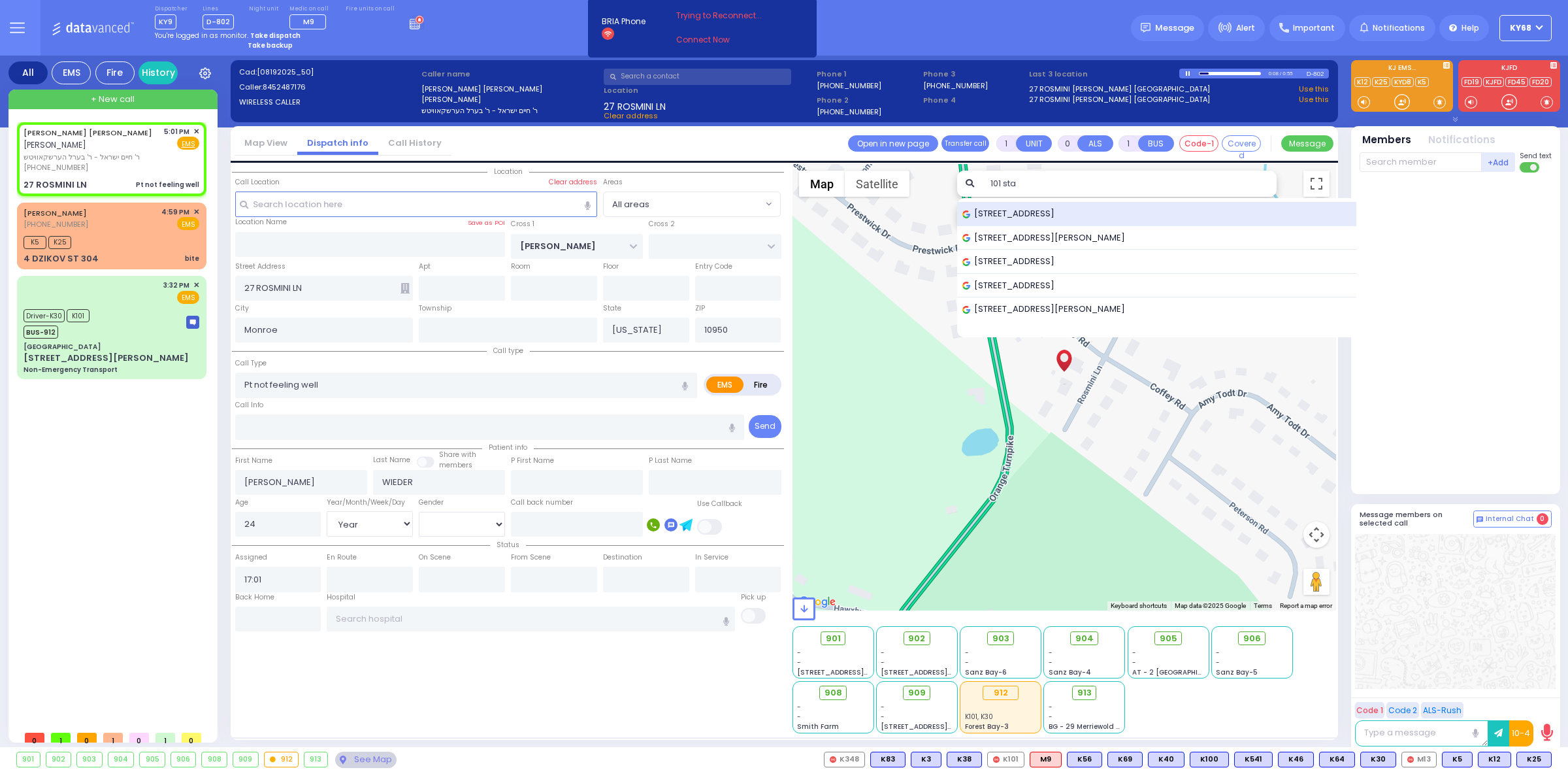
type input "101 sta"
click at [1024, 214] on span "[STREET_ADDRESS]" at bounding box center [1011, 214] width 97 height 13
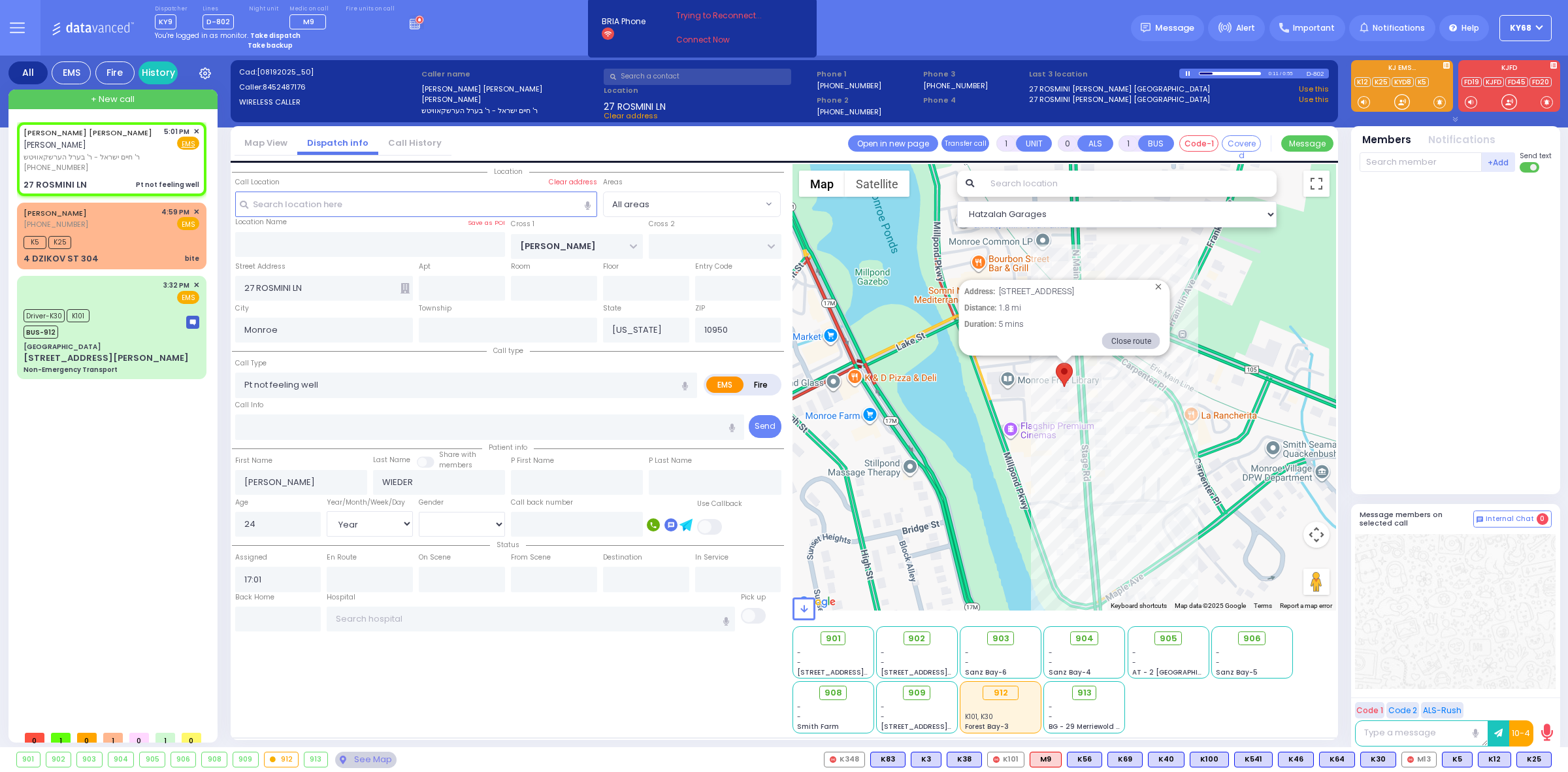
click at [1406, 218] on div at bounding box center [1457, 330] width 195 height 305
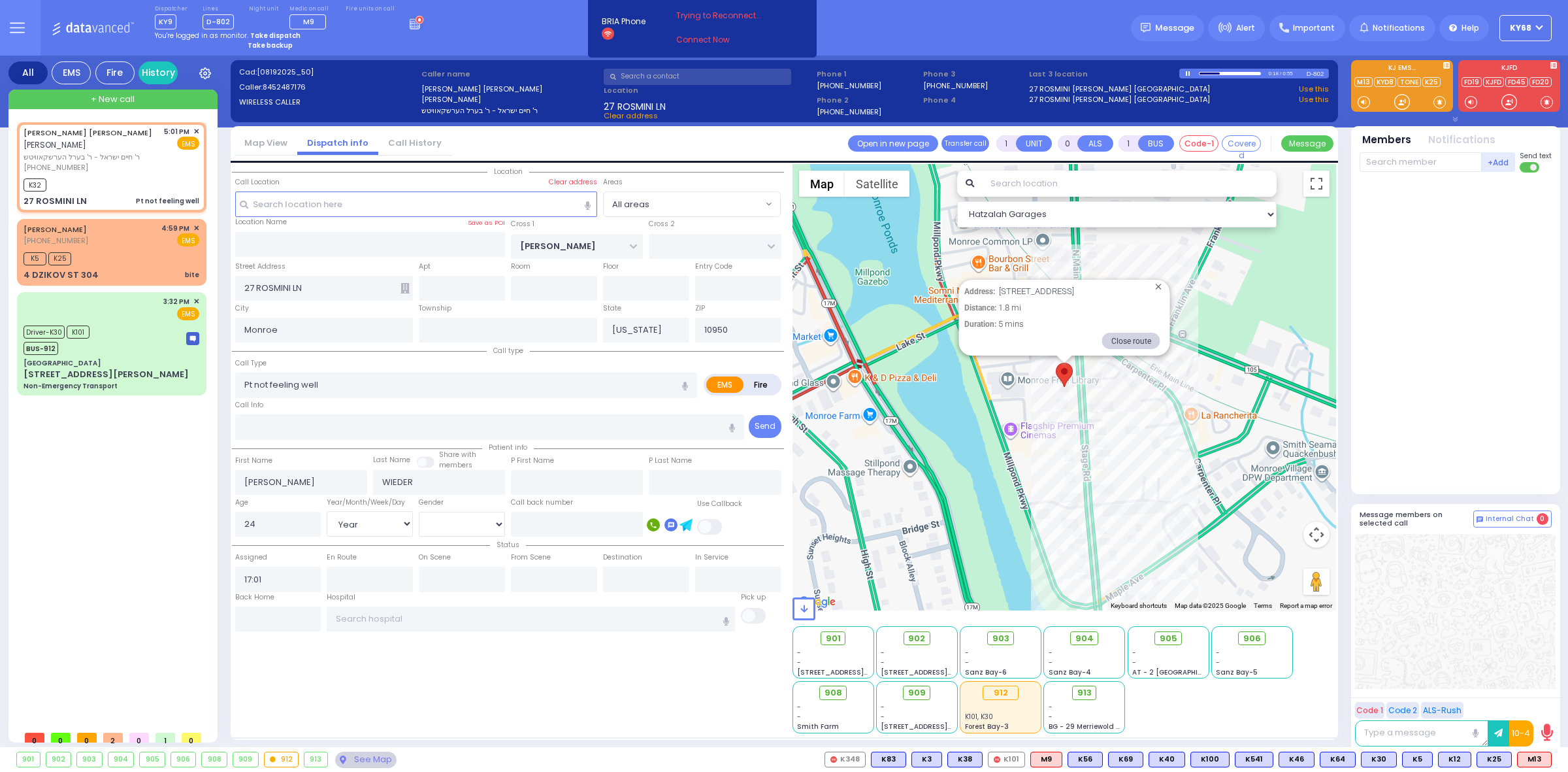
select select
radio input "true"
select select "Year"
select select "[DEMOGRAPHIC_DATA]"
type input "17:02"
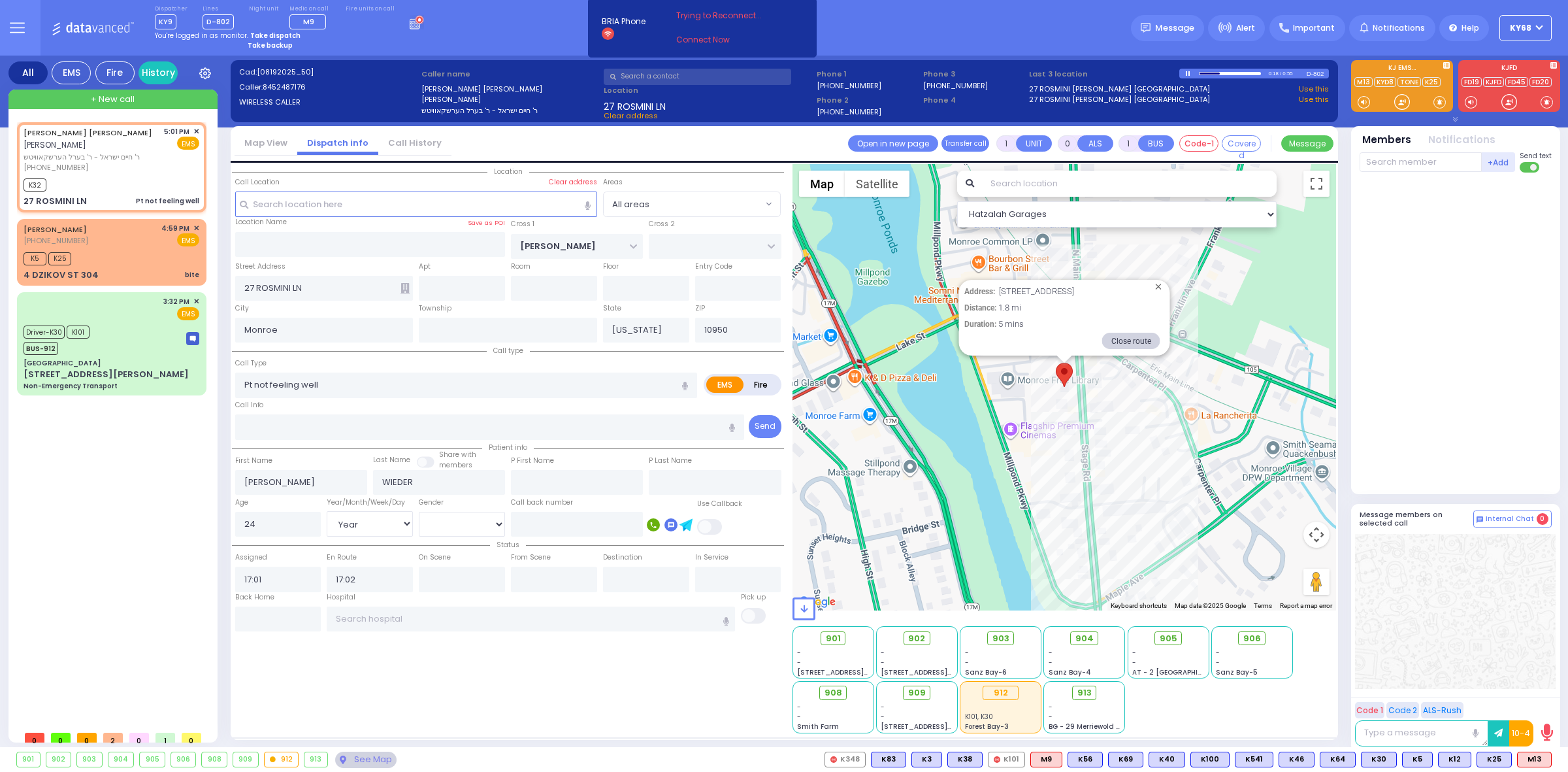
select select "Hatzalah Garages"
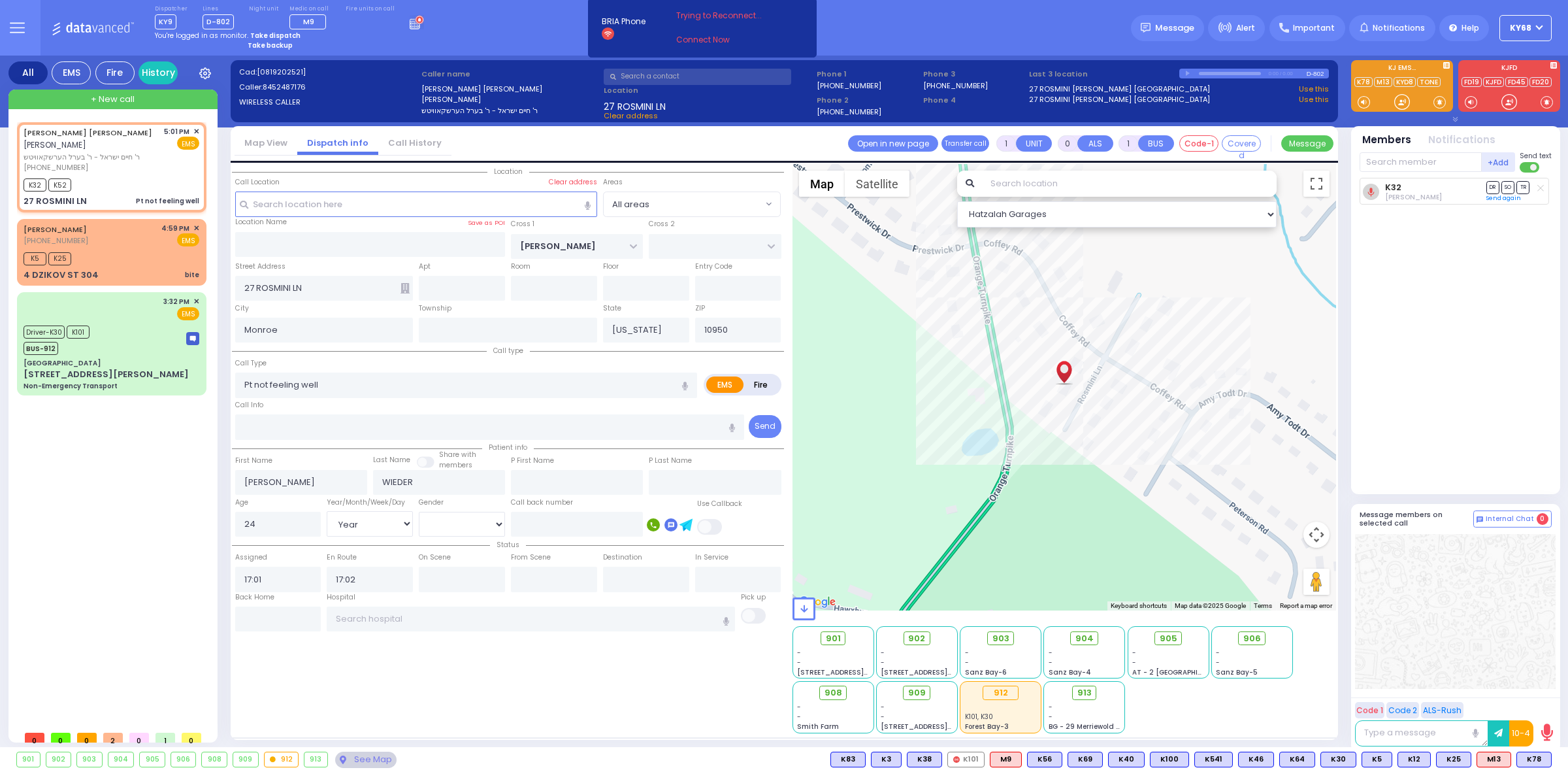
select select
radio input "true"
select select "Year"
select select "[DEMOGRAPHIC_DATA]"
select select "Hatzalah Garages"
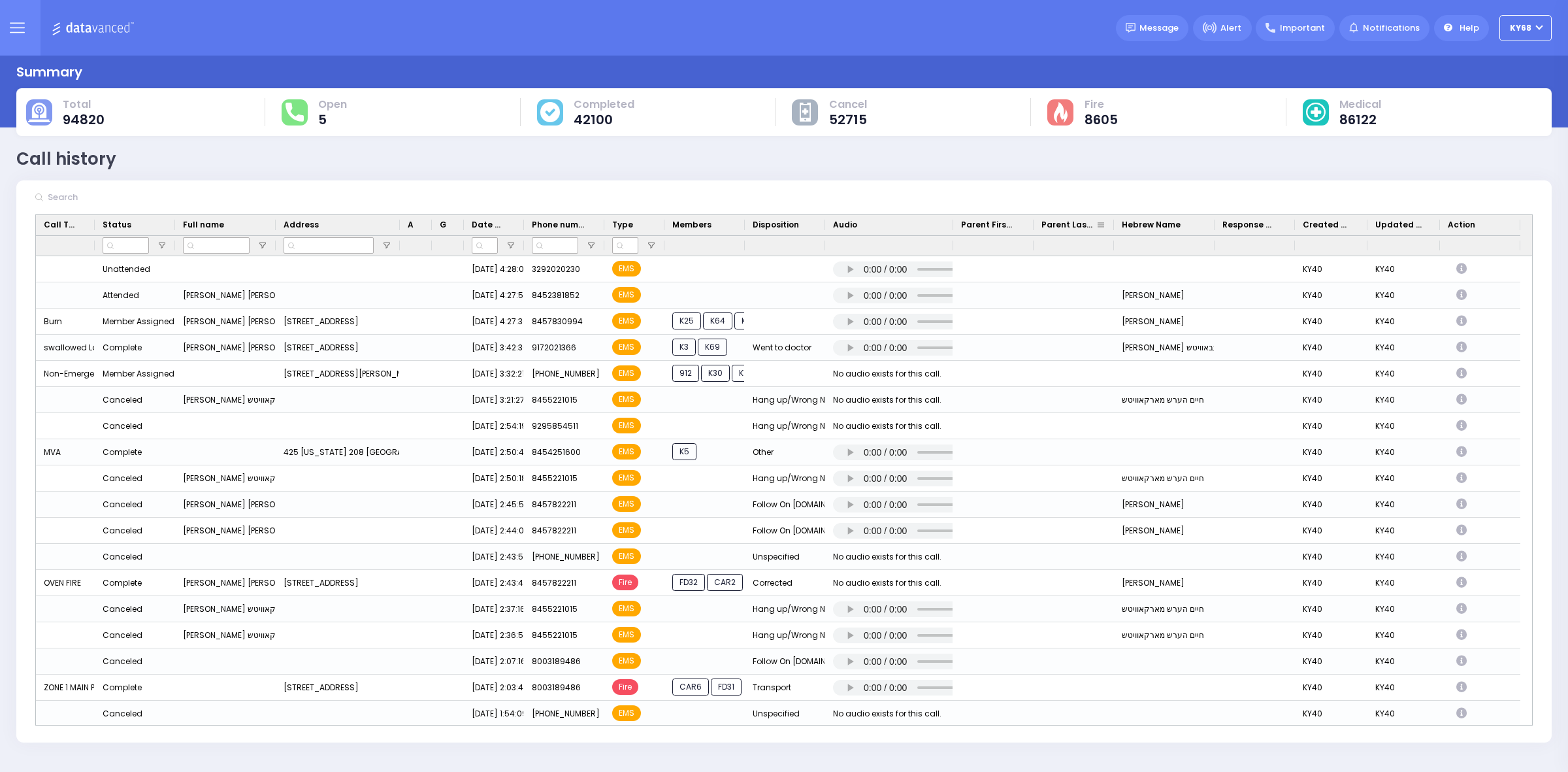
drag, startPoint x: 953, startPoint y: 223, endPoint x: 1044, endPoint y: 222, distance: 91.0
click at [1044, 222] on div "Call Type Status Full name Age" at bounding box center [778, 225] width 1484 height 20
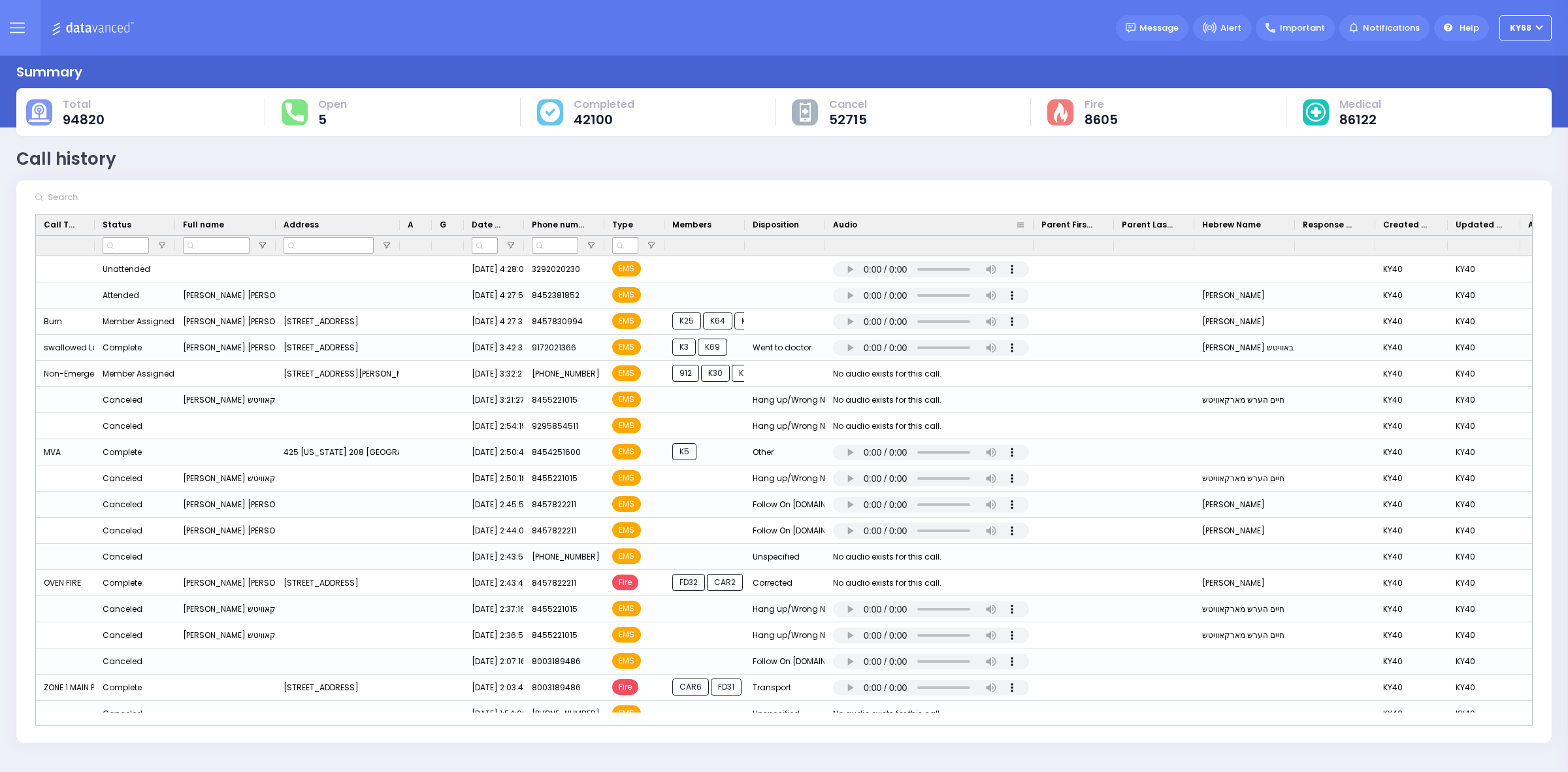
drag, startPoint x: 951, startPoint y: 228, endPoint x: 1035, endPoint y: 229, distance: 84.0
click at [1035, 229] on div at bounding box center [1033, 225] width 5 height 20
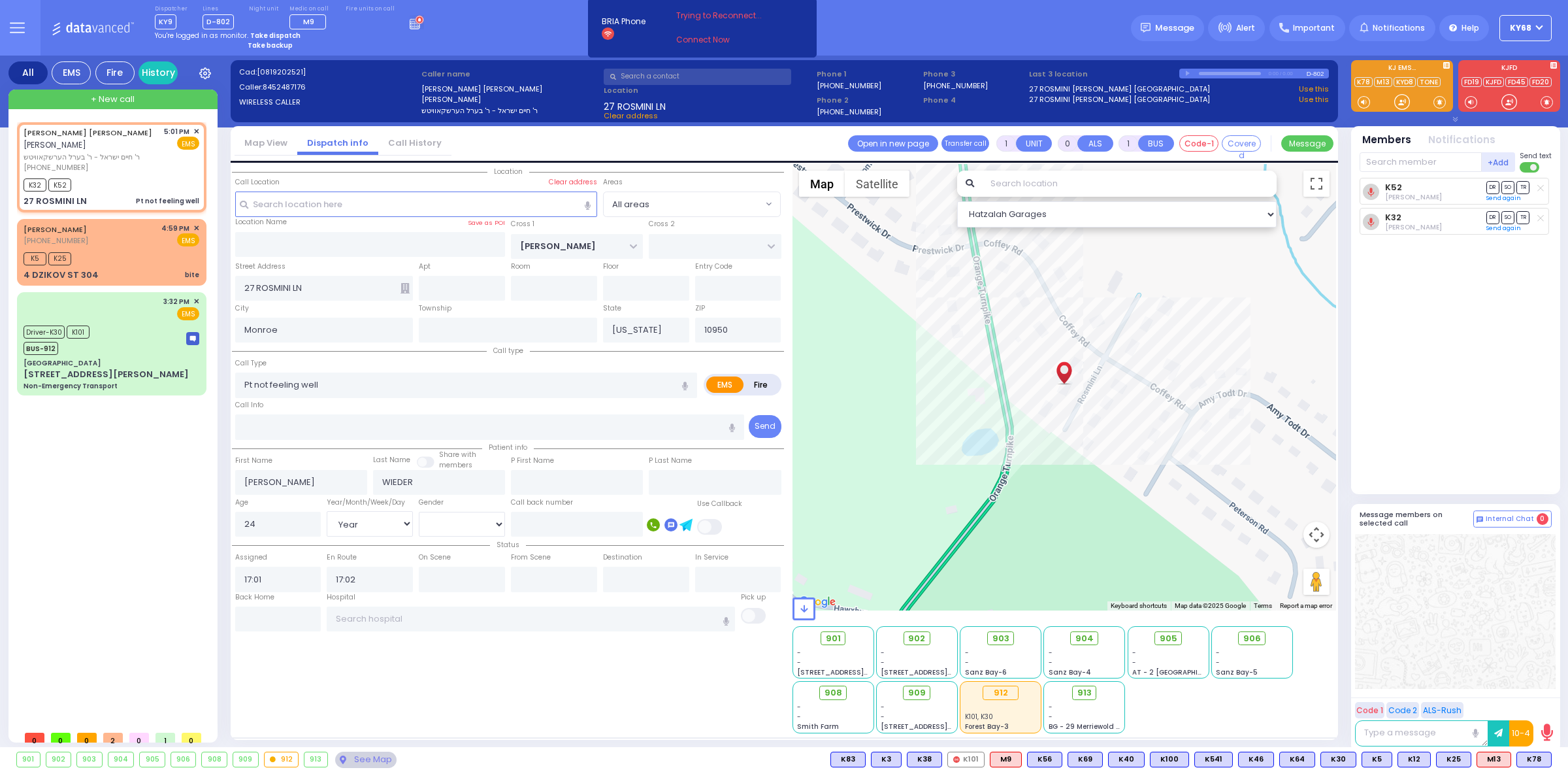
select select "Year"
select select "[DEMOGRAPHIC_DATA]"
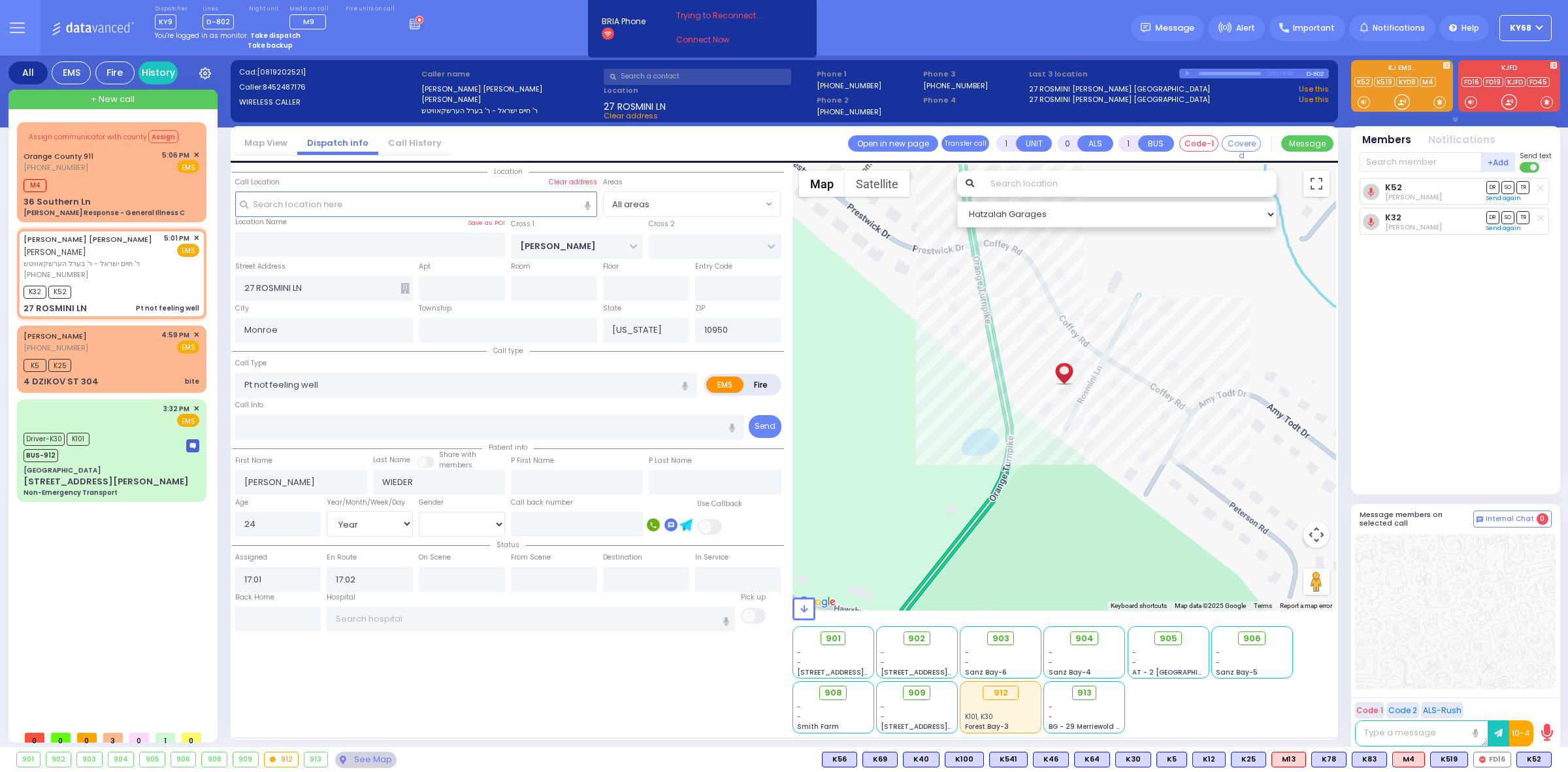
select select
radio input "true"
select select "Year"
select select "[DEMOGRAPHIC_DATA]"
select select "Hatzalah Garages"
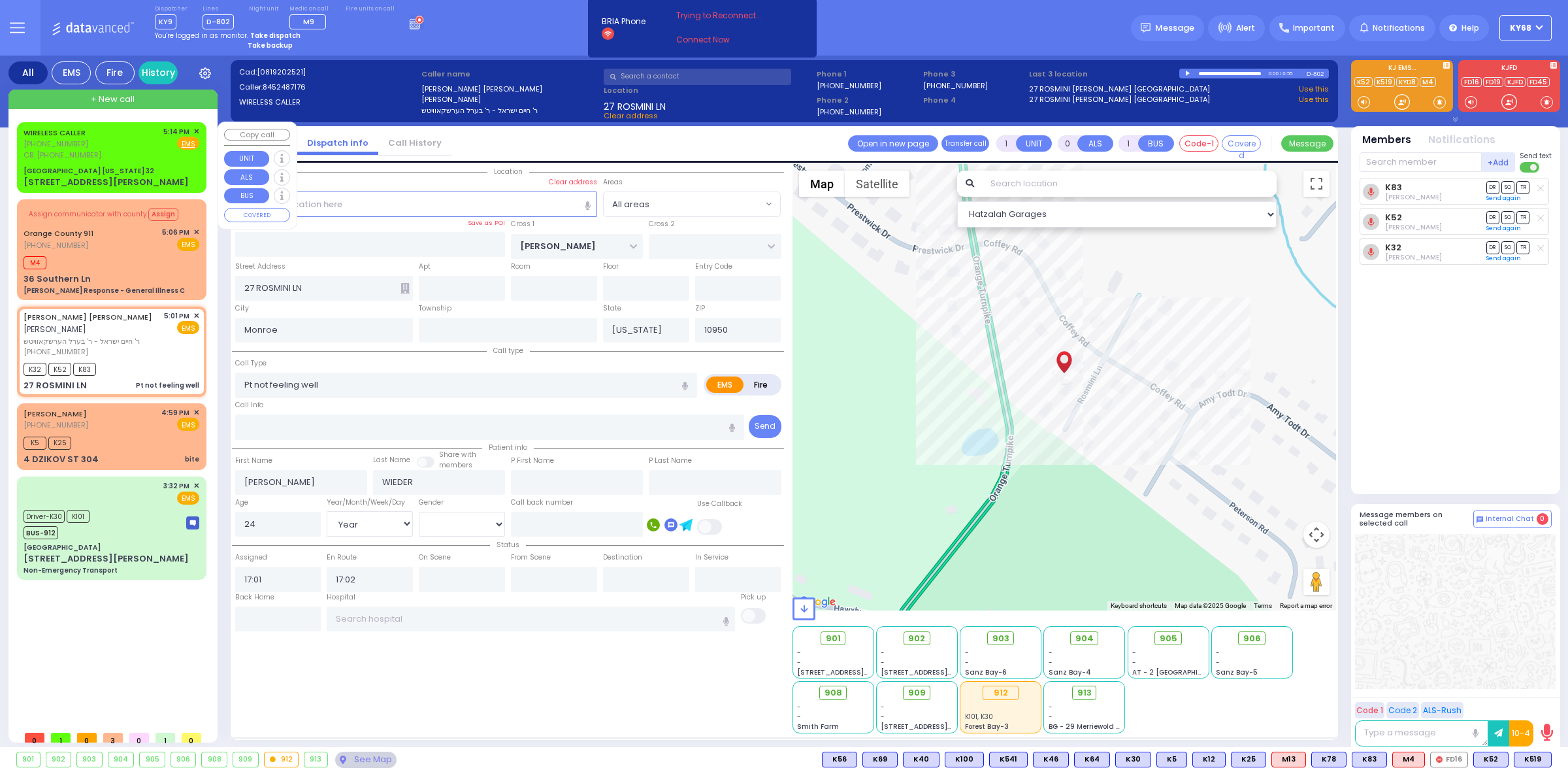
click at [116, 172] on div "[GEOGRAPHIC_DATA] [US_STATE] 32" at bounding box center [89, 170] width 131 height 10
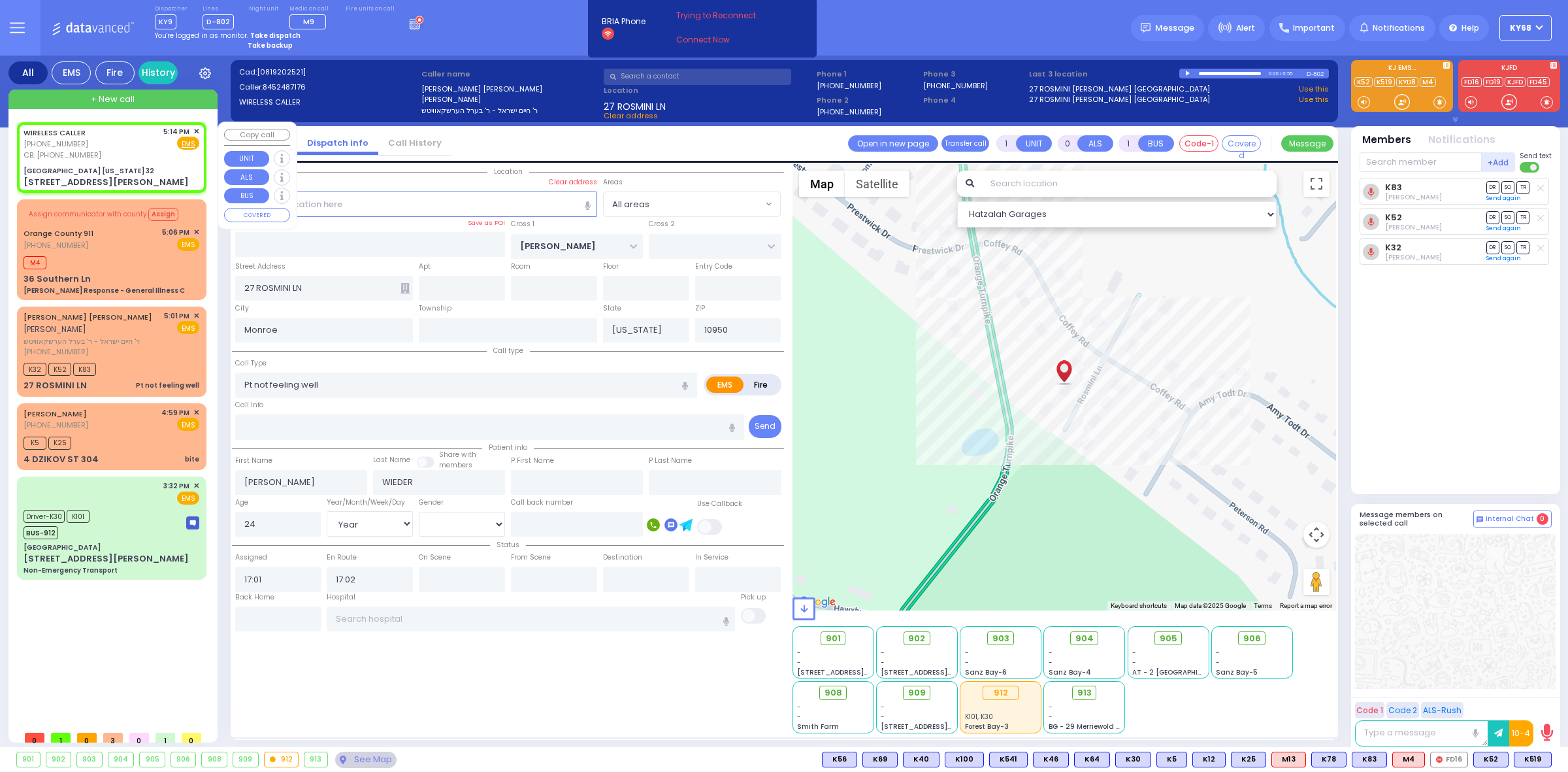
type input "2"
type input "1"
select select
radio input "true"
type input "t"
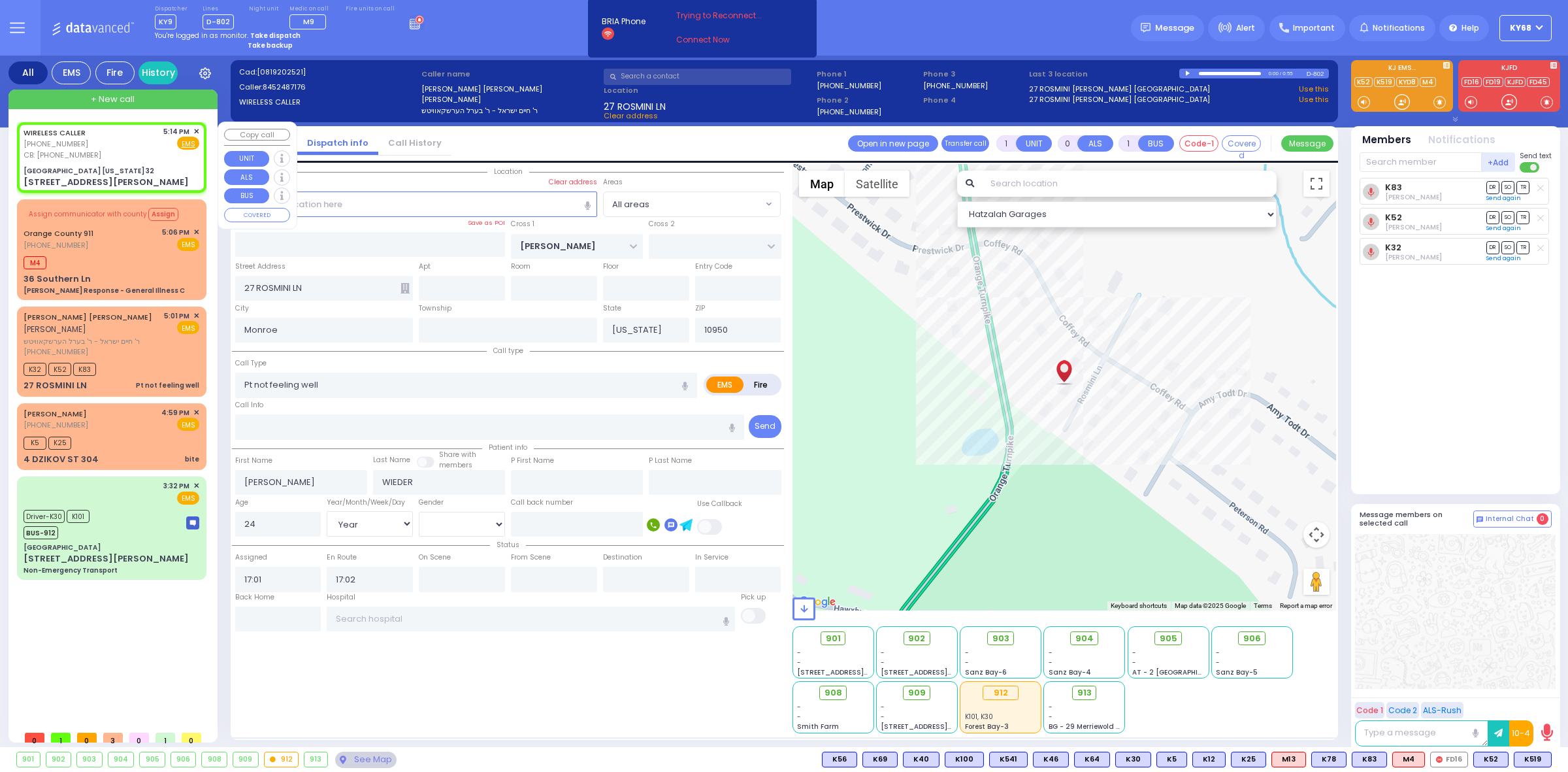
select select
type input "8455842213"
type input "17:14"
type input "[GEOGRAPHIC_DATA] [US_STATE] 32"
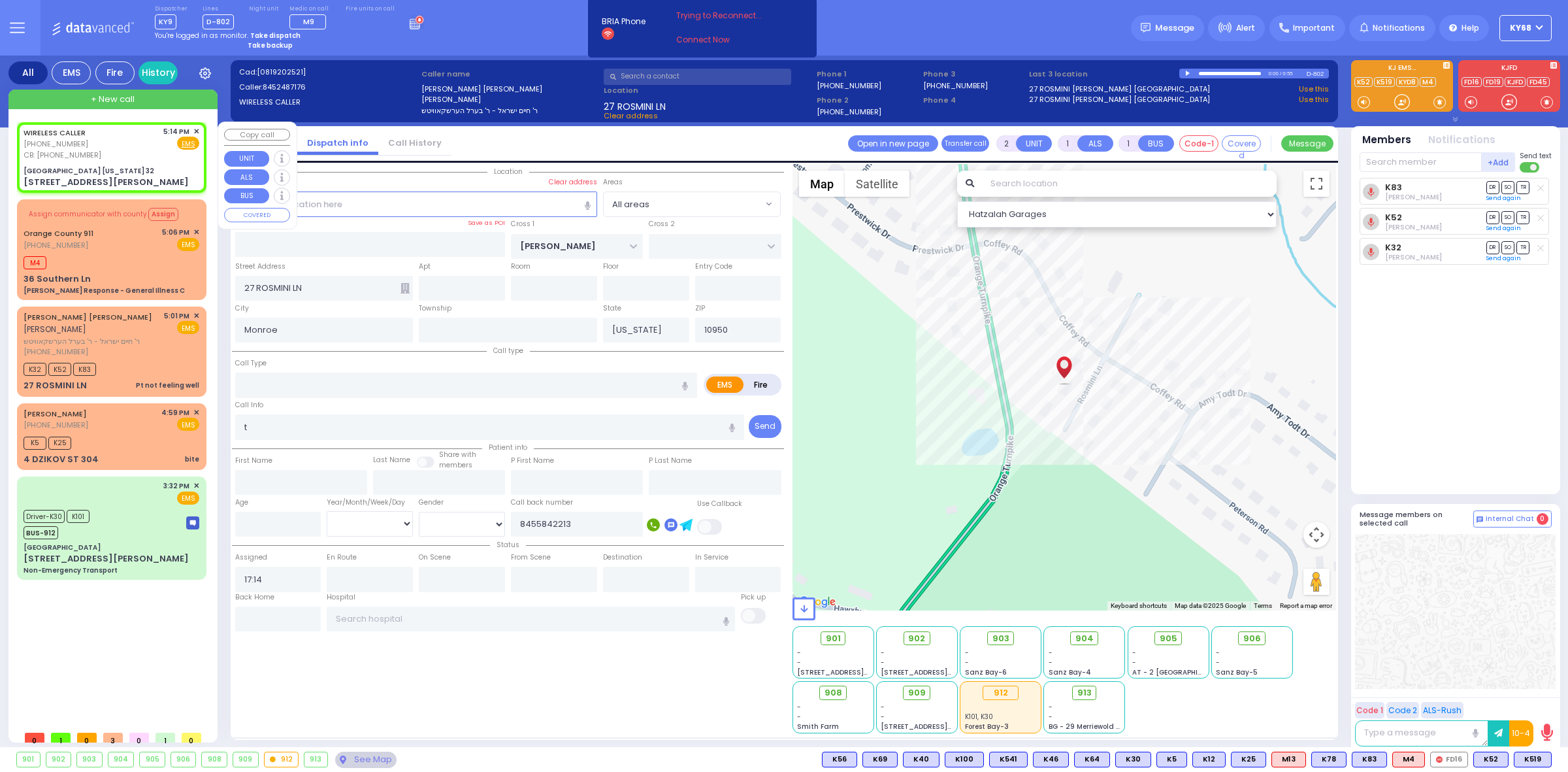
type input "CENTRE DR"
type input "[STREET_ADDRESS][PERSON_NAME]"
type input "Woodbury"
type input "10917"
select select "Hatzalah Garages"
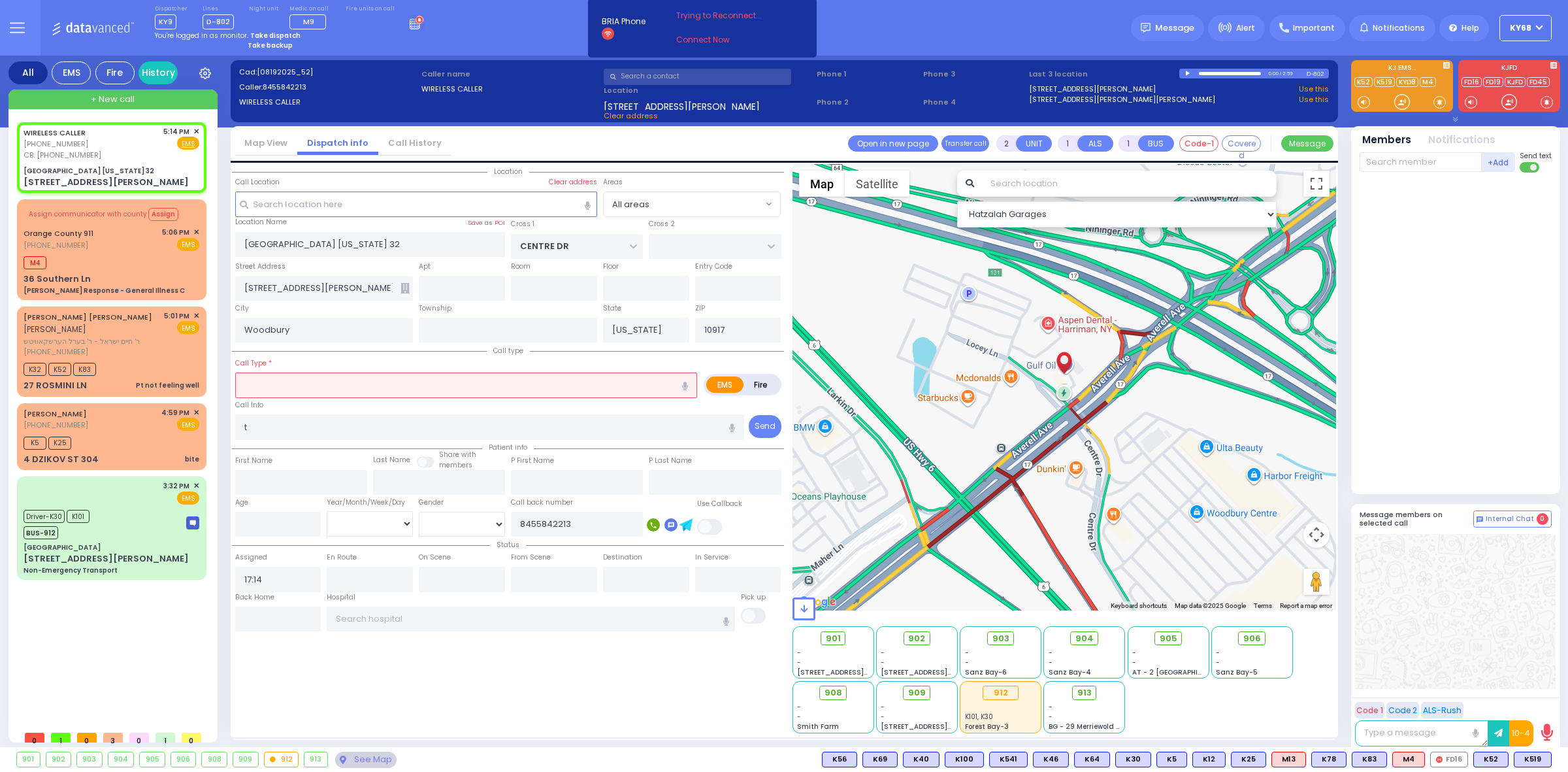
select select
radio input "true"
type input "brown tayota"
select select
select select "Hatzalah Garages"
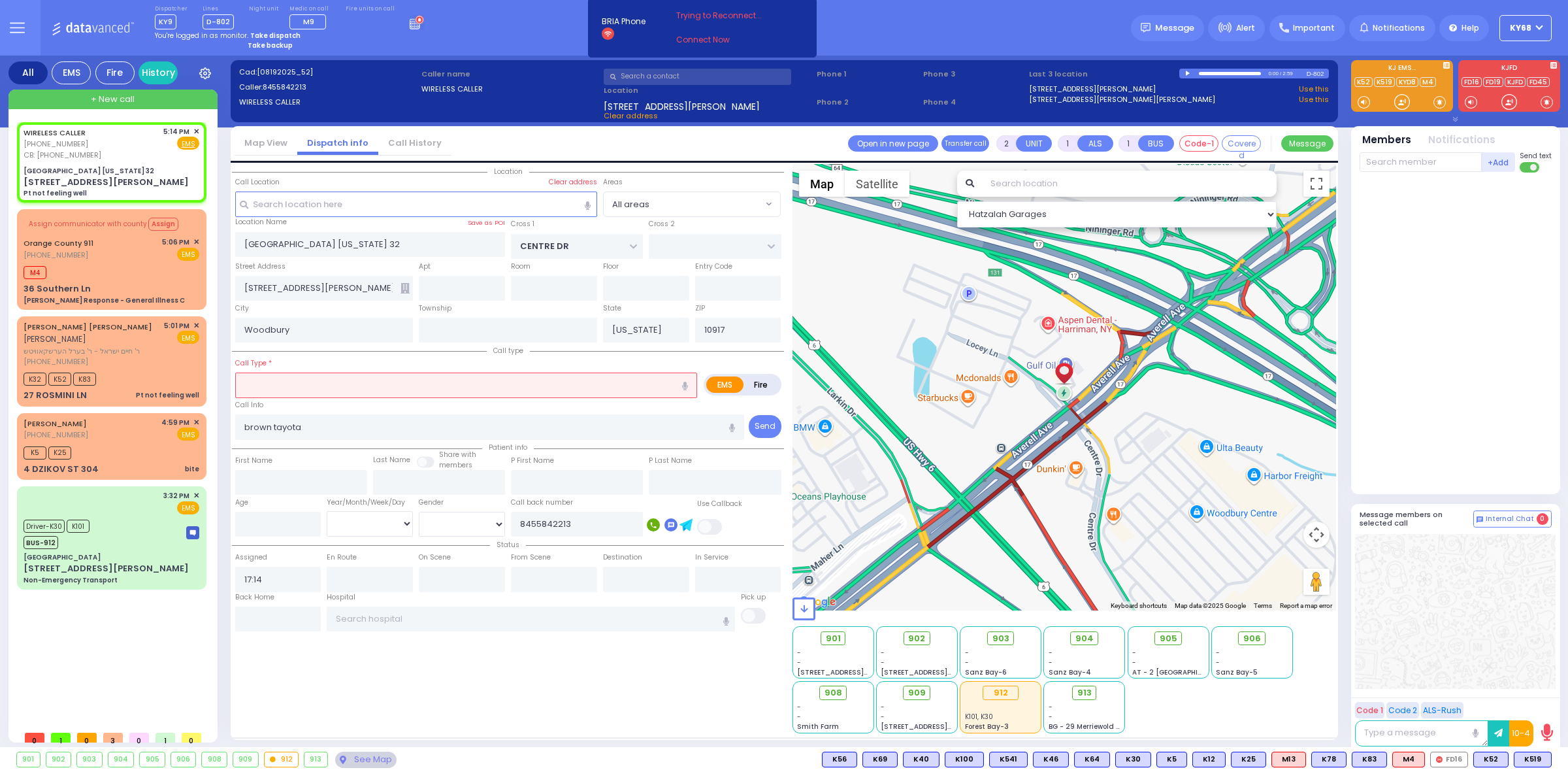
type input "1"
type input "0"
select select
type input "Pt not feeling well"
radio input "true"
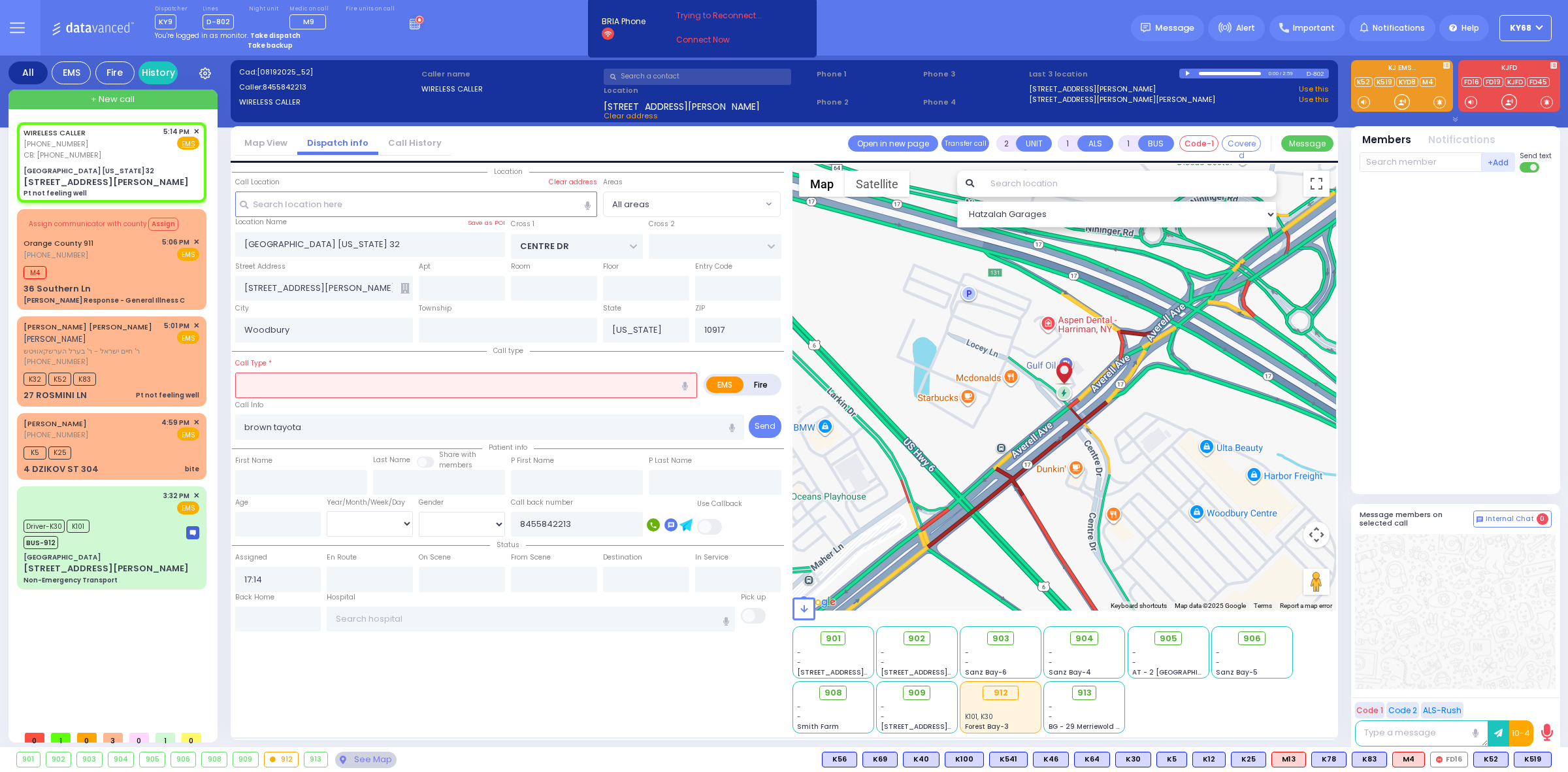
select select
select select "Hatzalah Garages"
select select
radio input "true"
select select
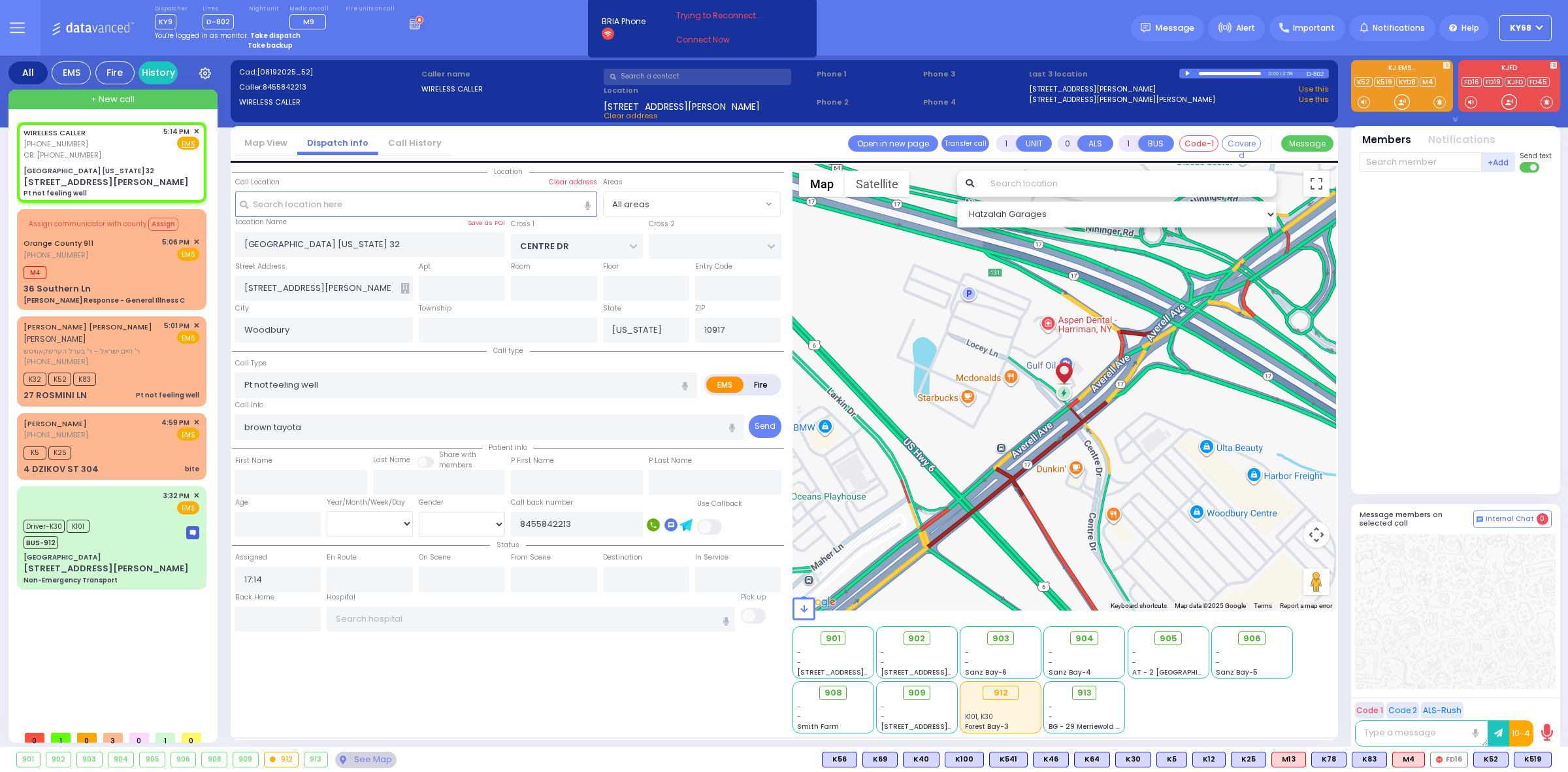
select select "Hatzalah Garages"
click at [1123, 188] on input "text" at bounding box center [1129, 183] width 295 height 26
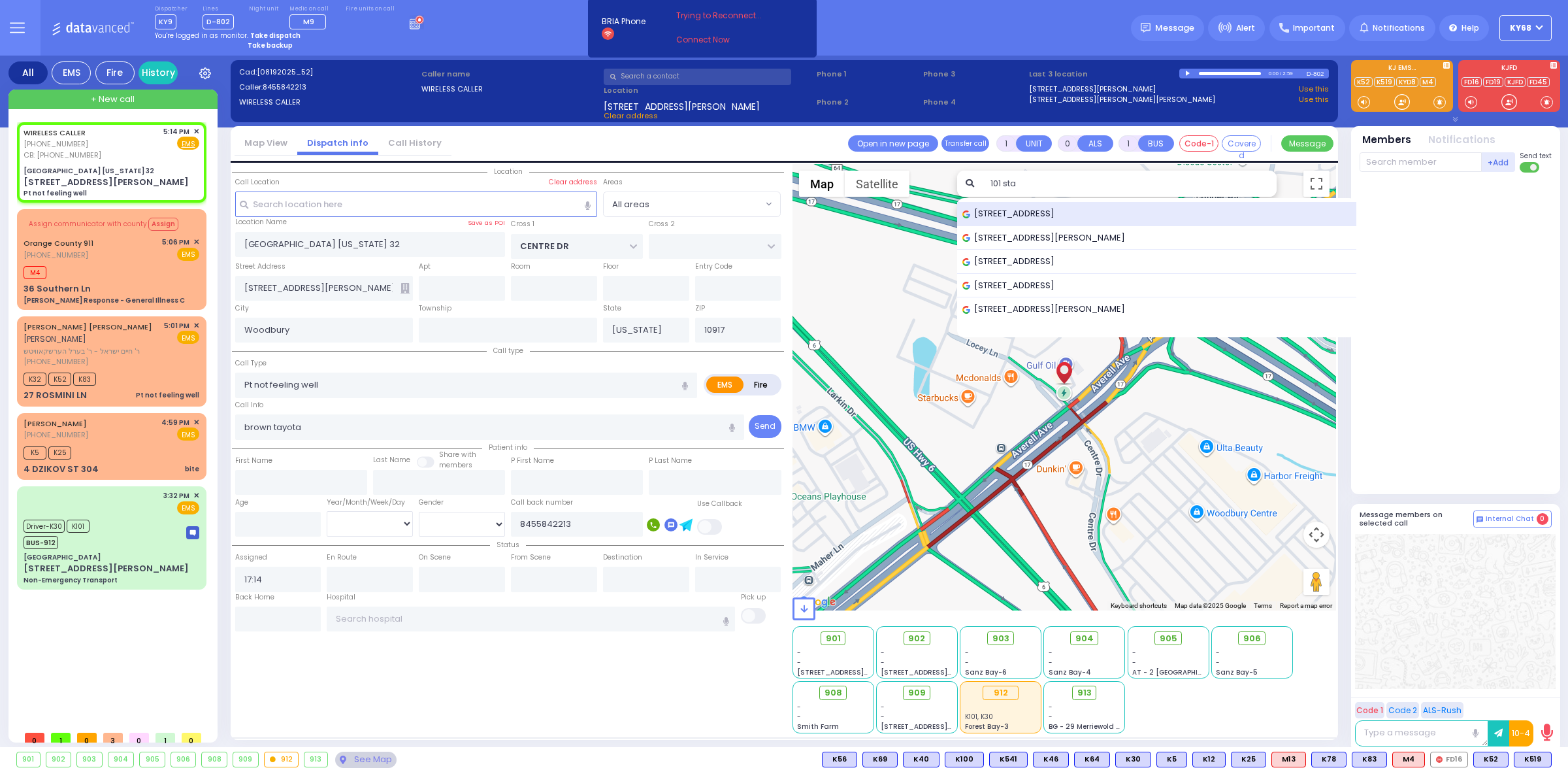
type input "101 sta"
click at [1100, 221] on div "[STREET_ADDRESS]" at bounding box center [1156, 214] width 399 height 24
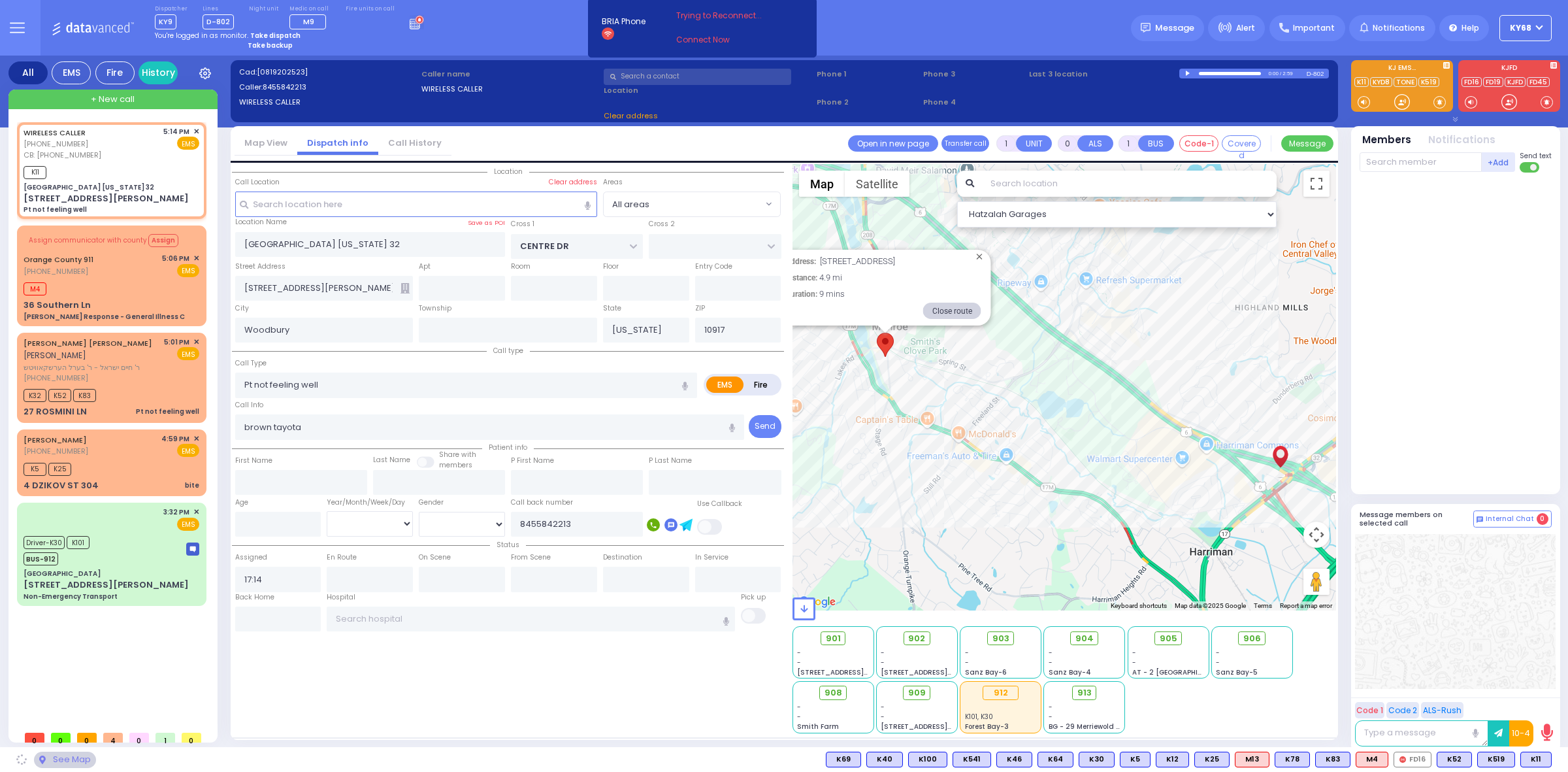
select select
radio input "true"
select select
type input "17:19"
select select "Hatzalah Garages"
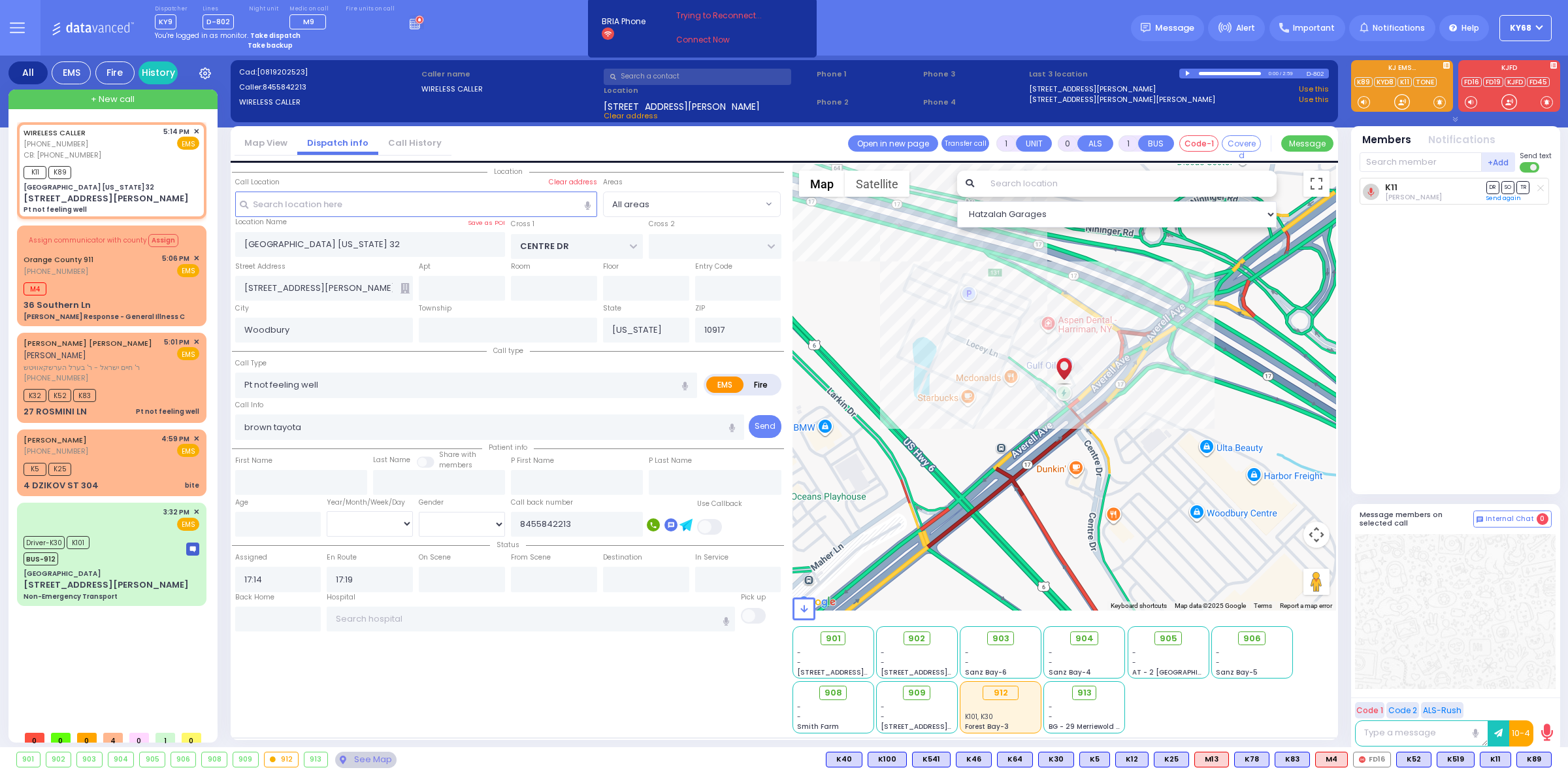
select select
radio input "true"
select select
select select "Hatzalah Garages"
click at [1464, 374] on div "K89 [PERSON_NAME] DR SO TR" at bounding box center [1457, 330] width 195 height 305
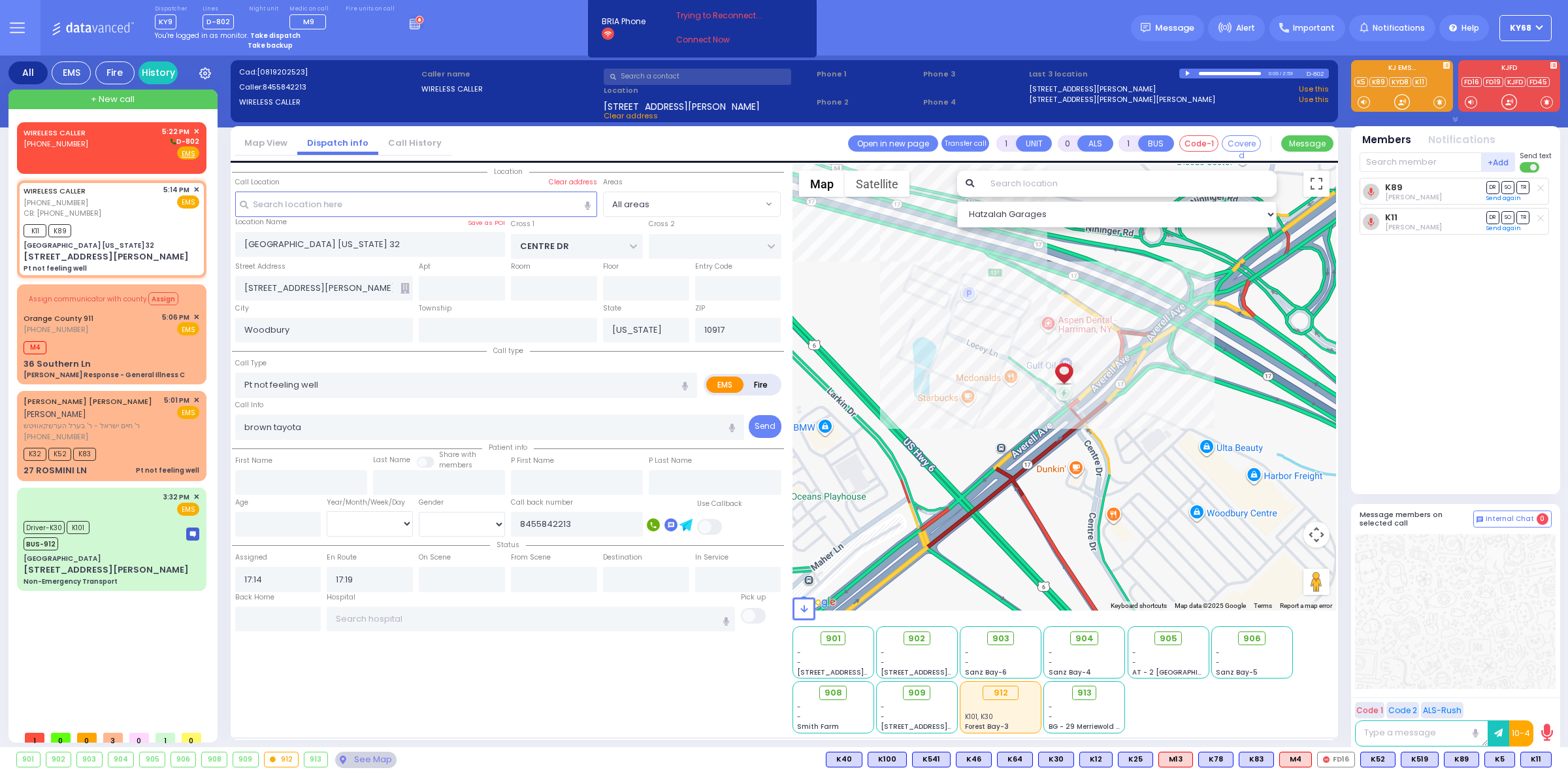
click at [1490, 377] on div "K89 [PERSON_NAME] DR SO TR" at bounding box center [1457, 330] width 195 height 305
